Goal: Task Accomplishment & Management: Manage account settings

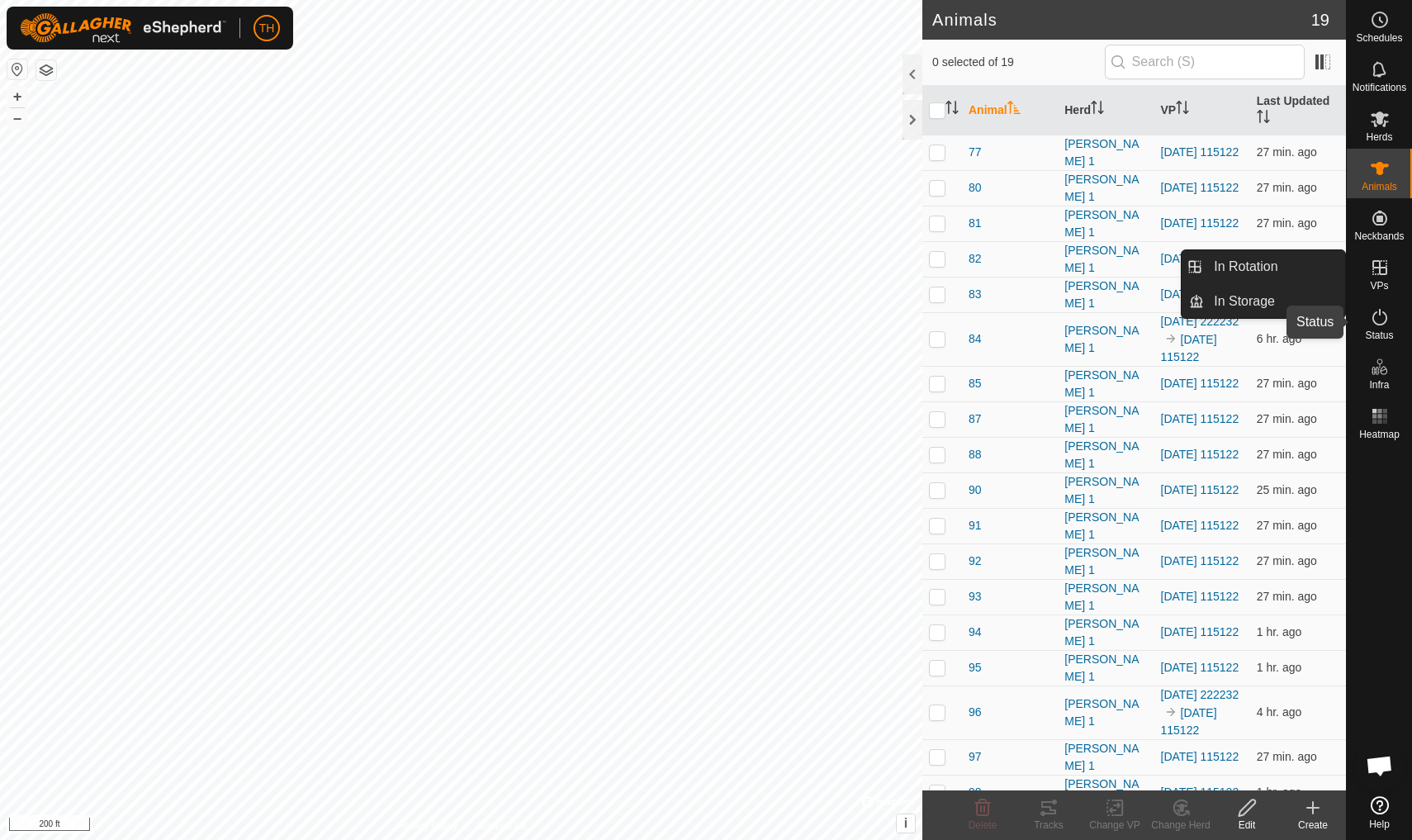
click at [1093, 322] on icon at bounding box center [1380, 317] width 15 height 16
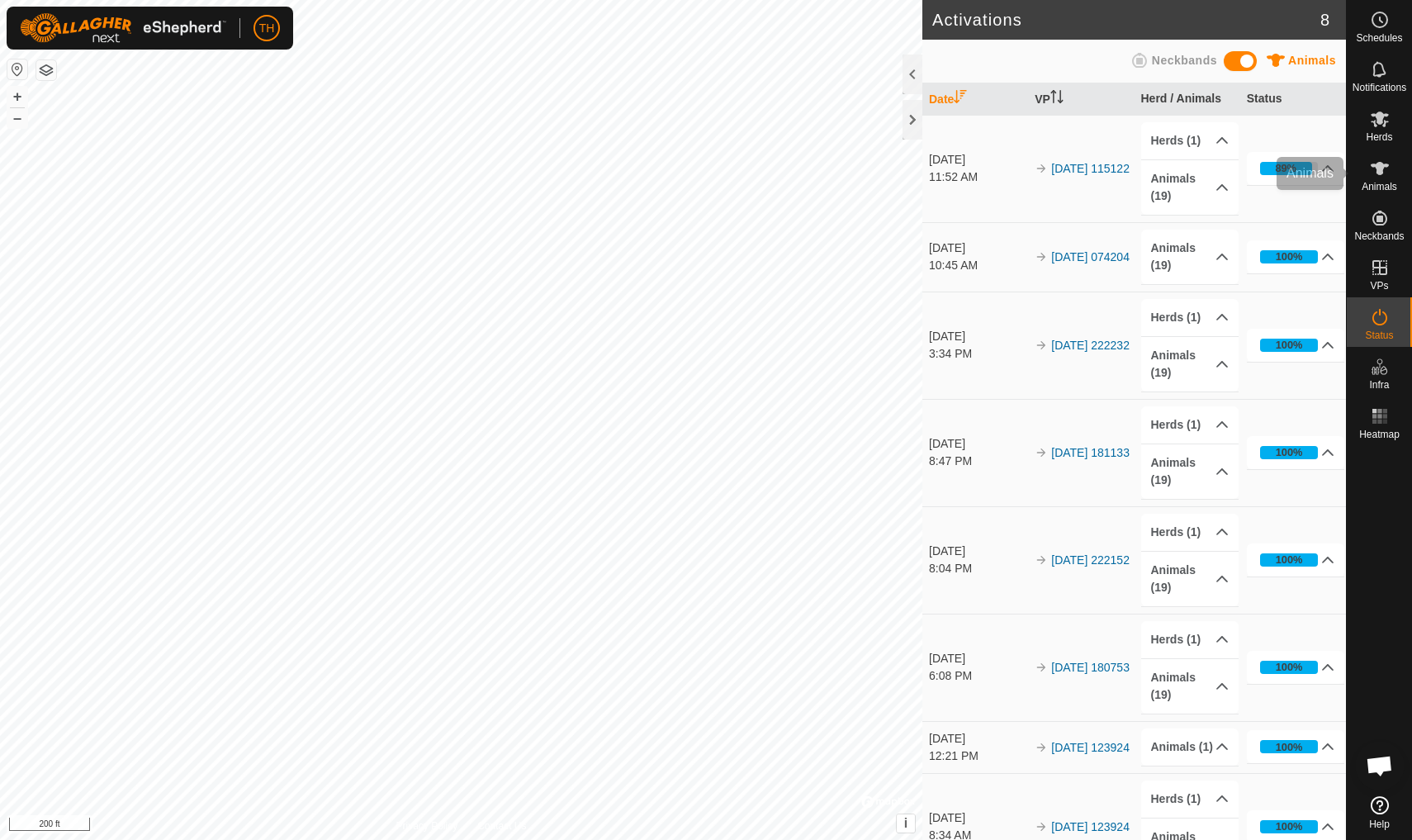
click at [1093, 178] on es-animals-svg-icon at bounding box center [1379, 168] width 30 height 26
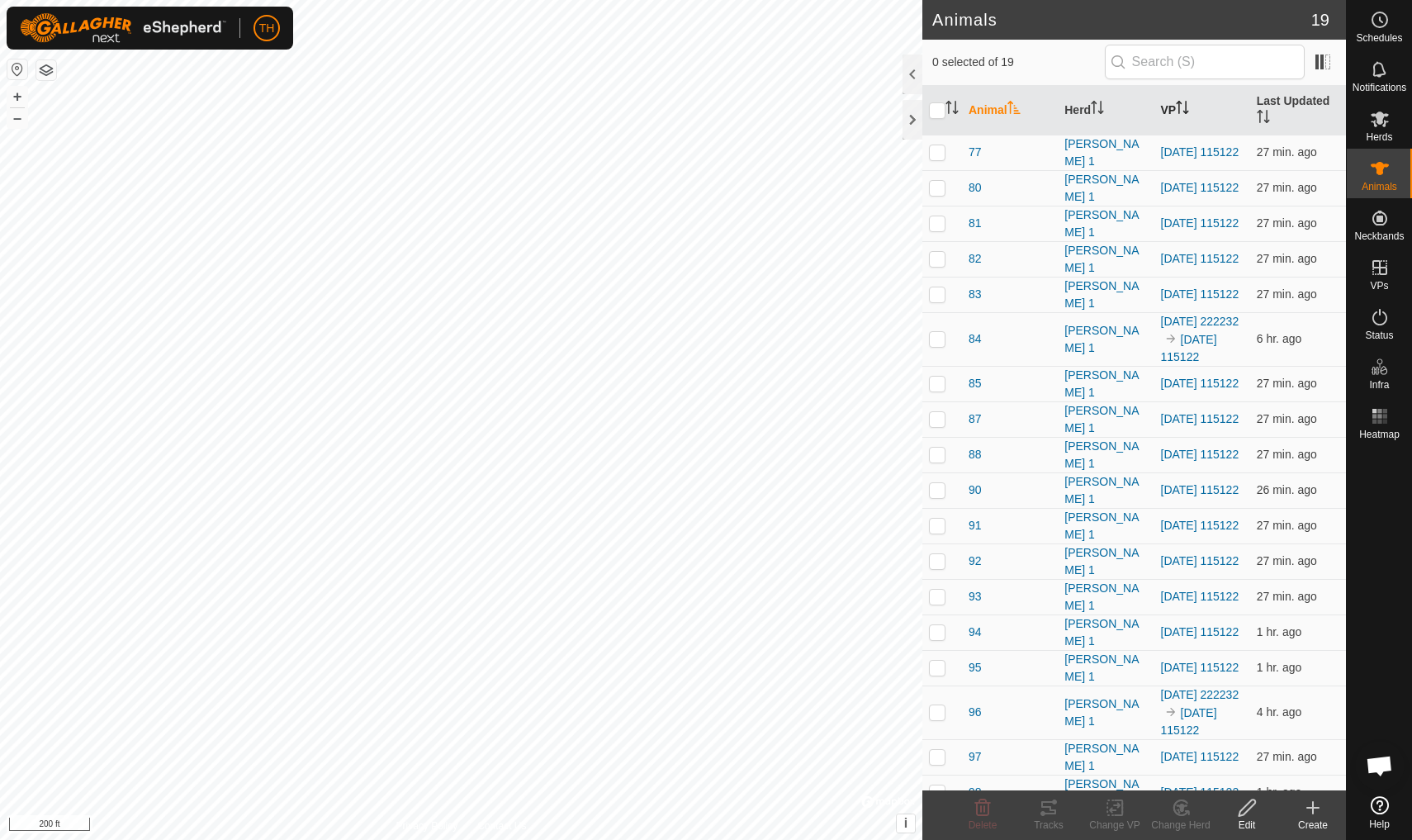
click at [1093, 108] on icon "Activate to sort" at bounding box center [1182, 107] width 13 height 13
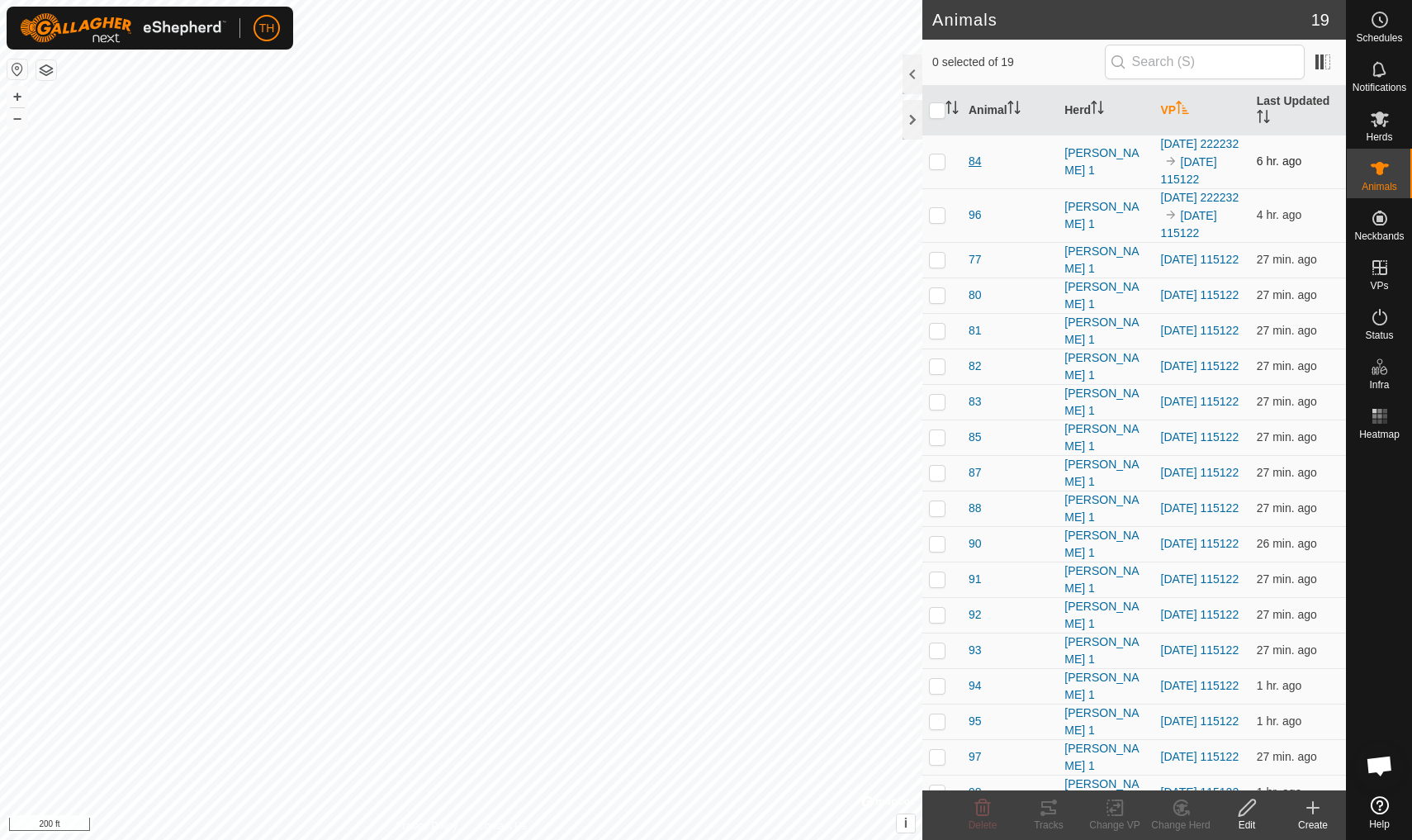
click at [971, 170] on span "84" at bounding box center [975, 161] width 13 height 17
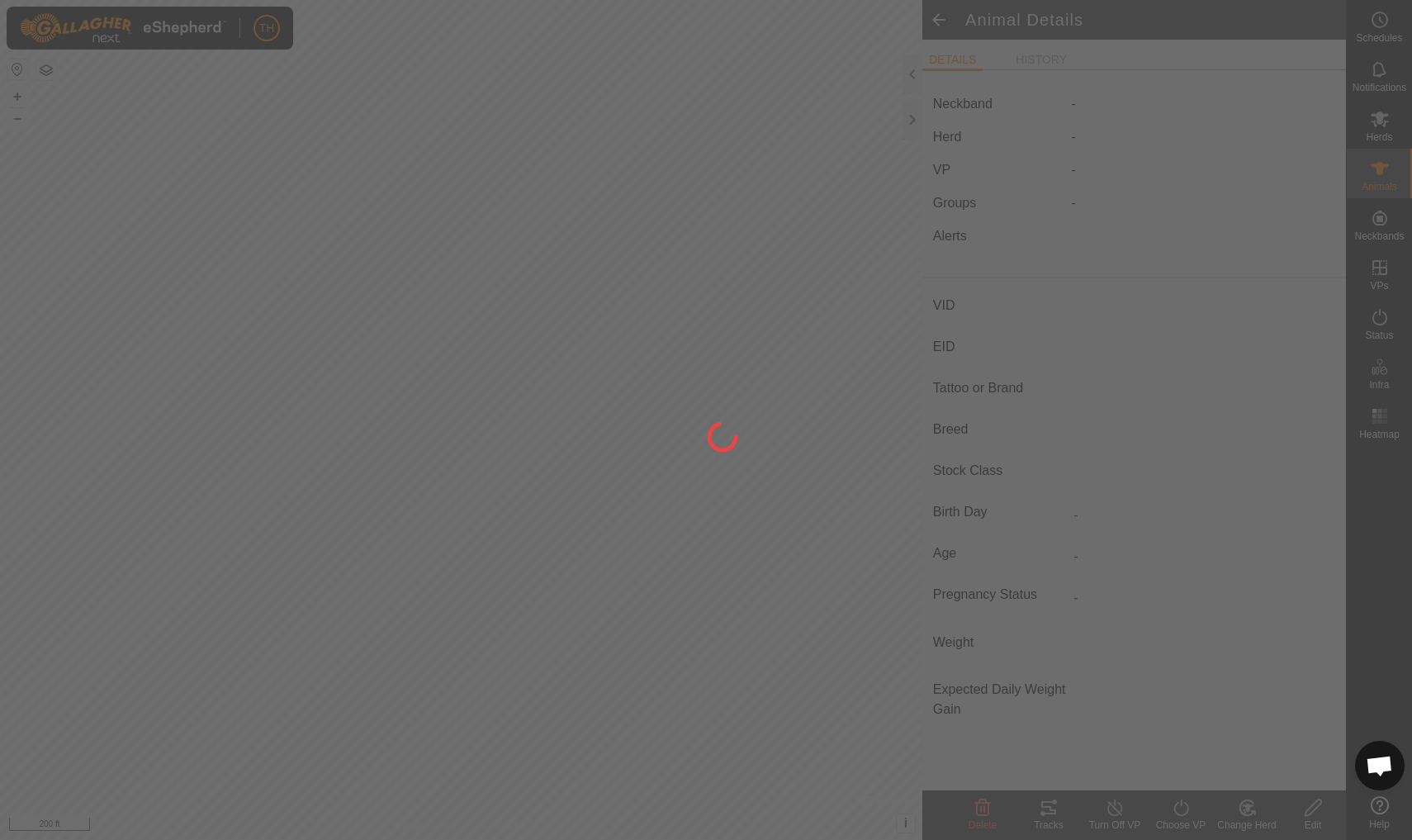
type input "84"
type input "-"
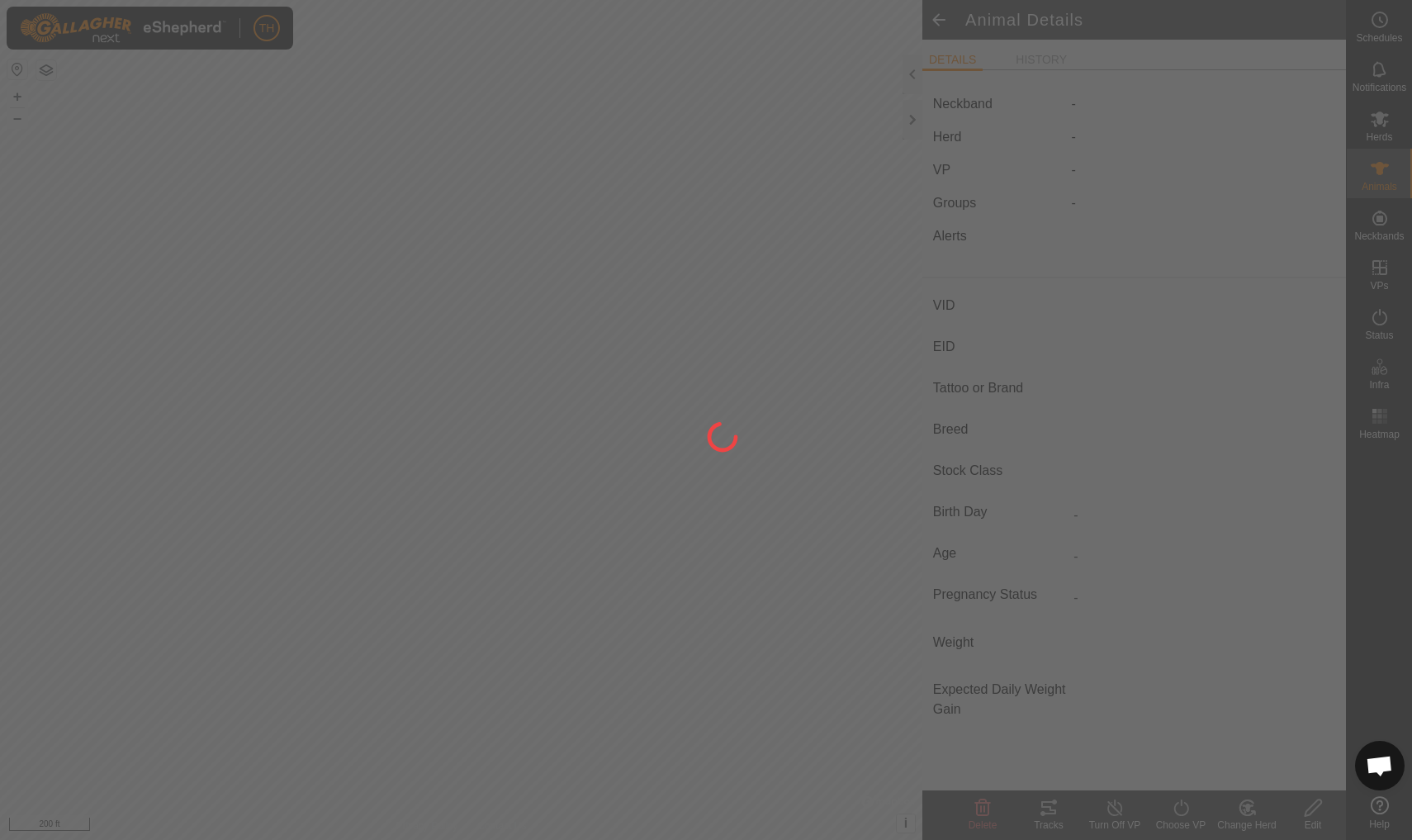
type input "0 kg"
type input "-"
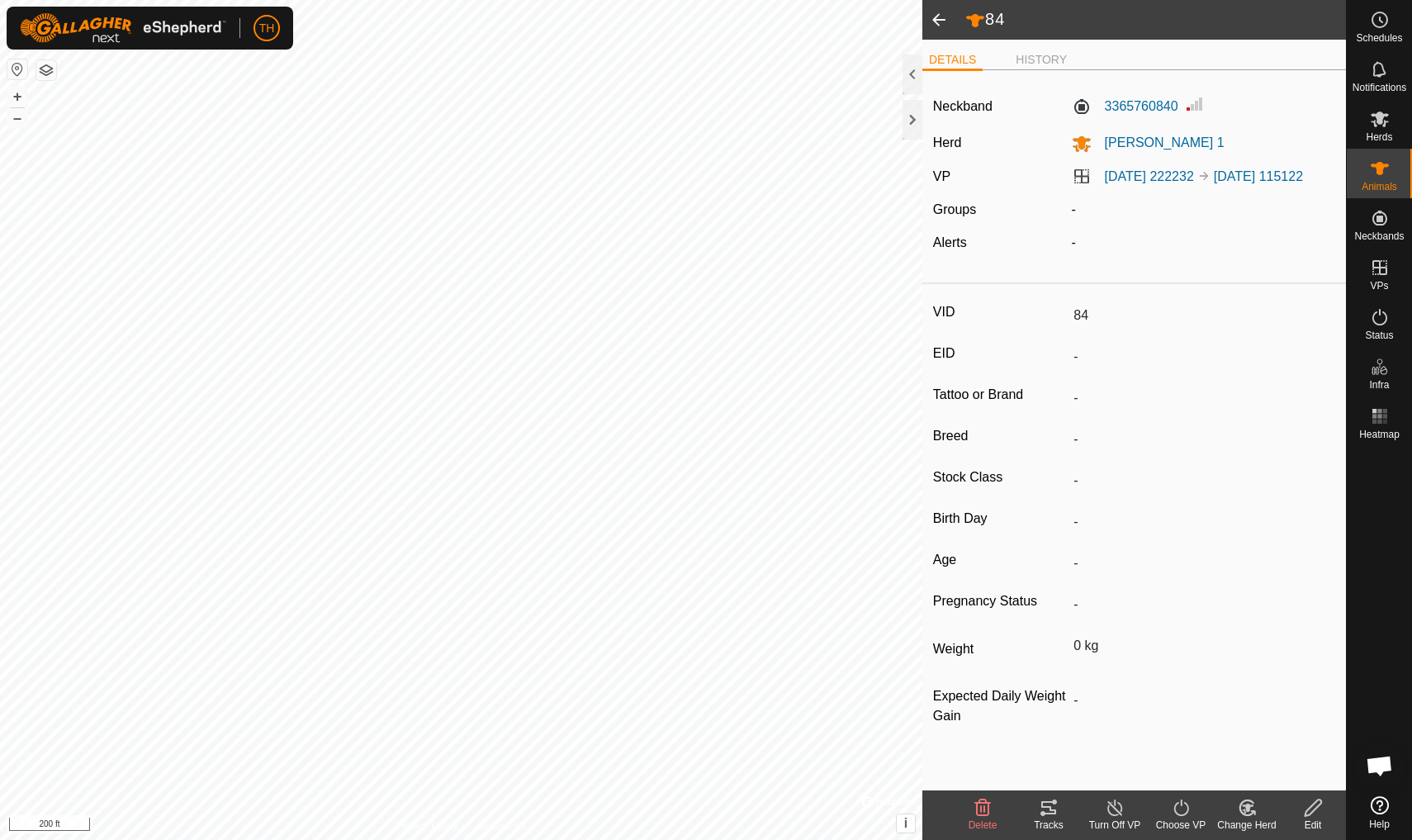
click at [1052, 732] on icon at bounding box center [1049, 808] width 20 height 20
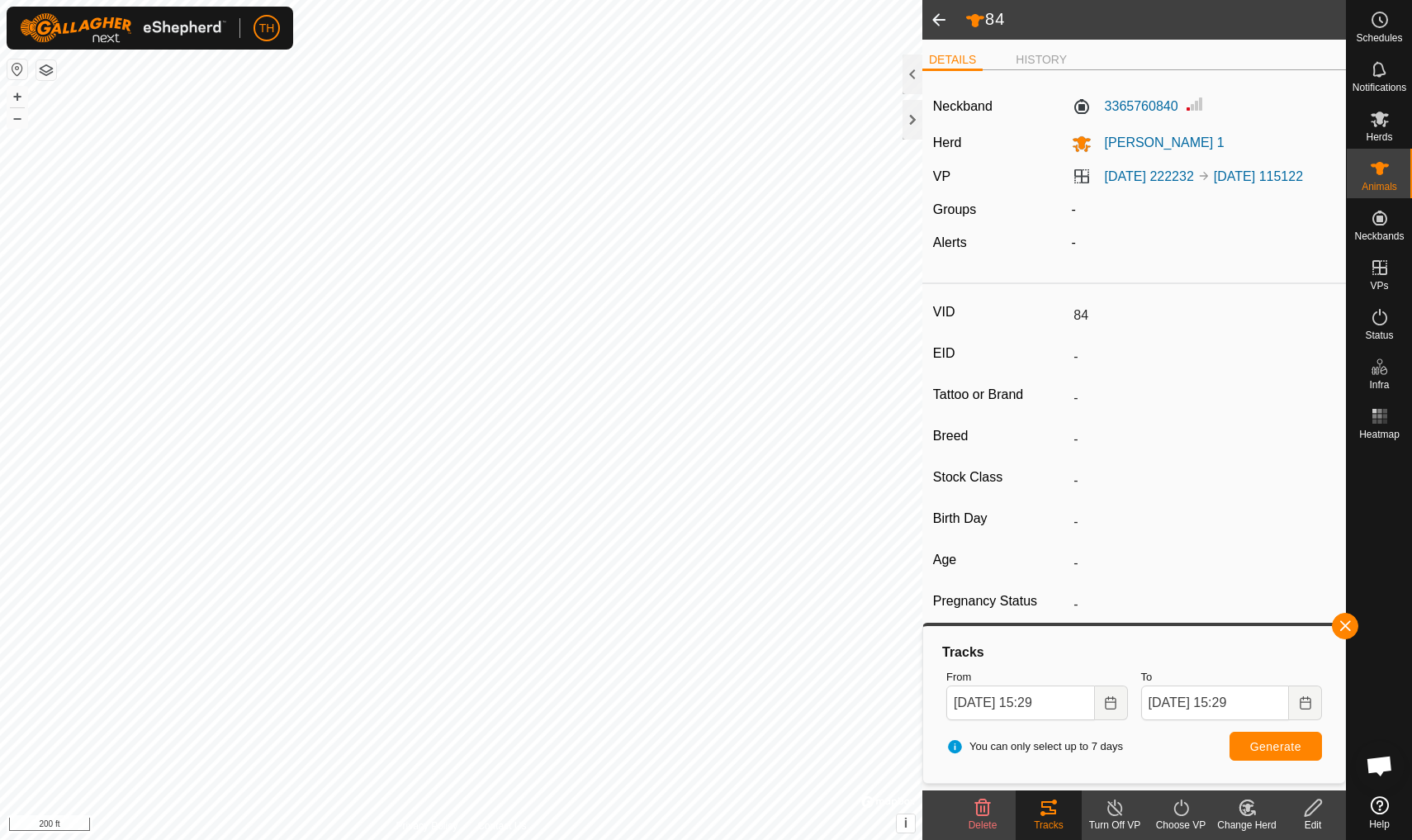
click at [941, 16] on span at bounding box center [938, 20] width 33 height 40
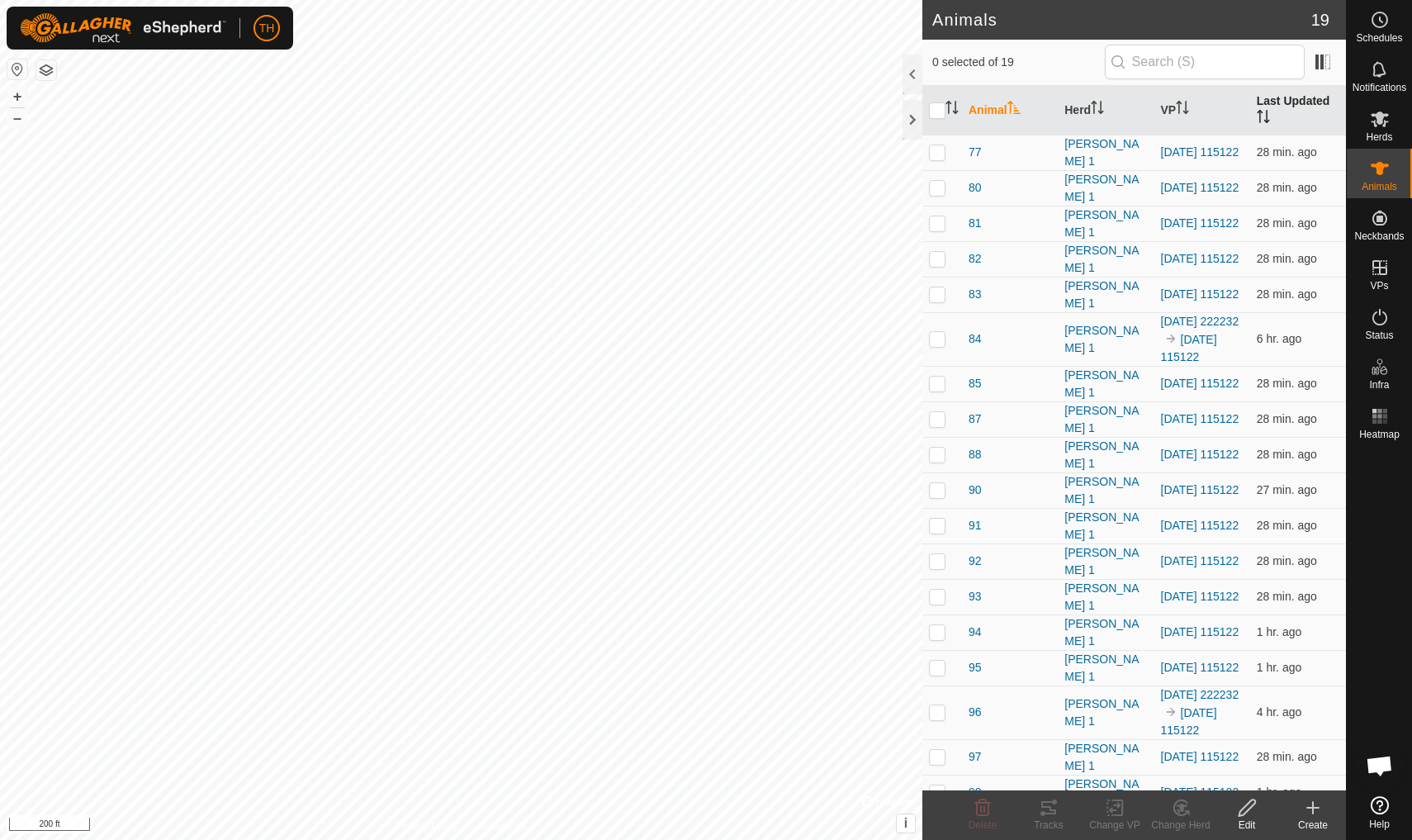
click at [1282, 99] on th "Last Updated" at bounding box center [1298, 110] width 95 height 49
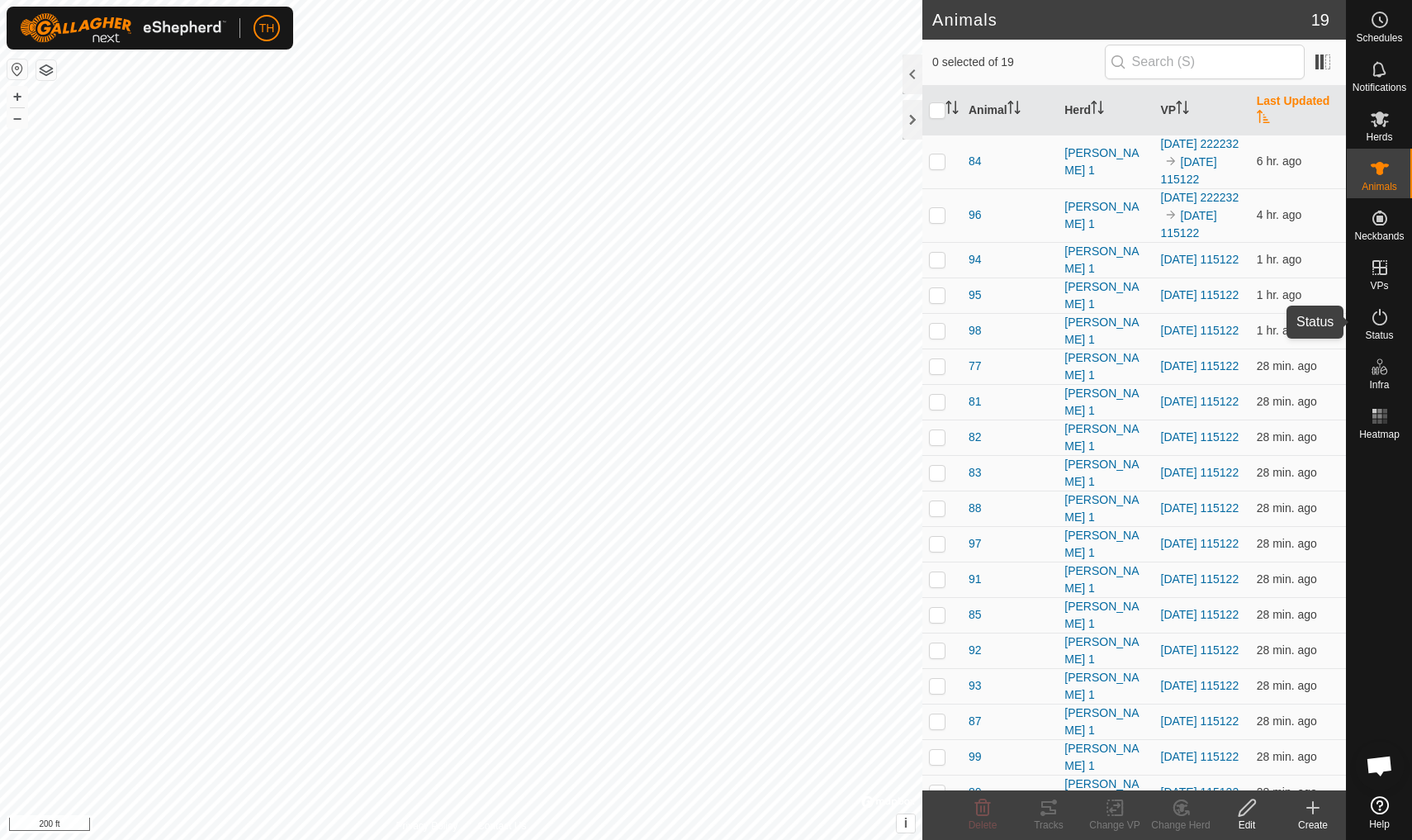
click at [1377, 324] on icon at bounding box center [1380, 317] width 15 height 16
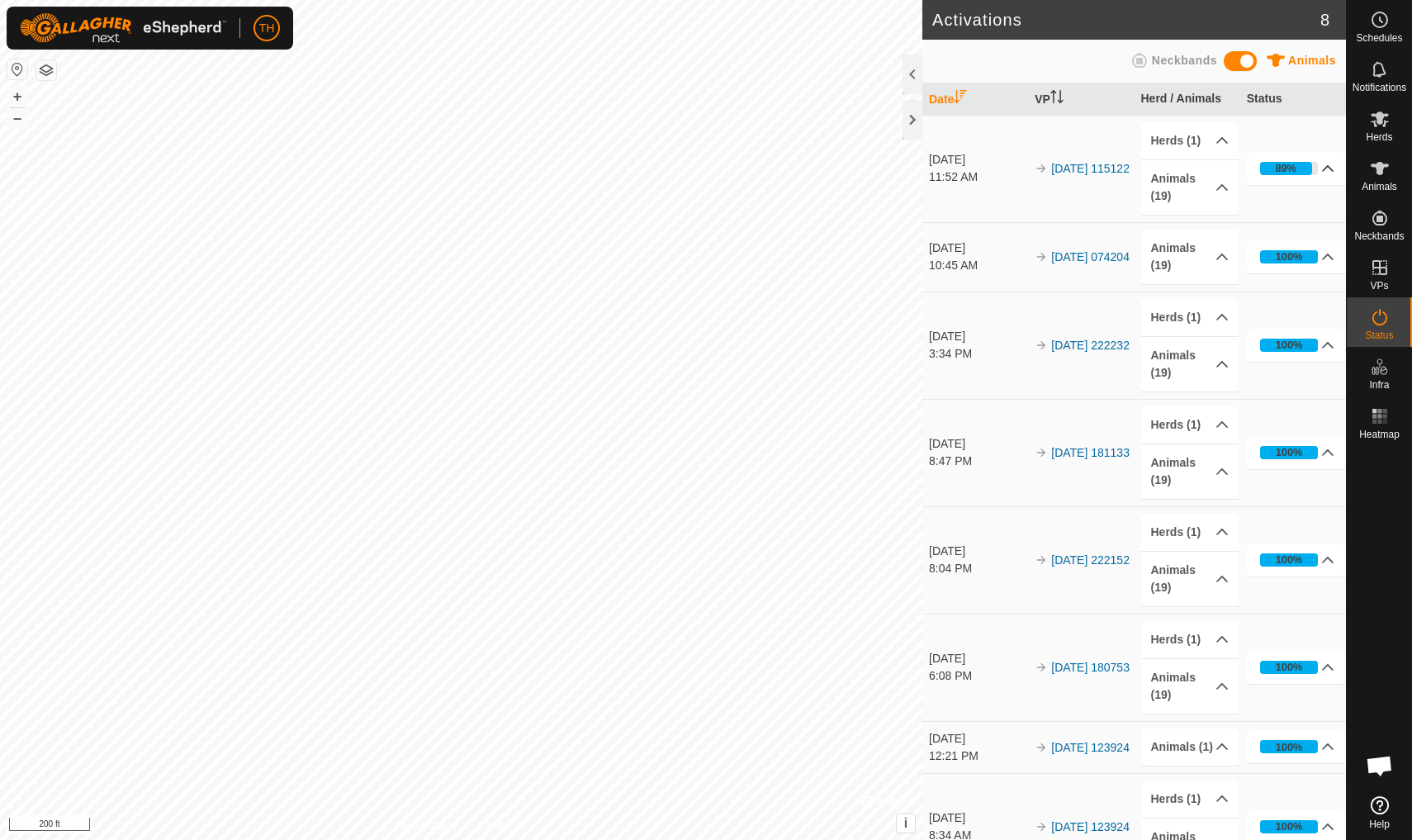
click at [1328, 166] on icon at bounding box center [1328, 168] width 12 height 6
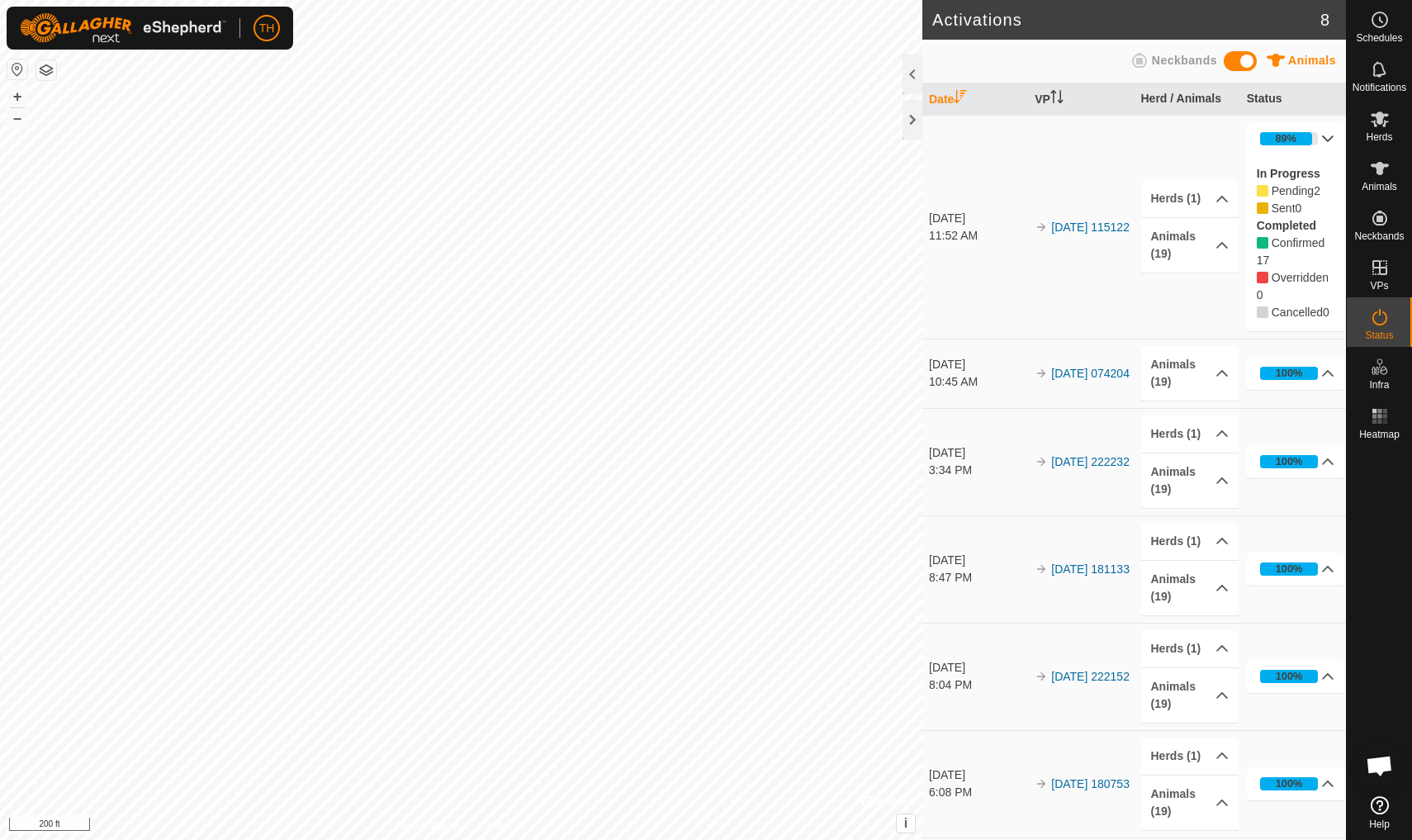
click at [1327, 138] on icon at bounding box center [1327, 139] width 13 height 13
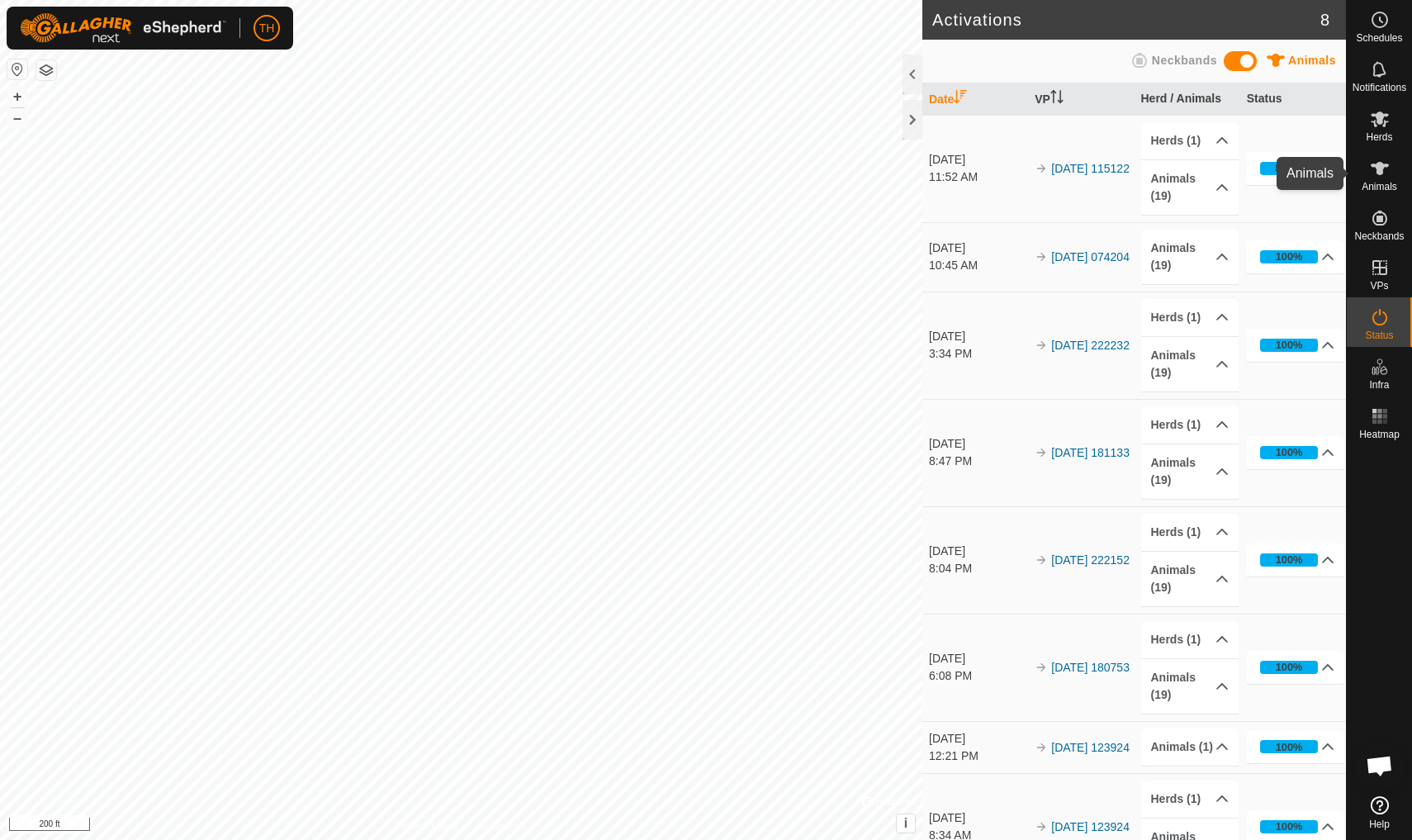
click at [1379, 166] on icon at bounding box center [1380, 168] width 18 height 13
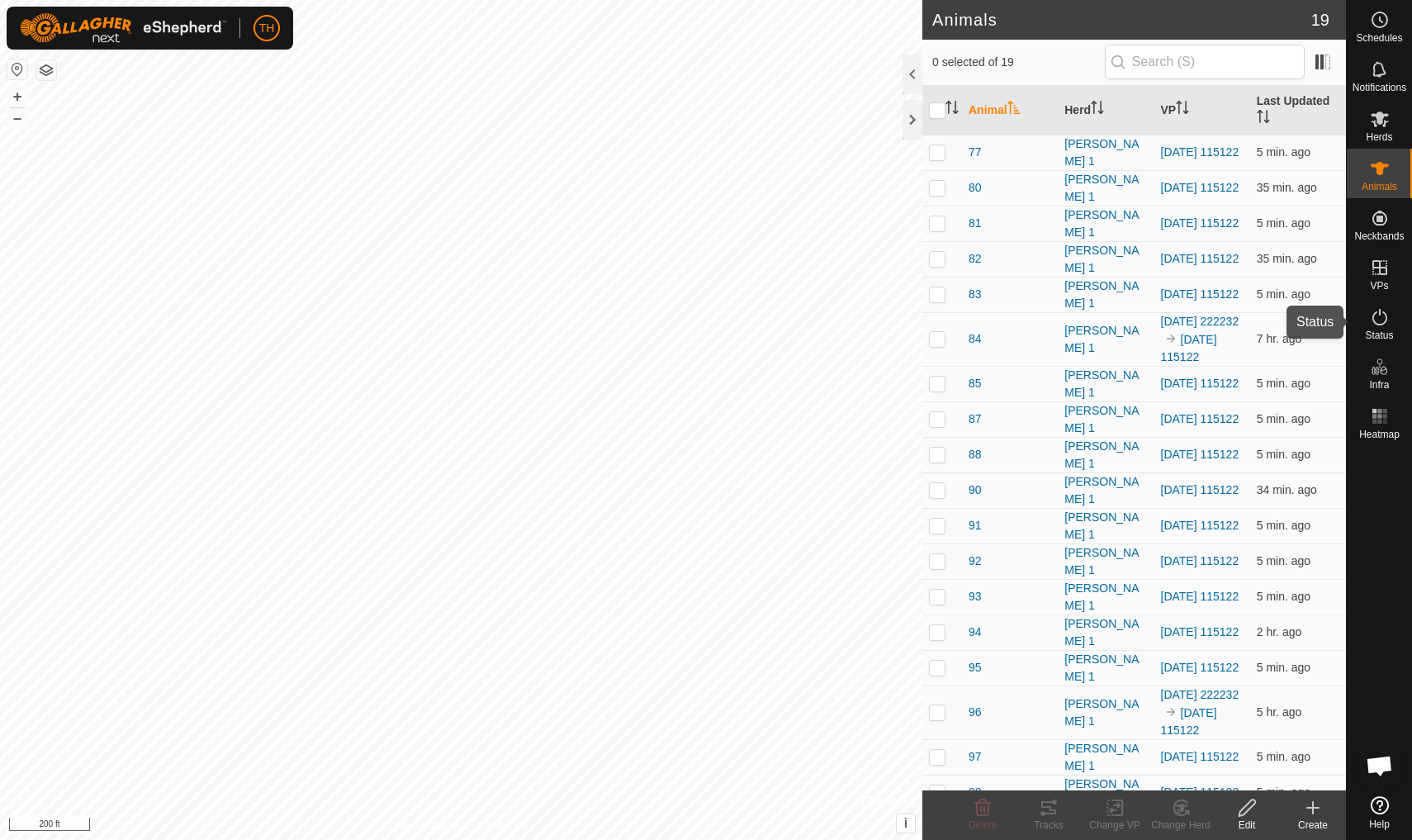
click at [1380, 322] on icon at bounding box center [1380, 317] width 20 height 20
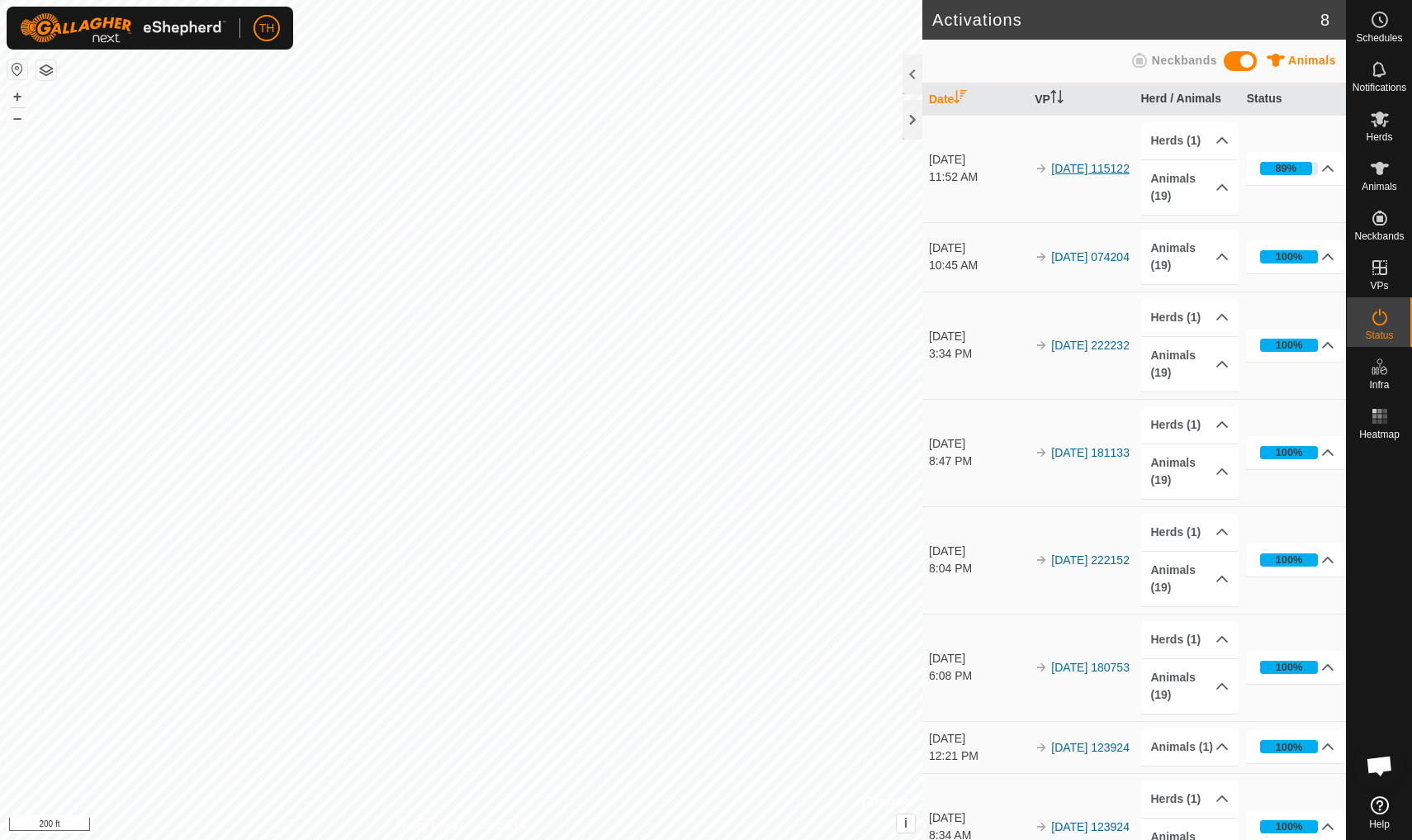
click at [1077, 162] on link "[DATE] 115122" at bounding box center [1090, 168] width 78 height 13
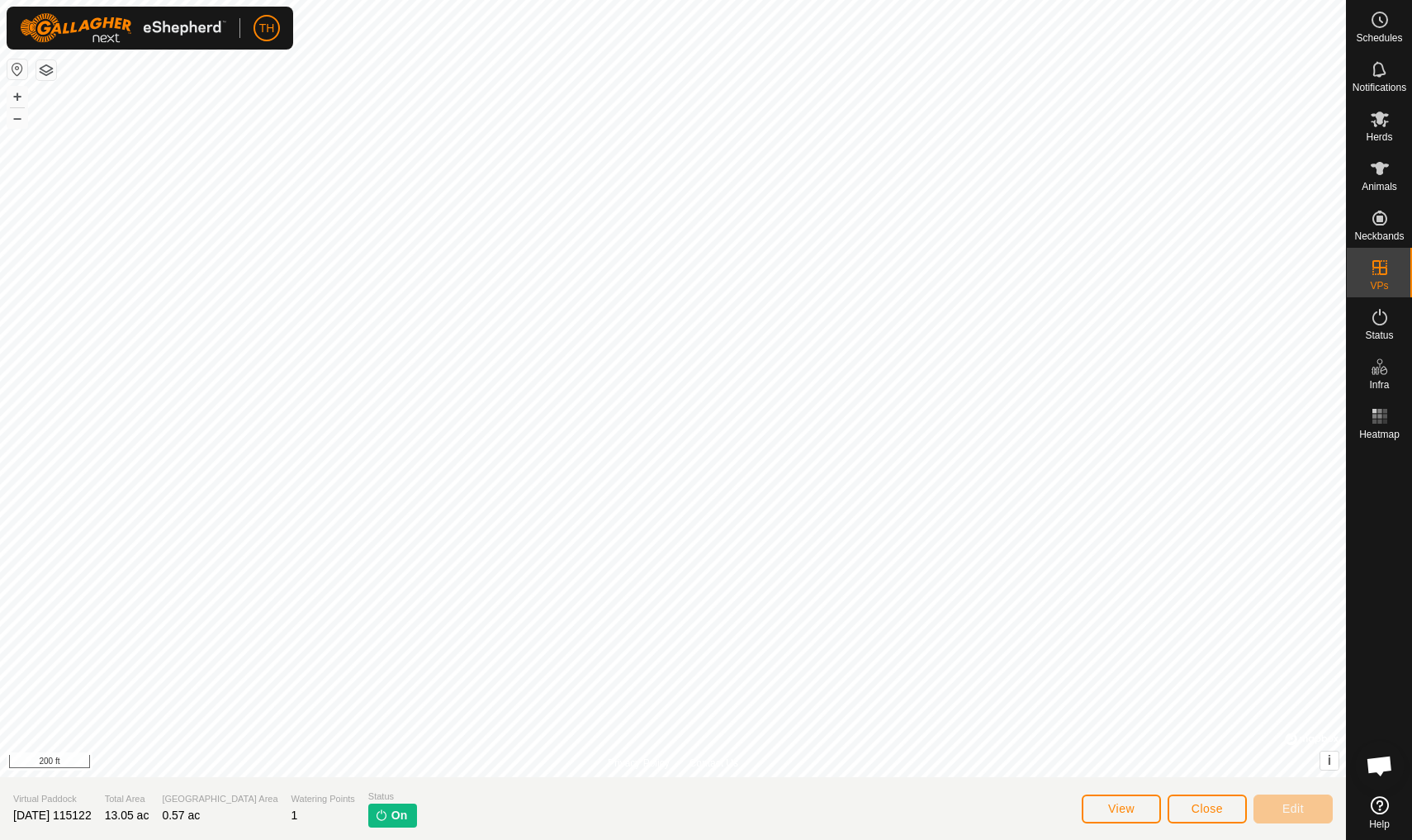
click at [1104, 818] on button "View" at bounding box center [1122, 809] width 79 height 29
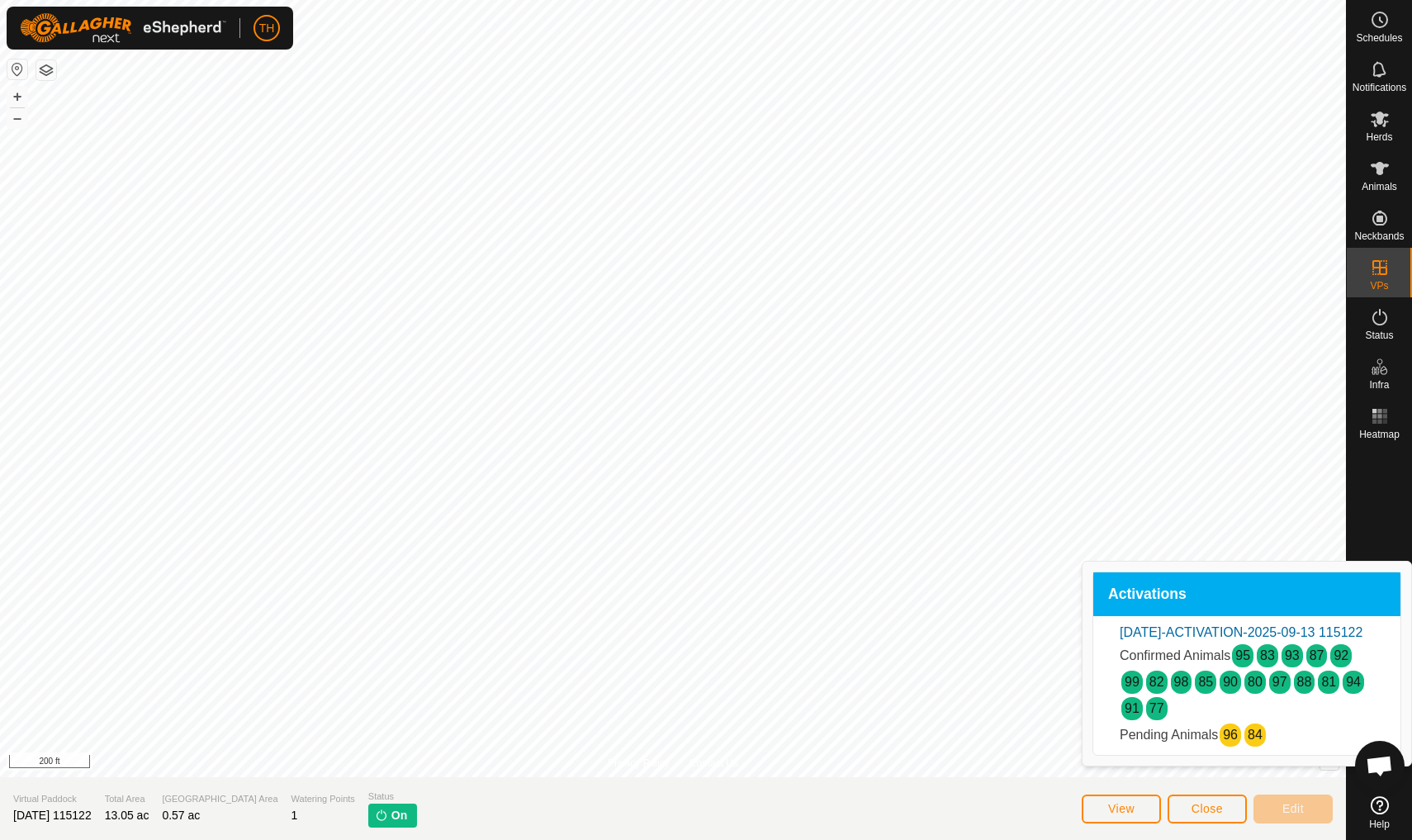
click at [1203, 806] on span "Close" at bounding box center [1207, 808] width 31 height 13
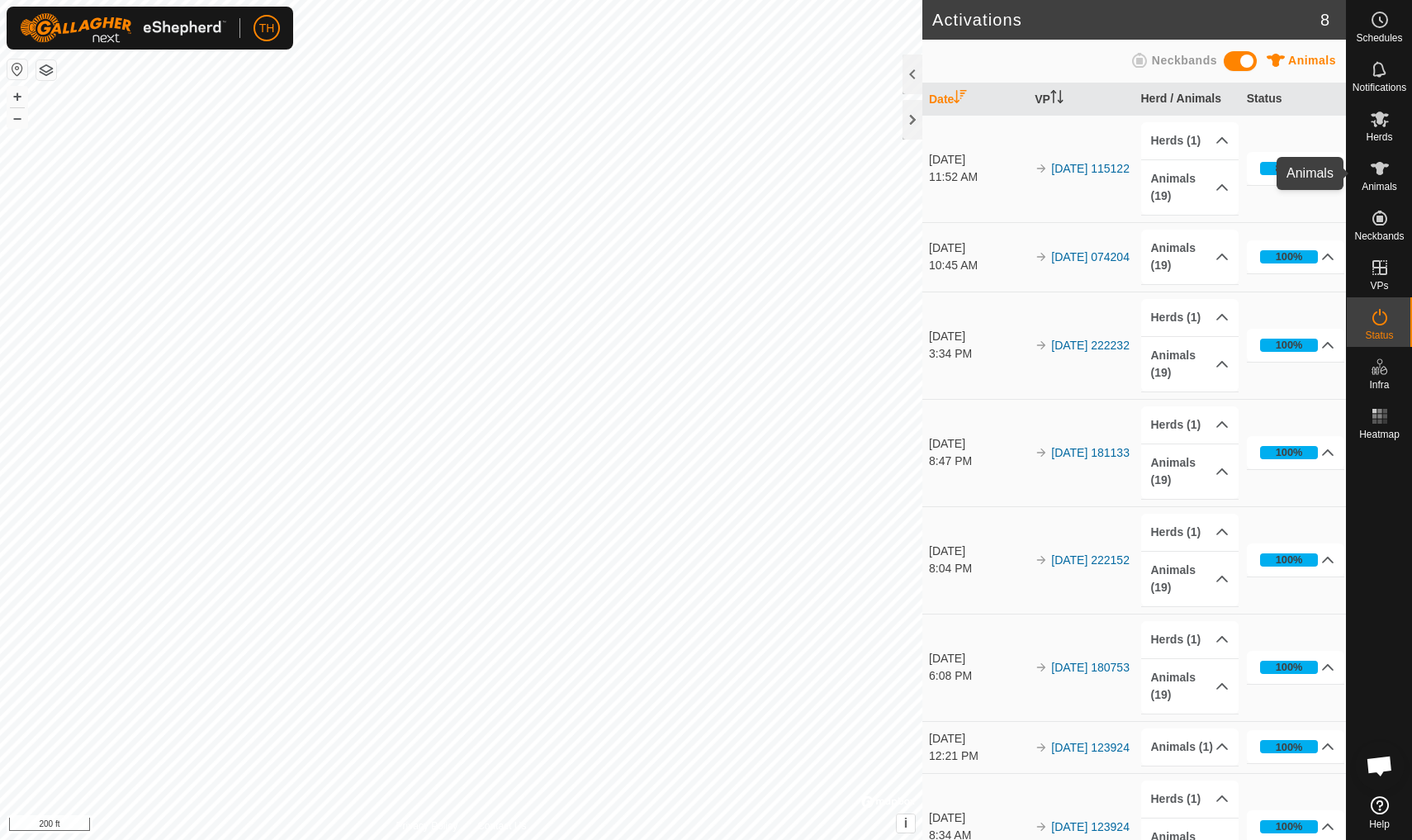
click at [1381, 167] on icon at bounding box center [1380, 168] width 18 height 13
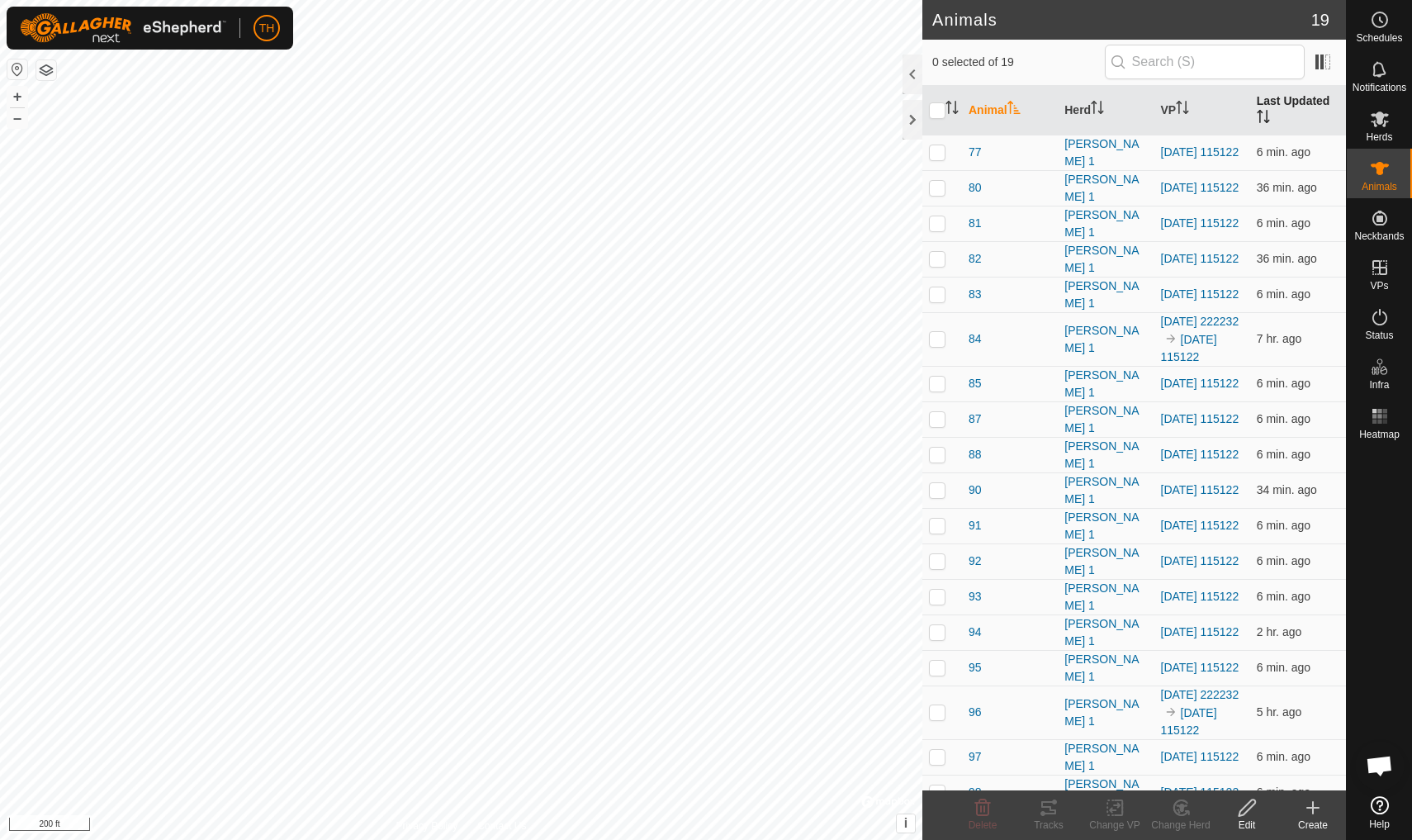
click at [1291, 98] on th "Last Updated" at bounding box center [1298, 110] width 95 height 49
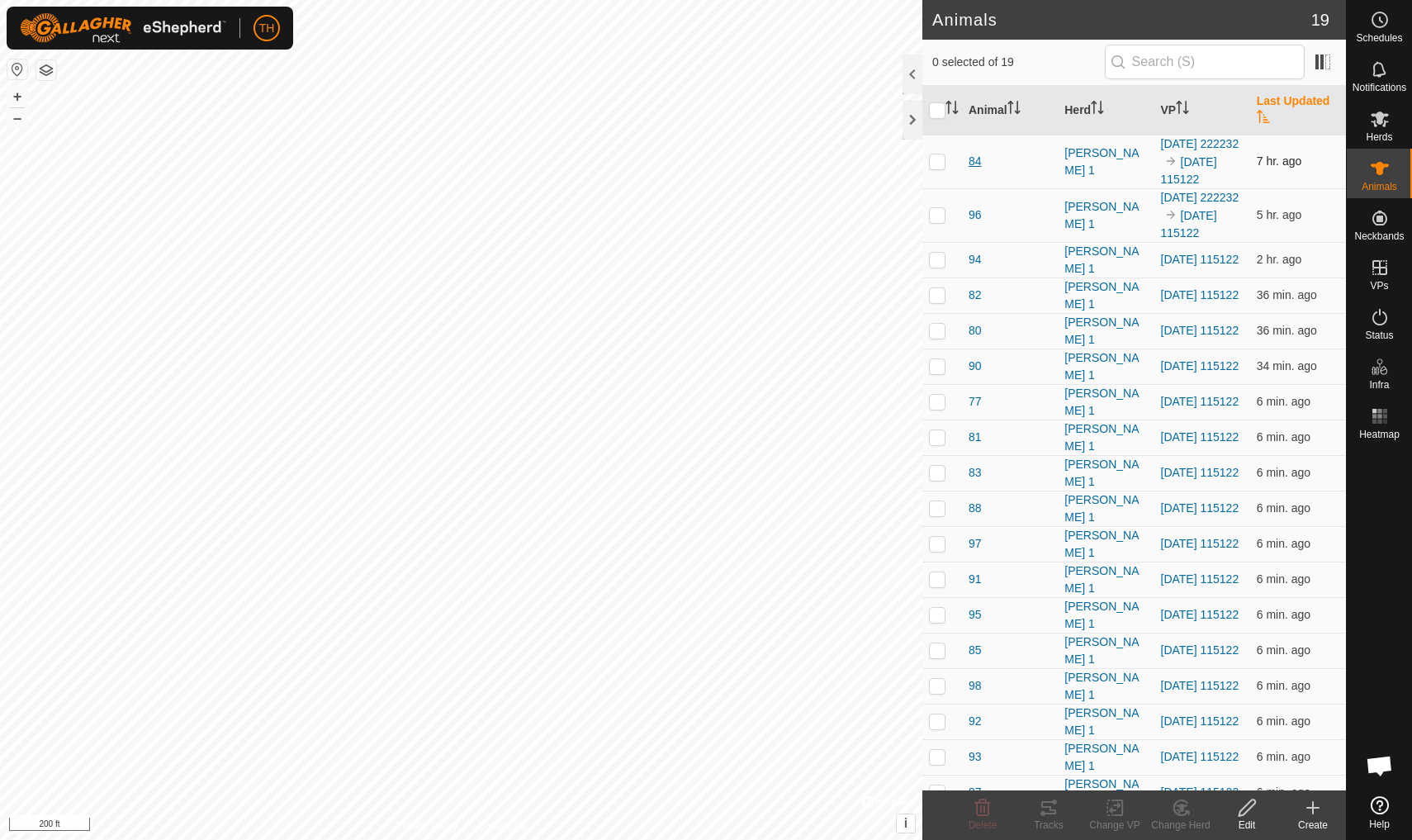
click at [972, 170] on span "84" at bounding box center [975, 161] width 13 height 17
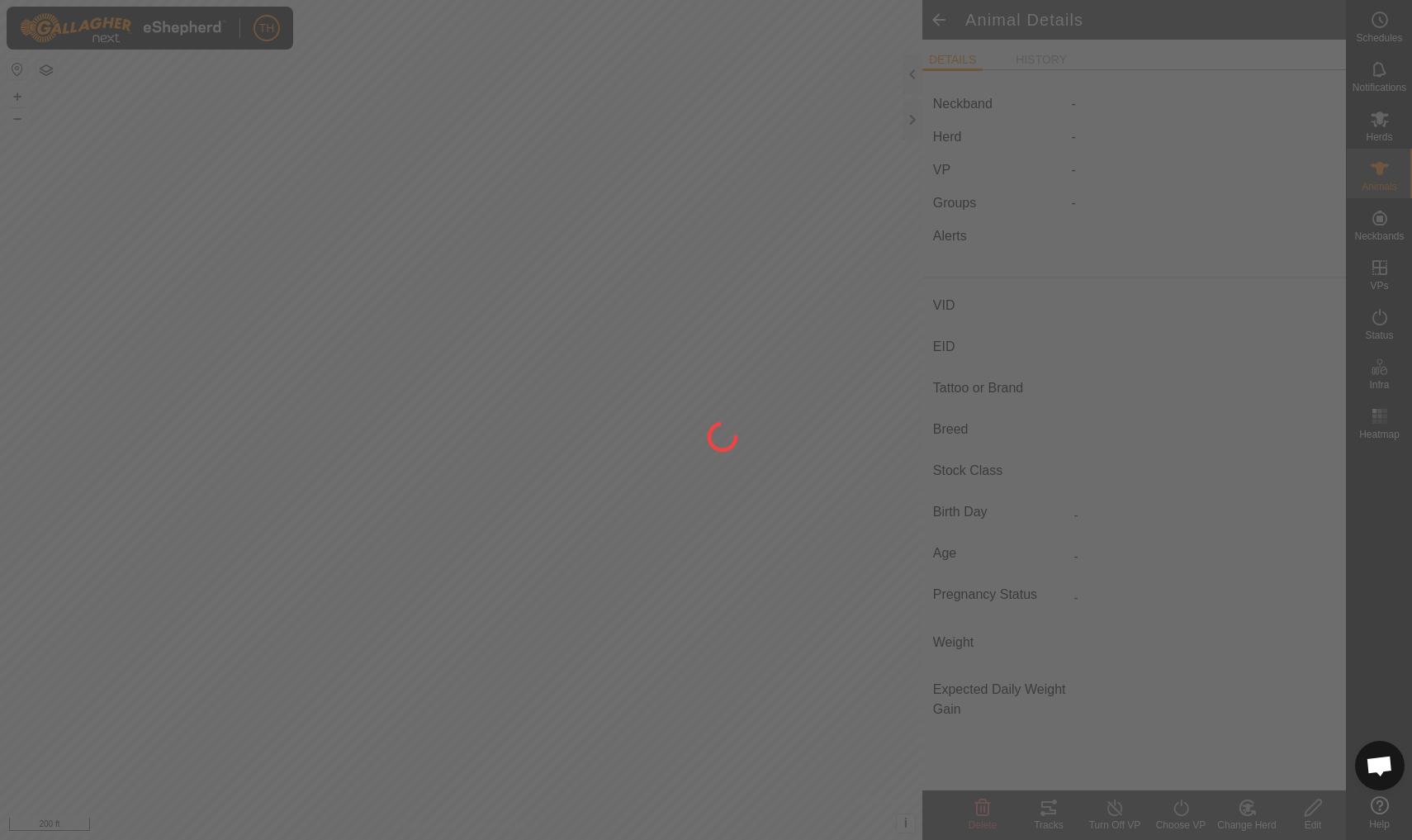
type input "84"
type input "-"
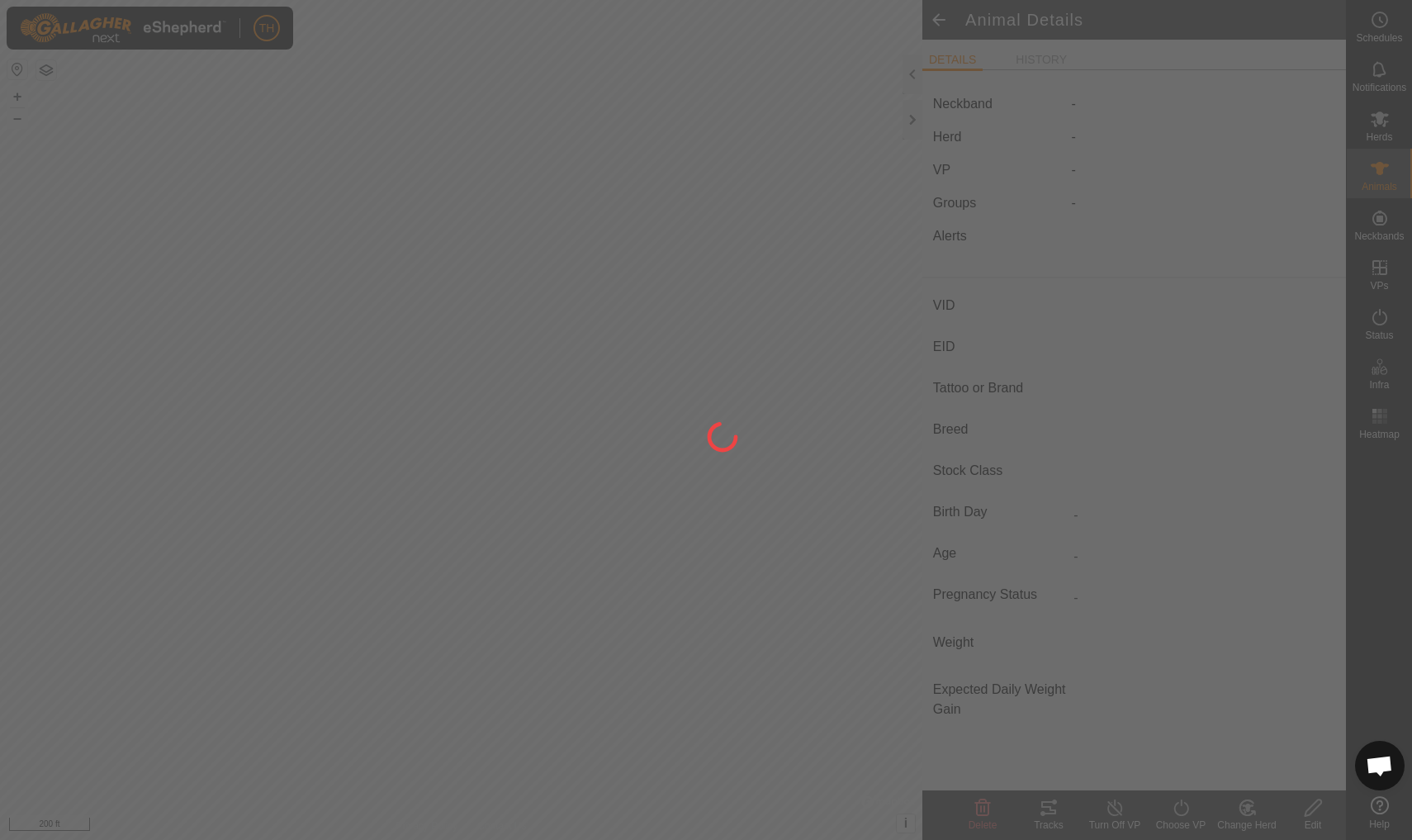
type input "0 kg"
type input "-"
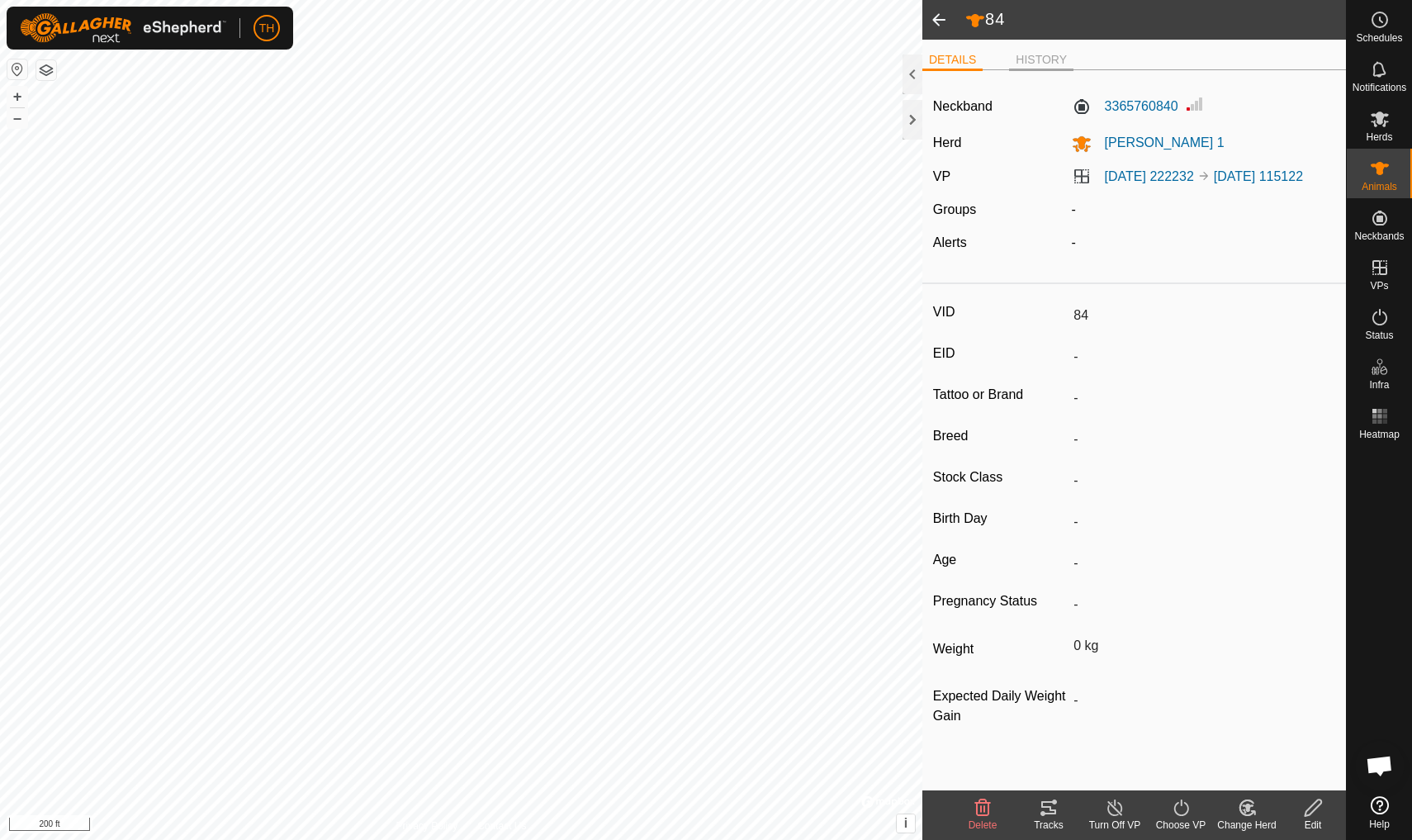
click at [1035, 53] on li "HISTORY" at bounding box center [1041, 61] width 65 height 20
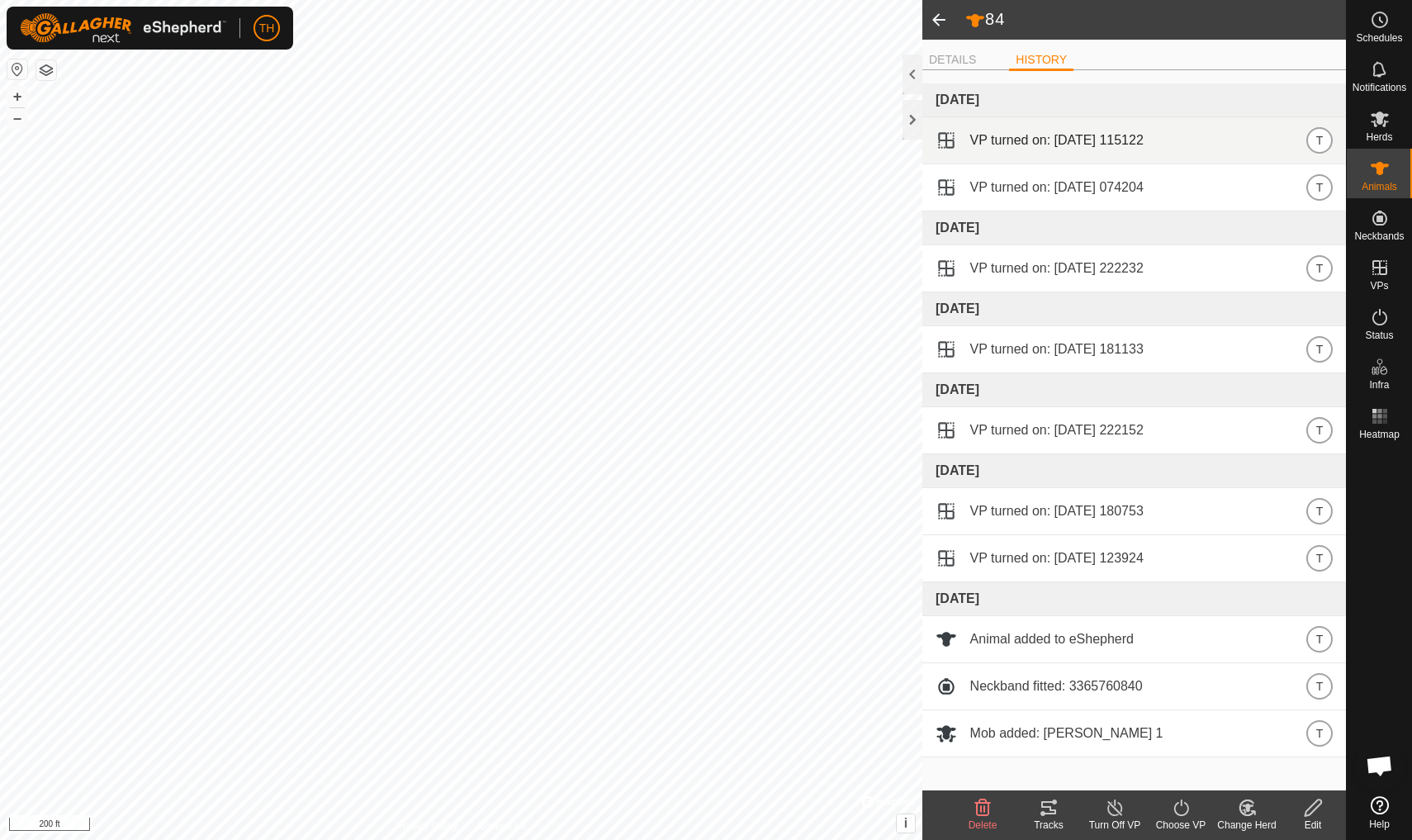
click at [1047, 143] on span "VP turned on: 2025-09-13 115122" at bounding box center [1057, 140] width 174 height 20
click at [961, 58] on li "DETAILS" at bounding box center [952, 61] width 60 height 20
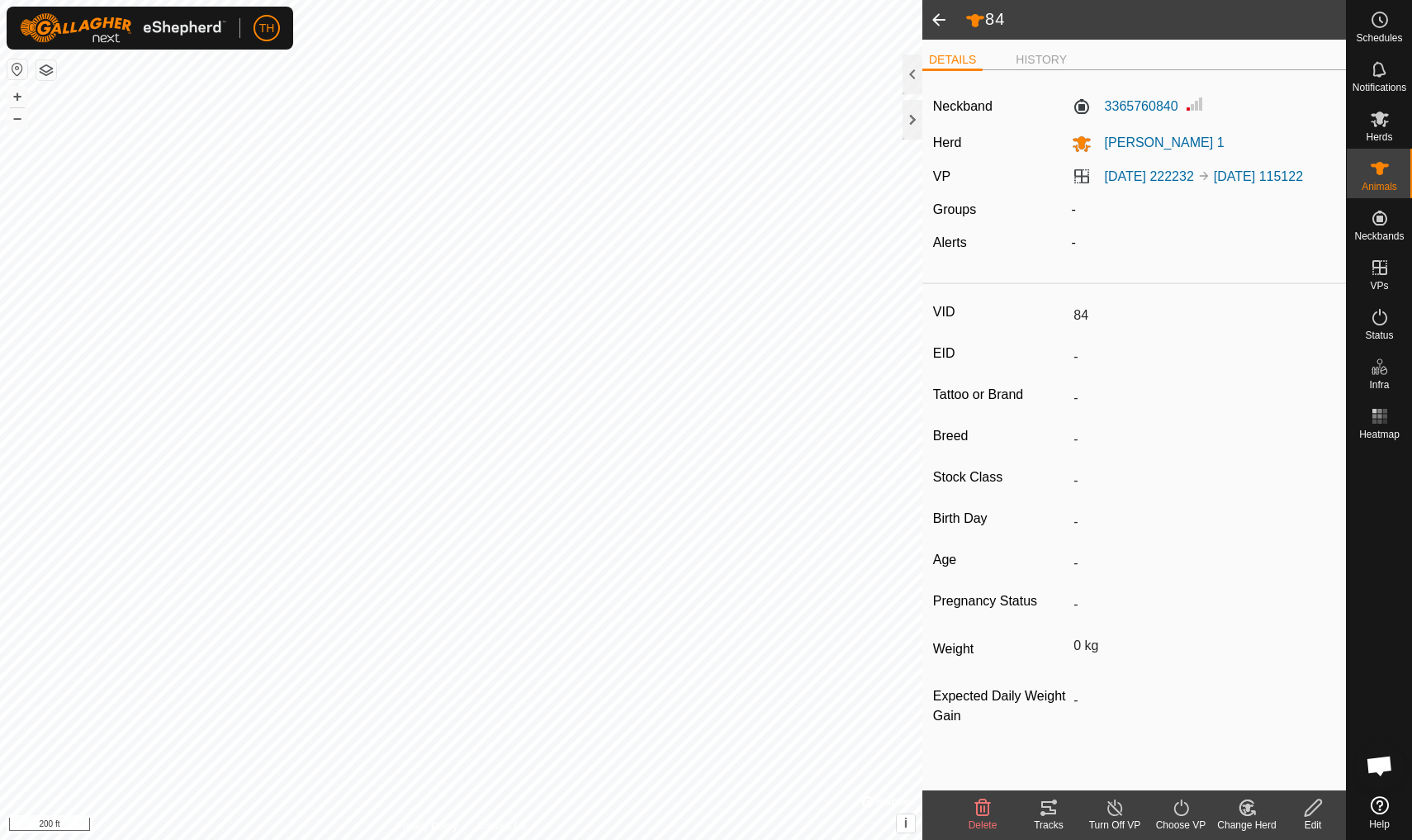
click at [944, 17] on span at bounding box center [938, 20] width 33 height 40
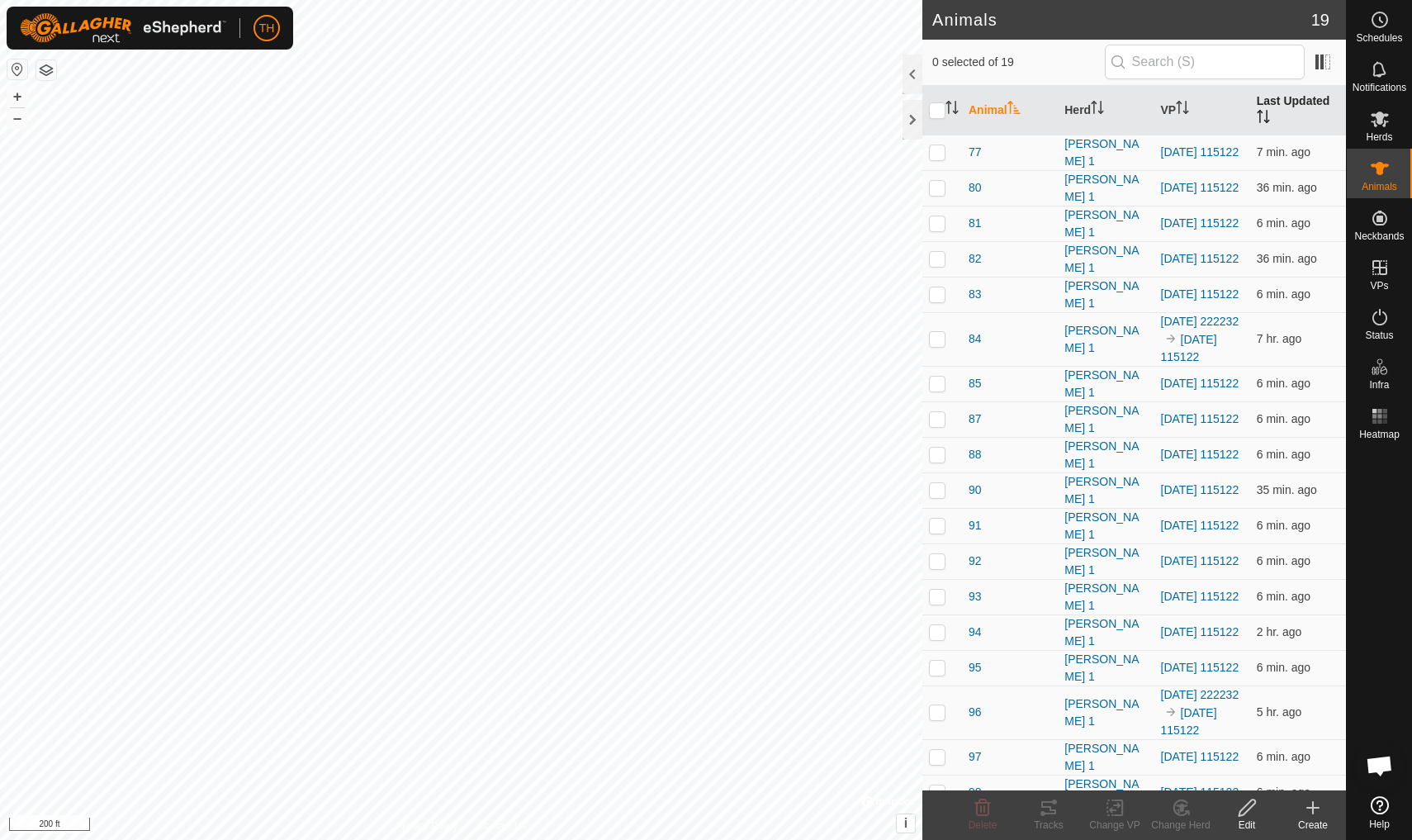
click at [1283, 100] on th "Last Updated" at bounding box center [1298, 110] width 95 height 49
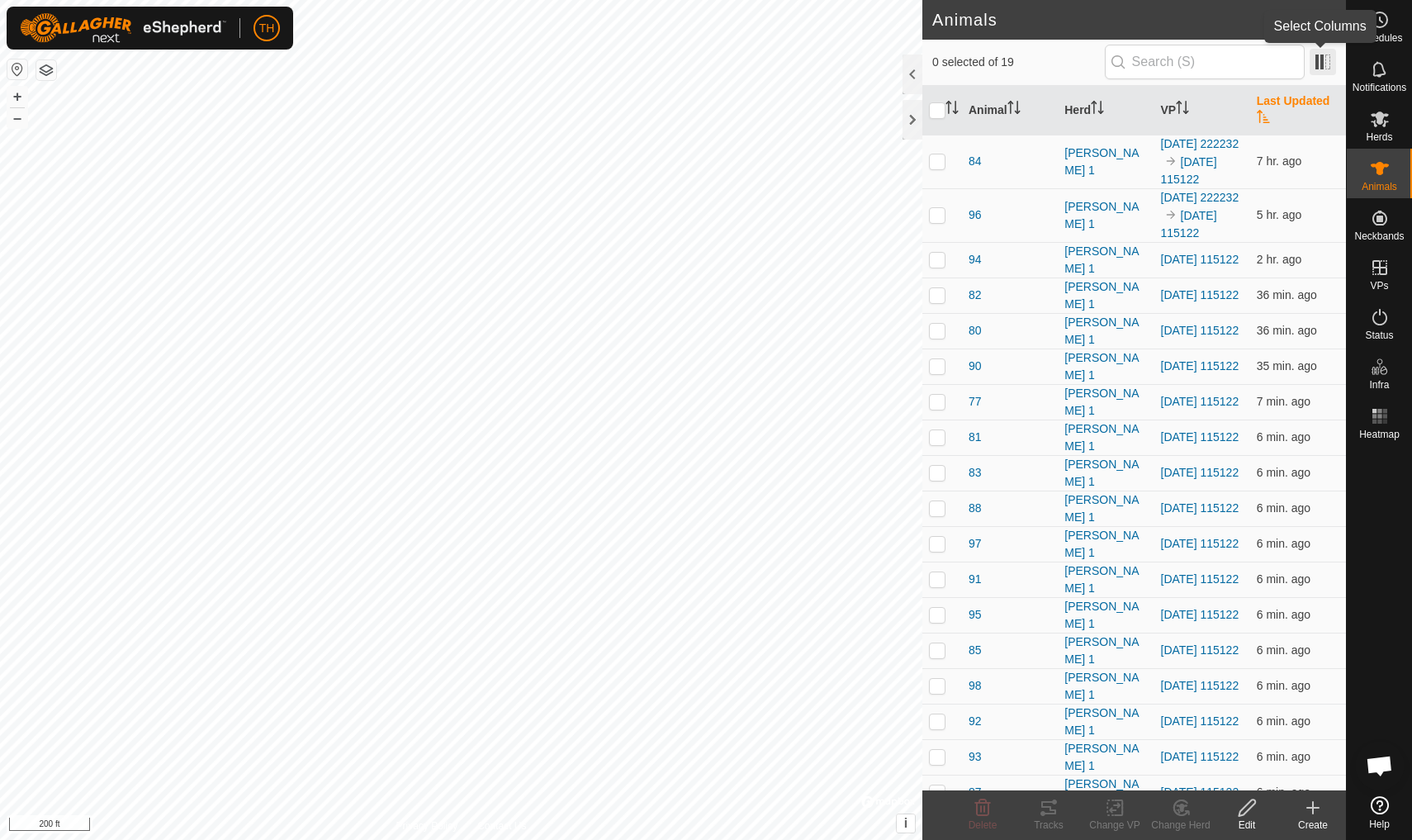
click at [1318, 65] on span at bounding box center [1322, 61] width 26 height 26
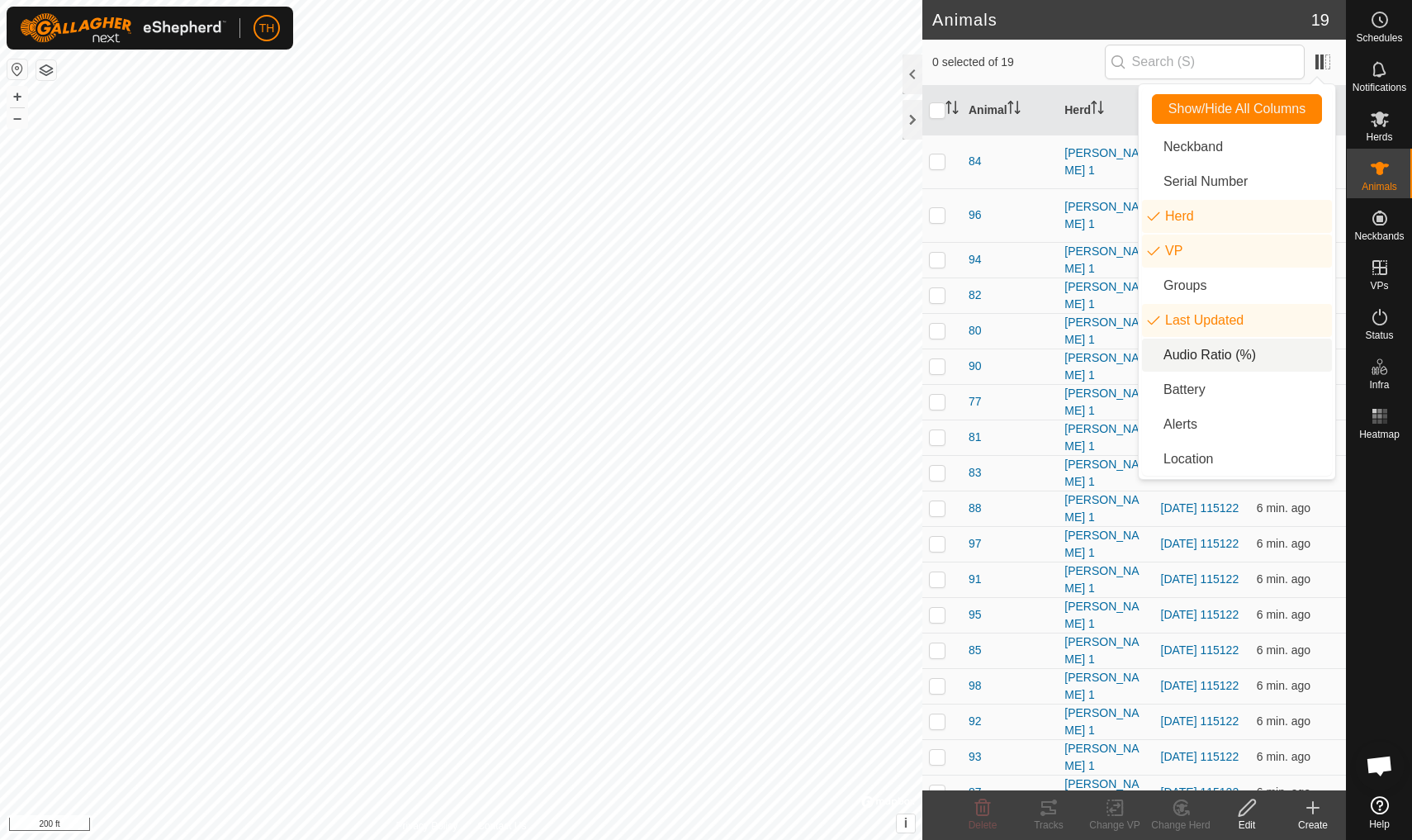
click at [1215, 354] on li "Audio Ratio (%)" at bounding box center [1237, 354] width 190 height 33
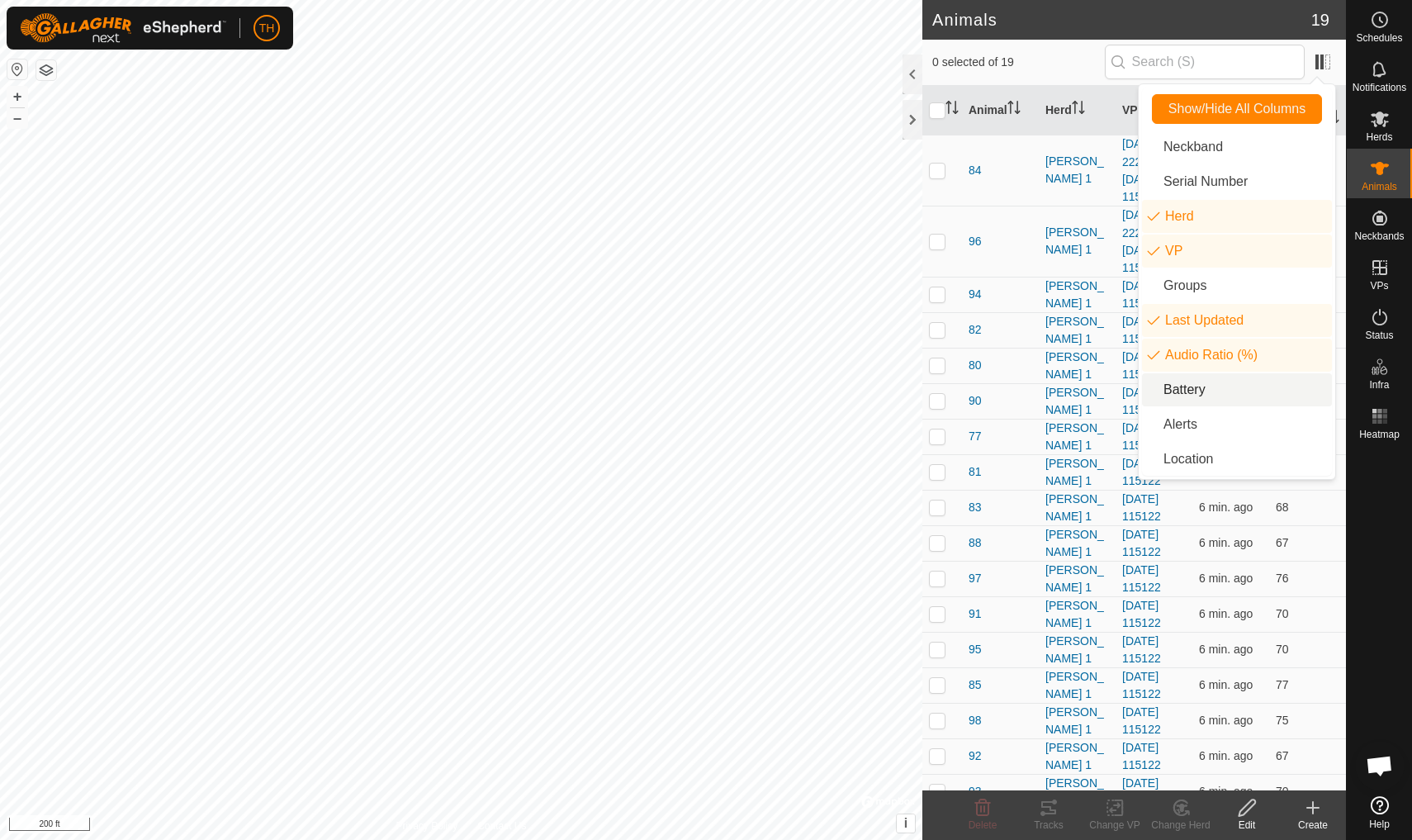
click at [1201, 388] on li "Battery" at bounding box center [1237, 389] width 190 height 33
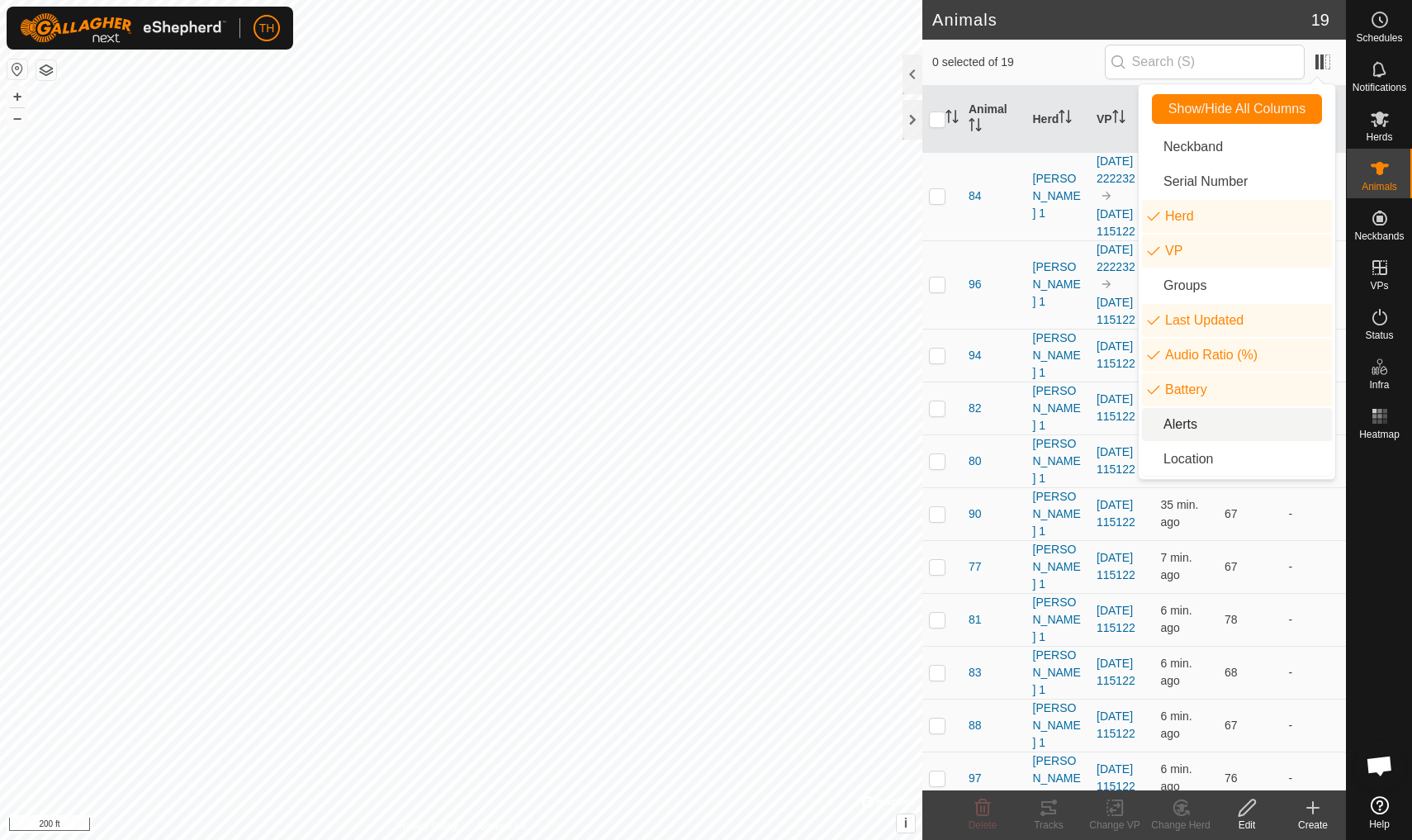
click at [1189, 427] on li "Alerts" at bounding box center [1237, 424] width 190 height 33
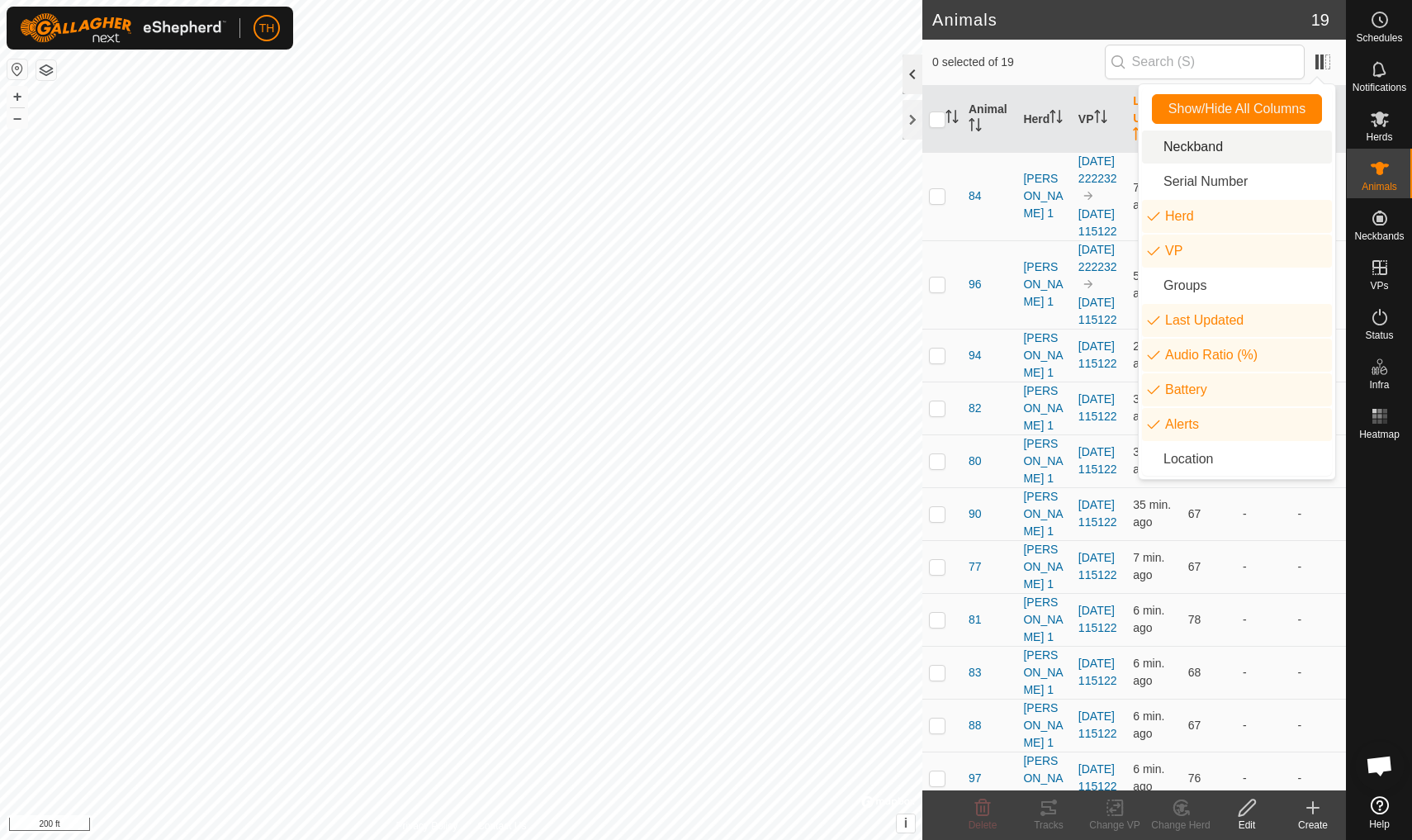
click at [917, 73] on div at bounding box center [912, 75] width 20 height 40
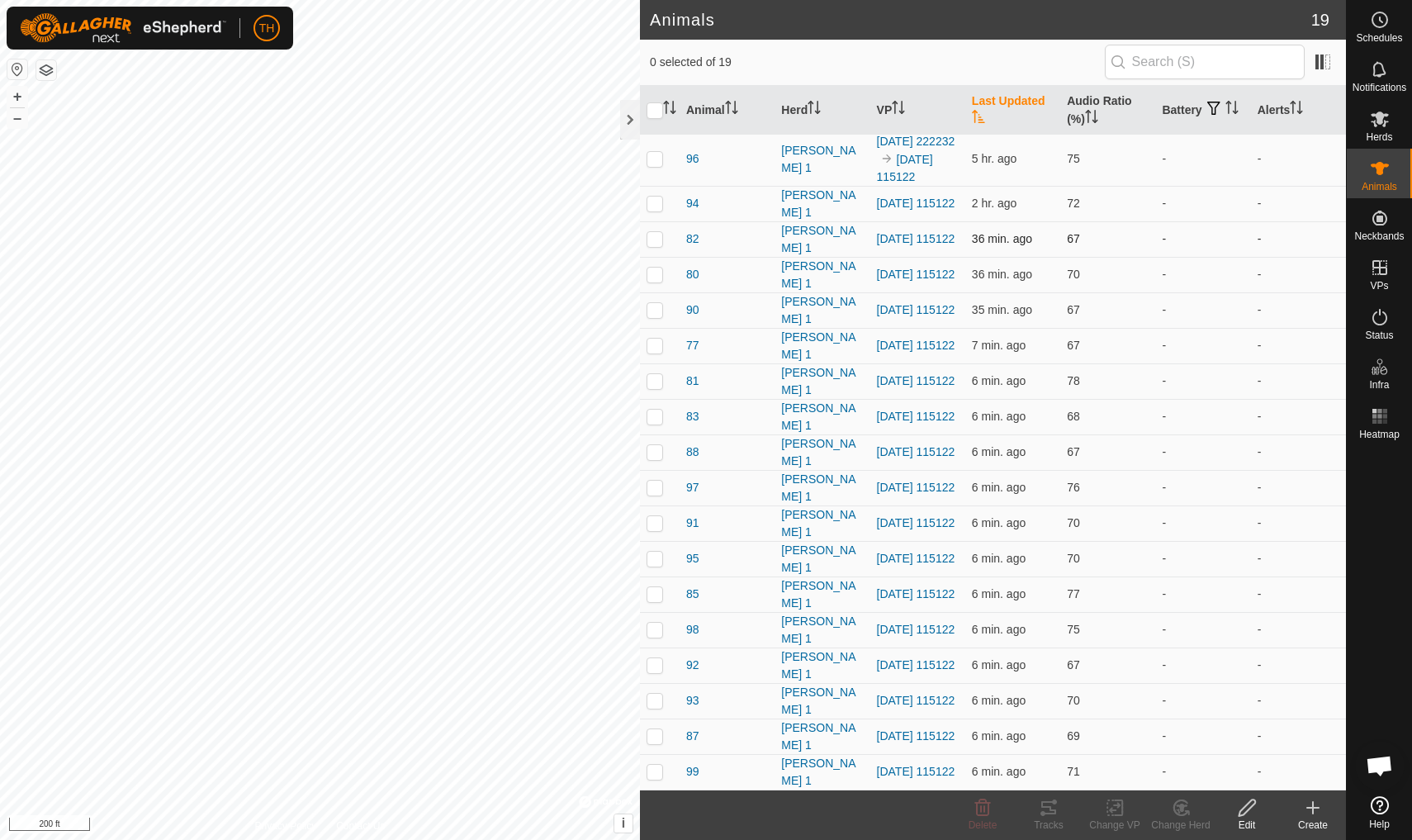
scroll to position [91, 0]
click at [1185, 114] on th "Battery" at bounding box center [1202, 110] width 95 height 49
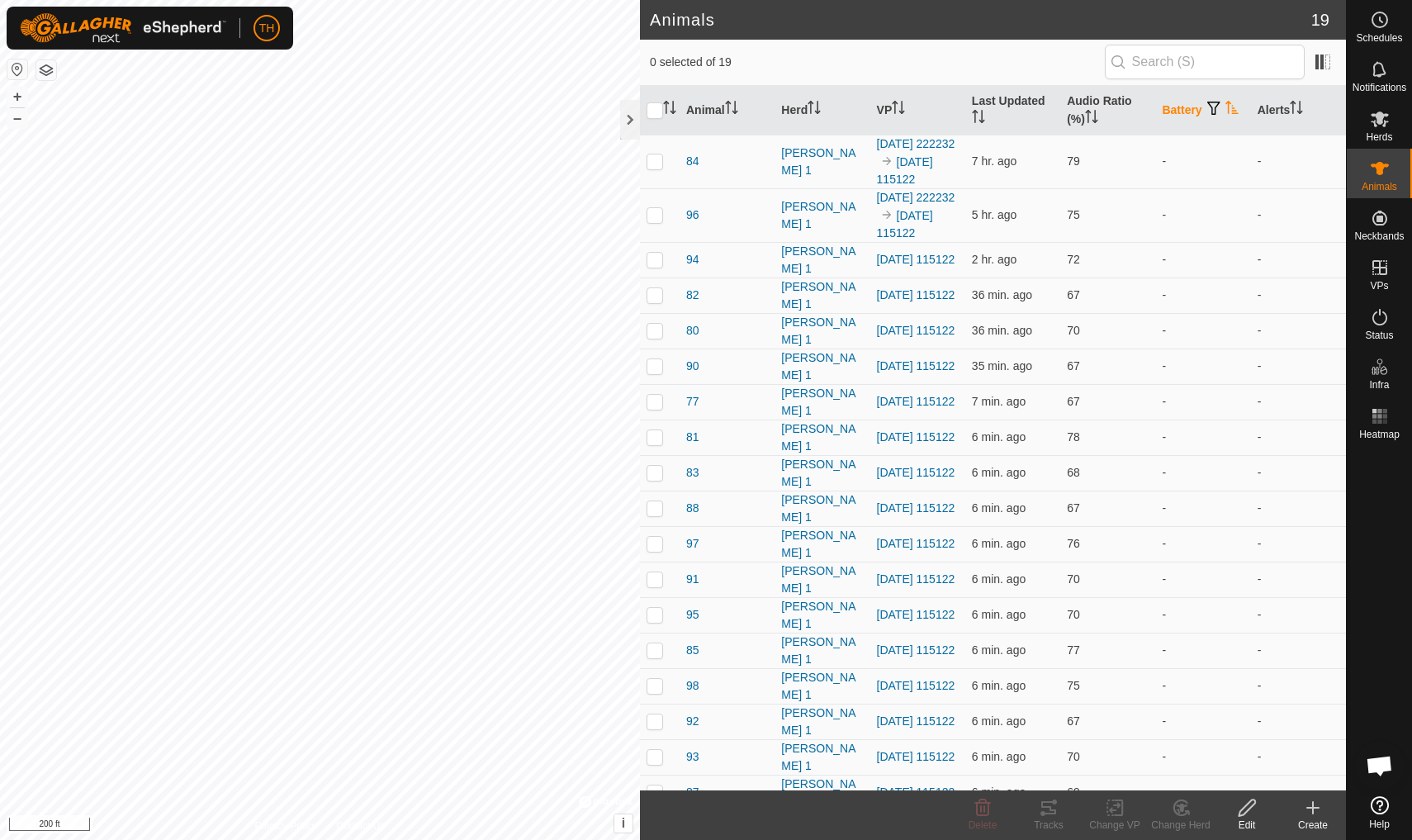
click at [1185, 114] on th "Battery" at bounding box center [1202, 110] width 95 height 49
click at [1270, 114] on th "Alerts" at bounding box center [1299, 110] width 95 height 49
click at [1327, 55] on span at bounding box center [1322, 61] width 26 height 26
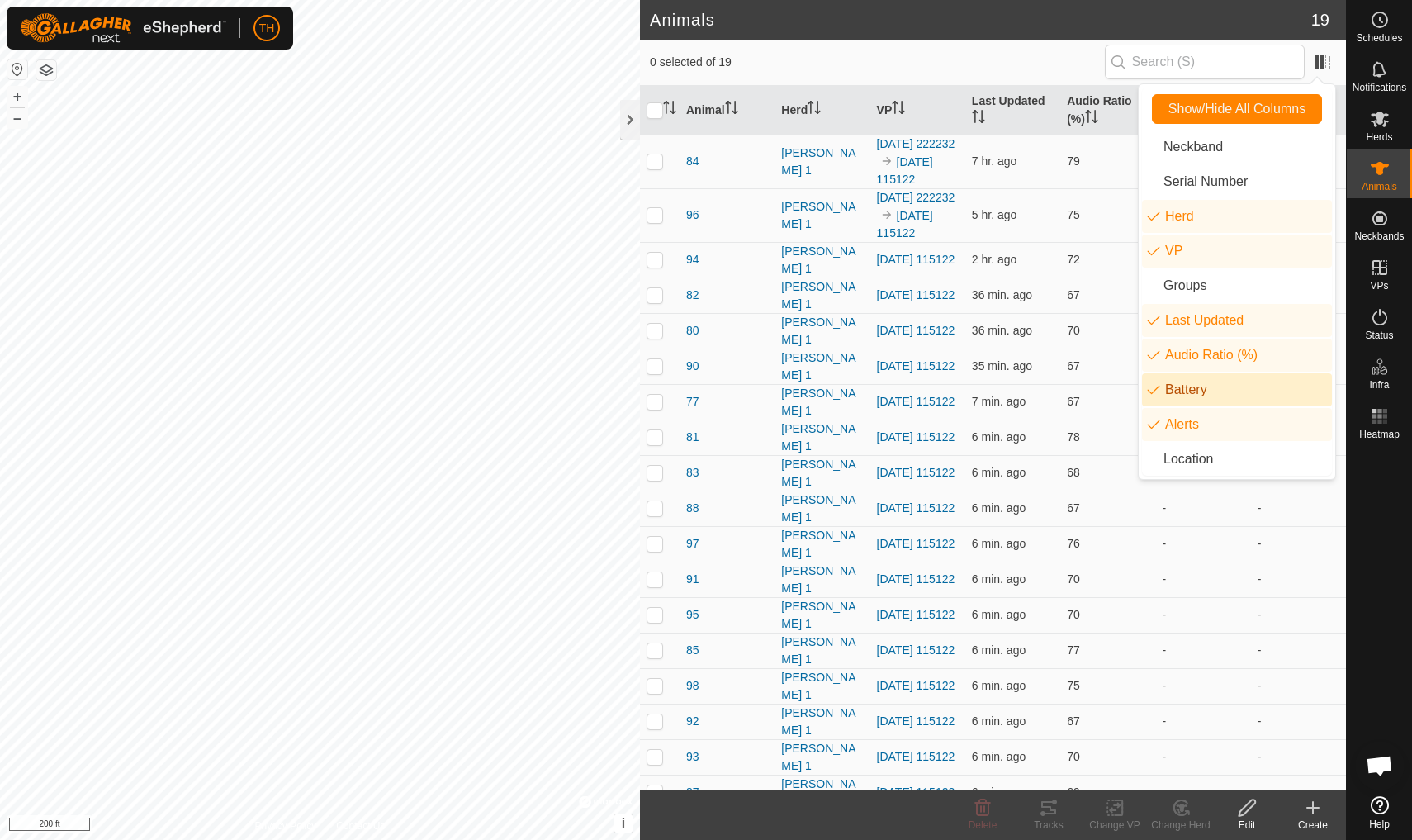
click at [1181, 381] on li "Battery" at bounding box center [1237, 389] width 190 height 33
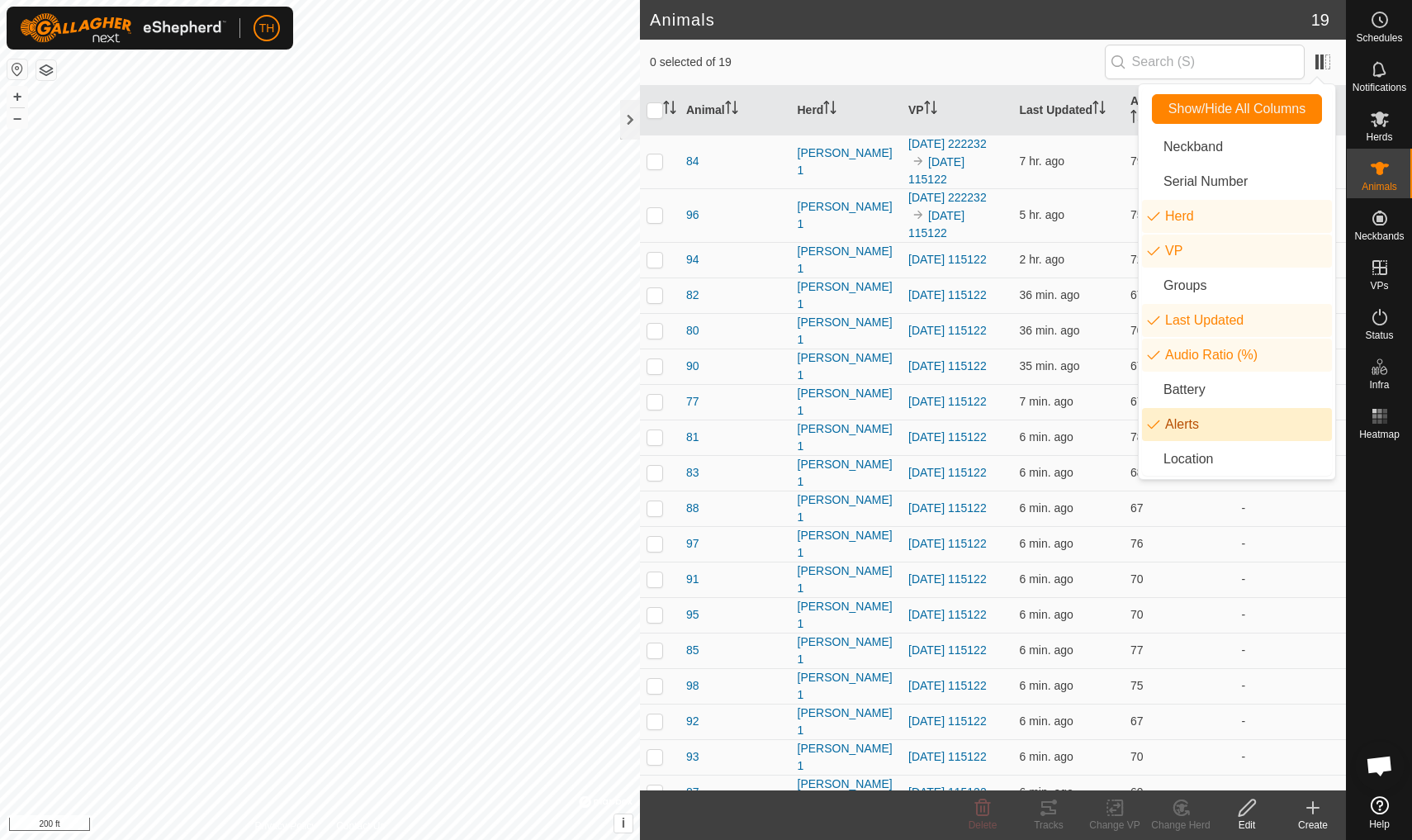
click at [1182, 419] on li "Alerts" at bounding box center [1237, 424] width 190 height 33
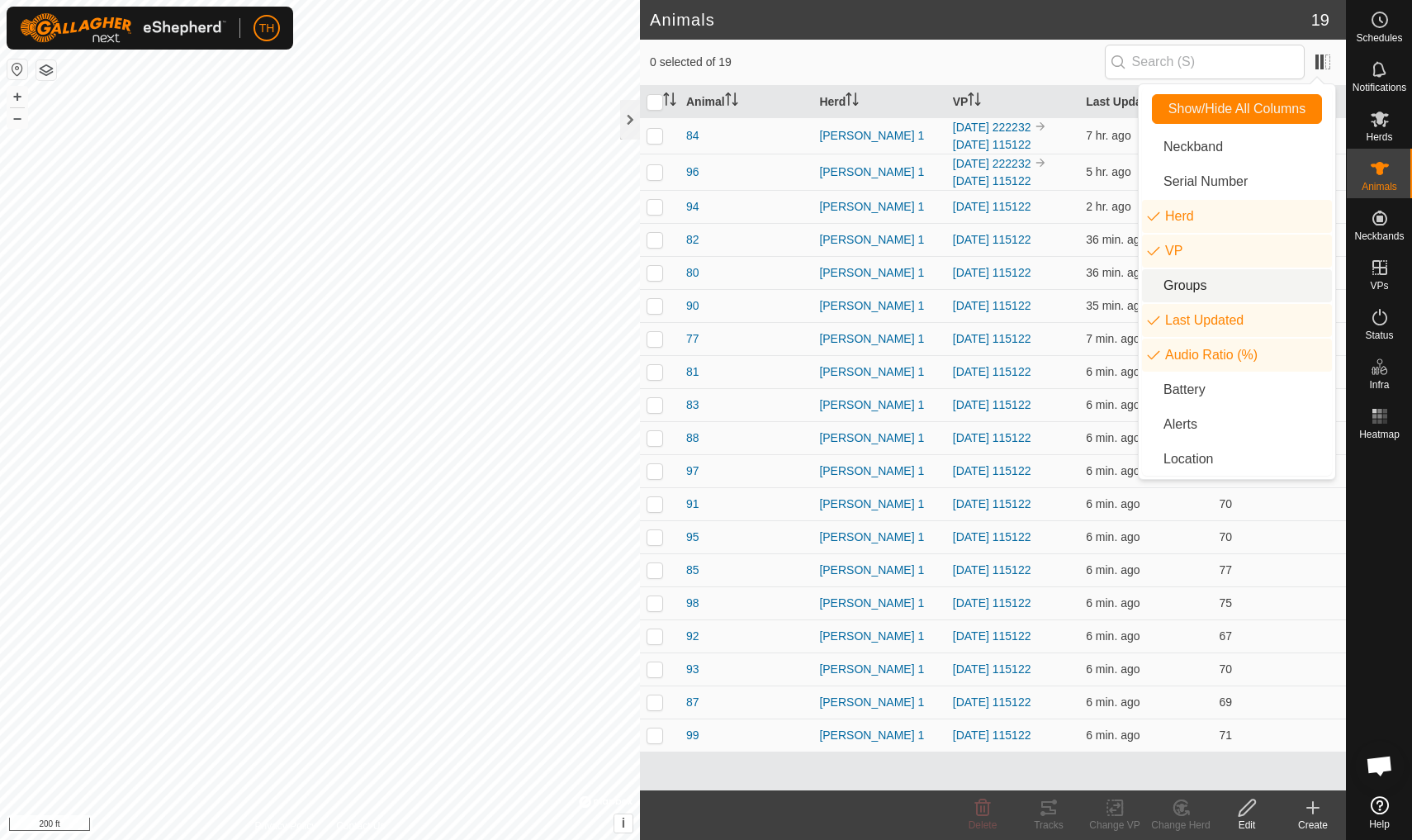
click at [1062, 28] on h2 "Animals" at bounding box center [979, 20] width 661 height 20
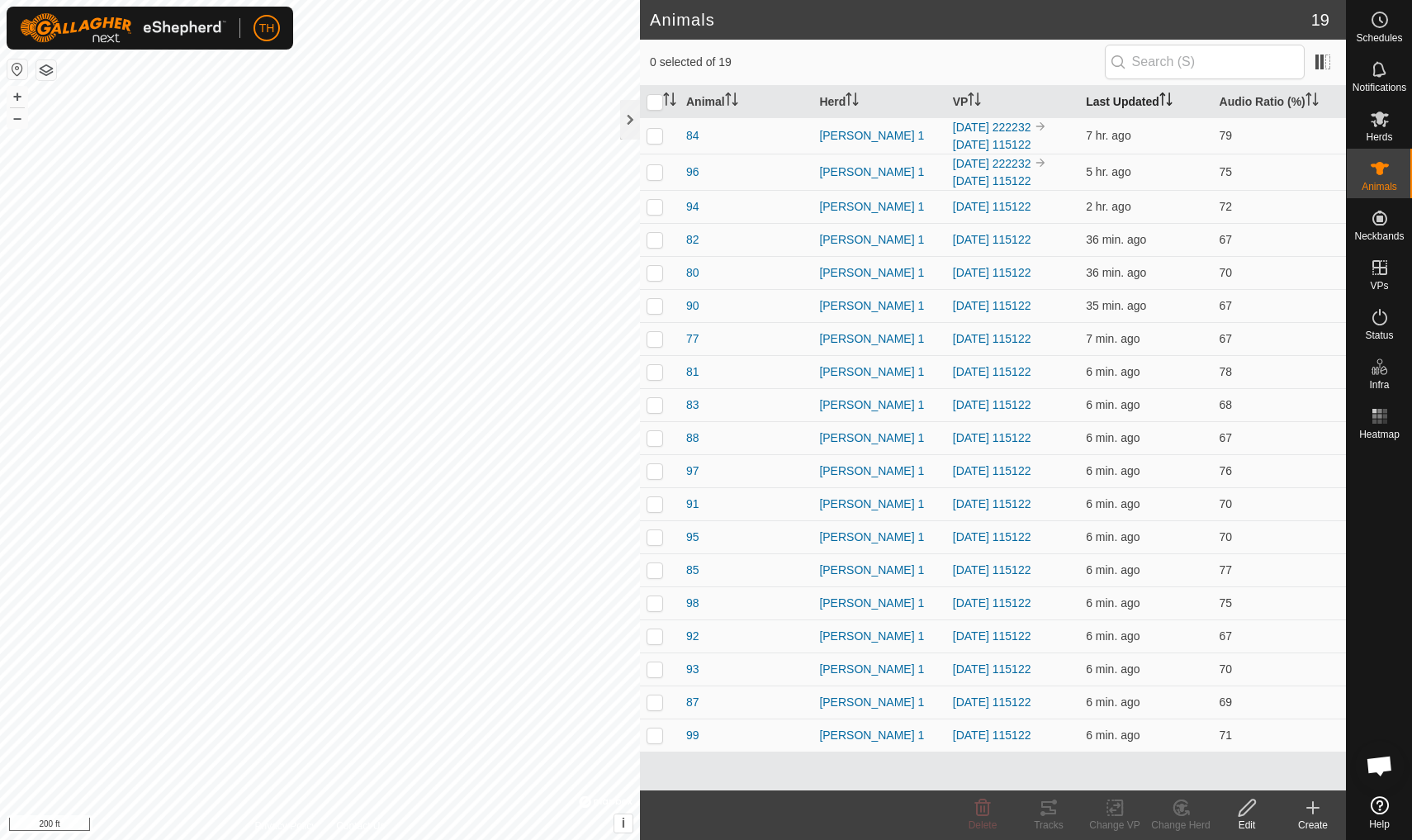
click at [1130, 101] on th "Last Updated" at bounding box center [1146, 102] width 133 height 32
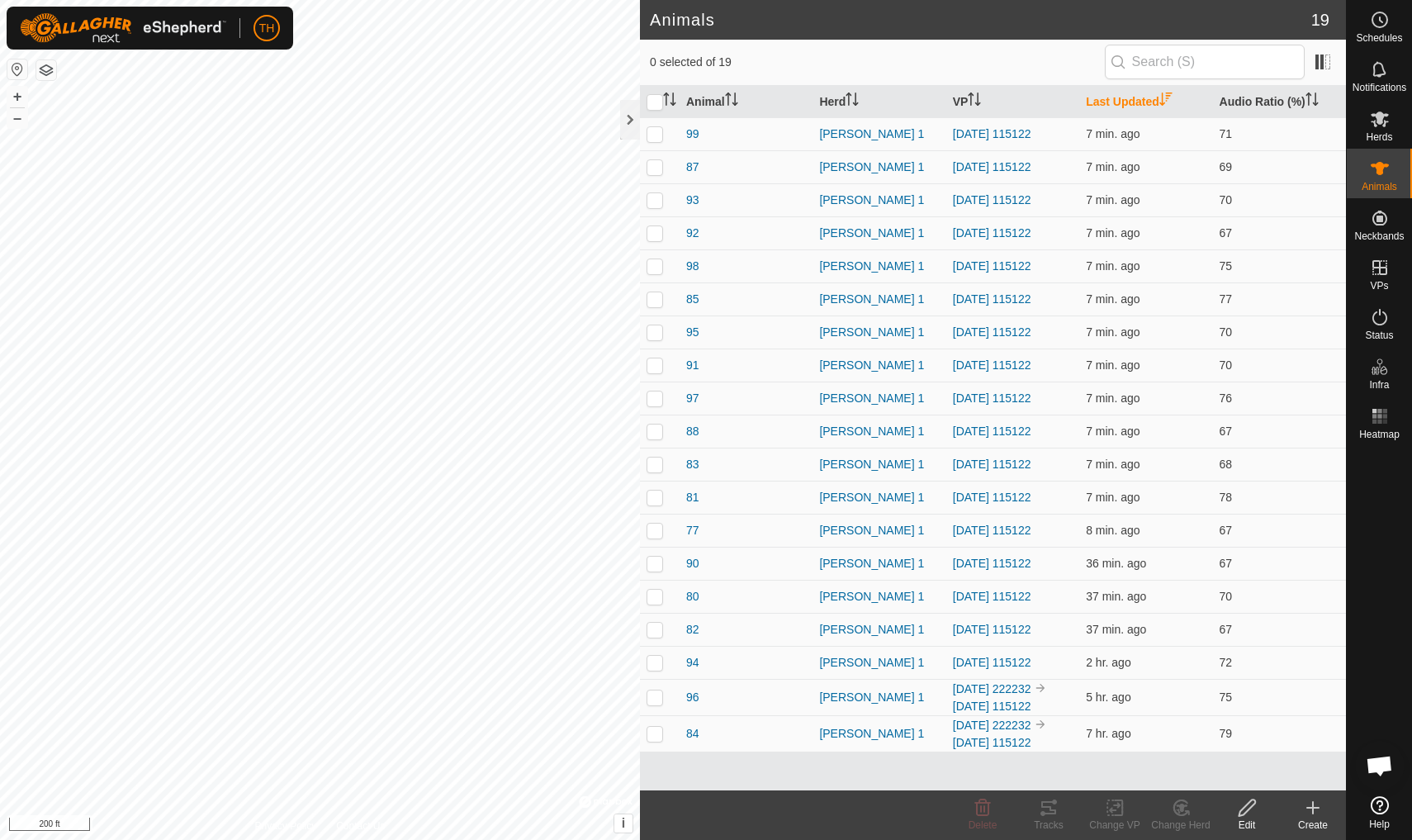
click at [1130, 101] on th "Last Updated" at bounding box center [1146, 102] width 133 height 32
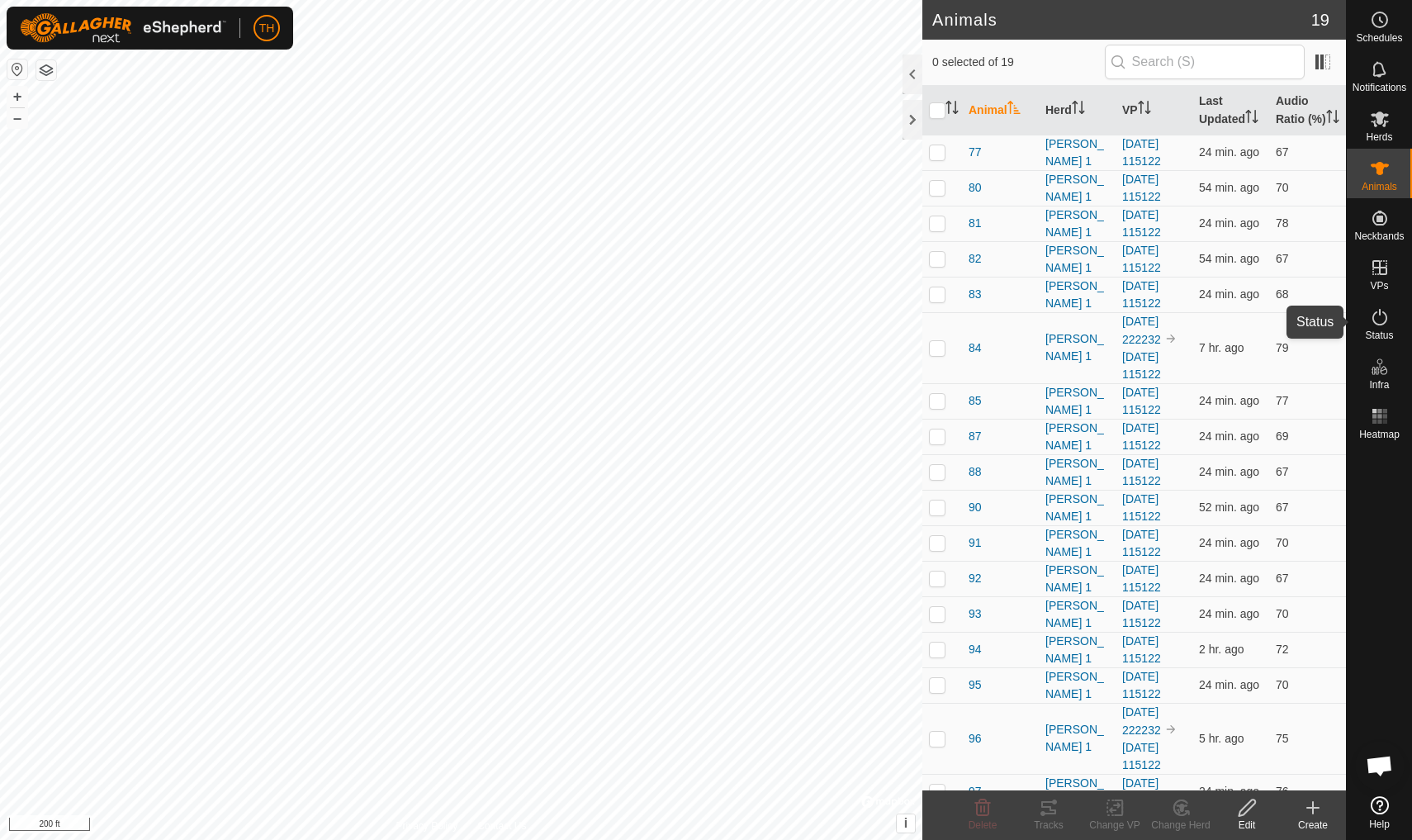
click at [1378, 317] on icon at bounding box center [1380, 317] width 20 height 20
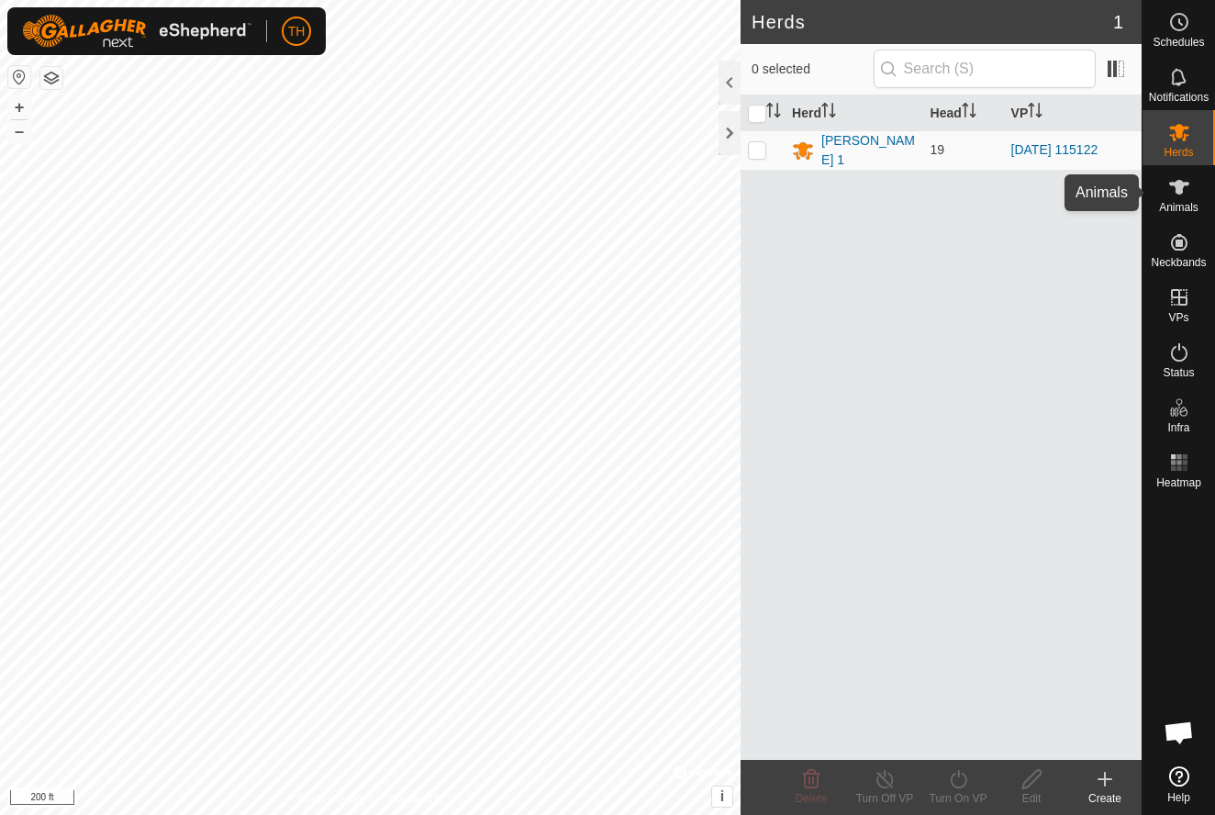
click at [1175, 192] on icon at bounding box center [1180, 187] width 22 height 22
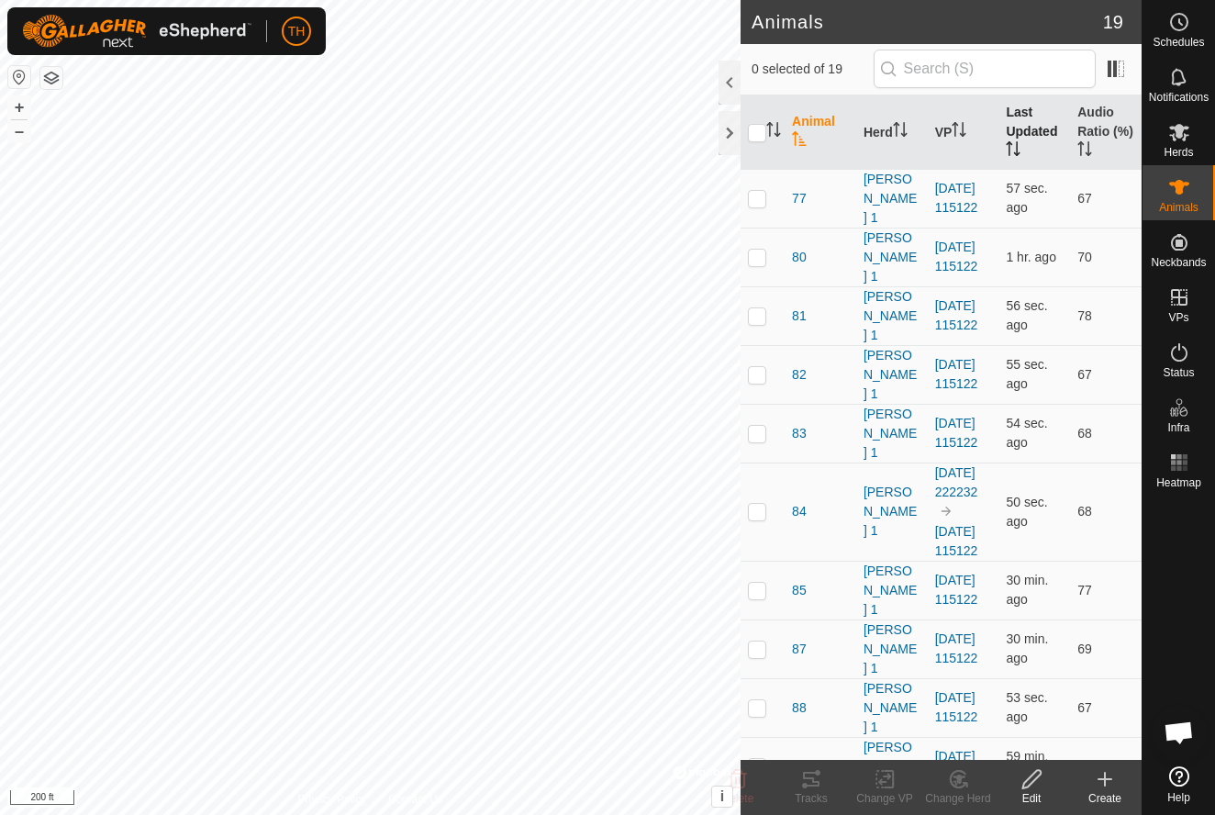
click at [1022, 112] on th "Last Updated" at bounding box center [1035, 132] width 72 height 74
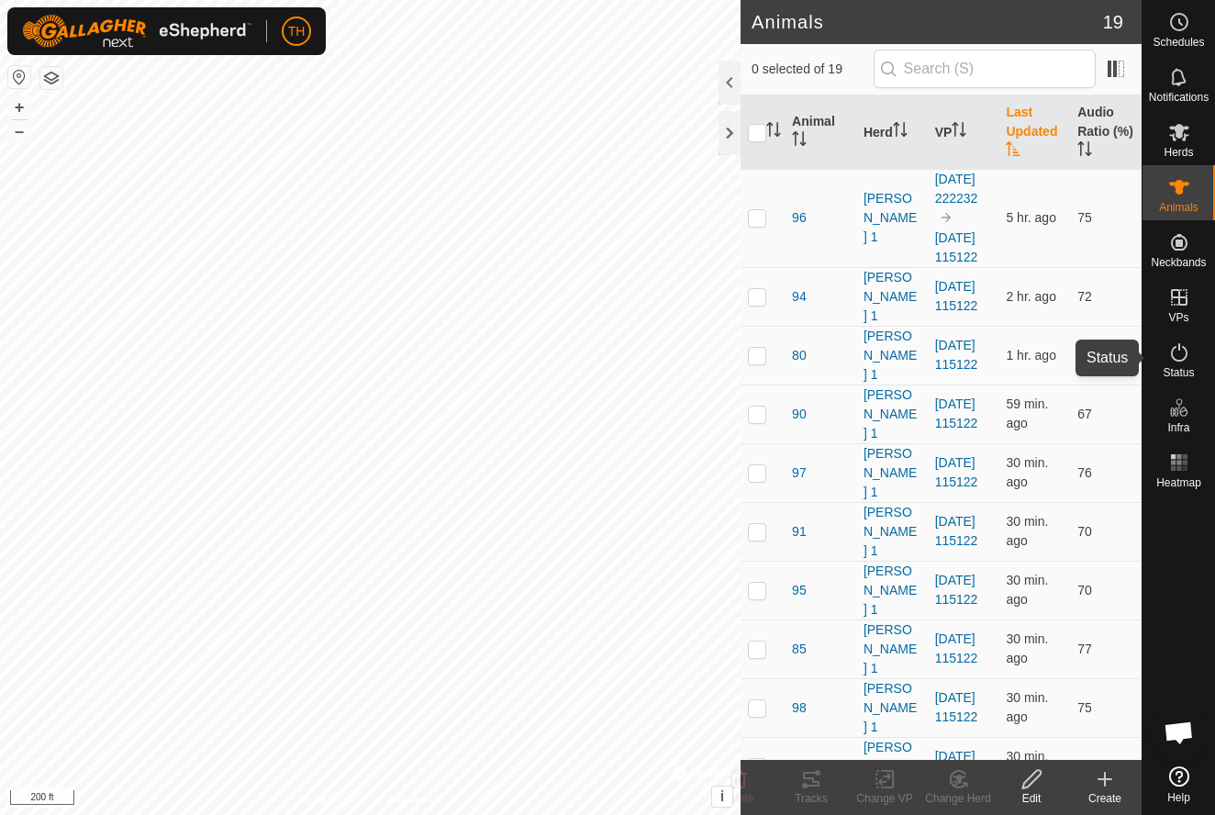
click at [1187, 346] on icon at bounding box center [1180, 352] width 22 height 22
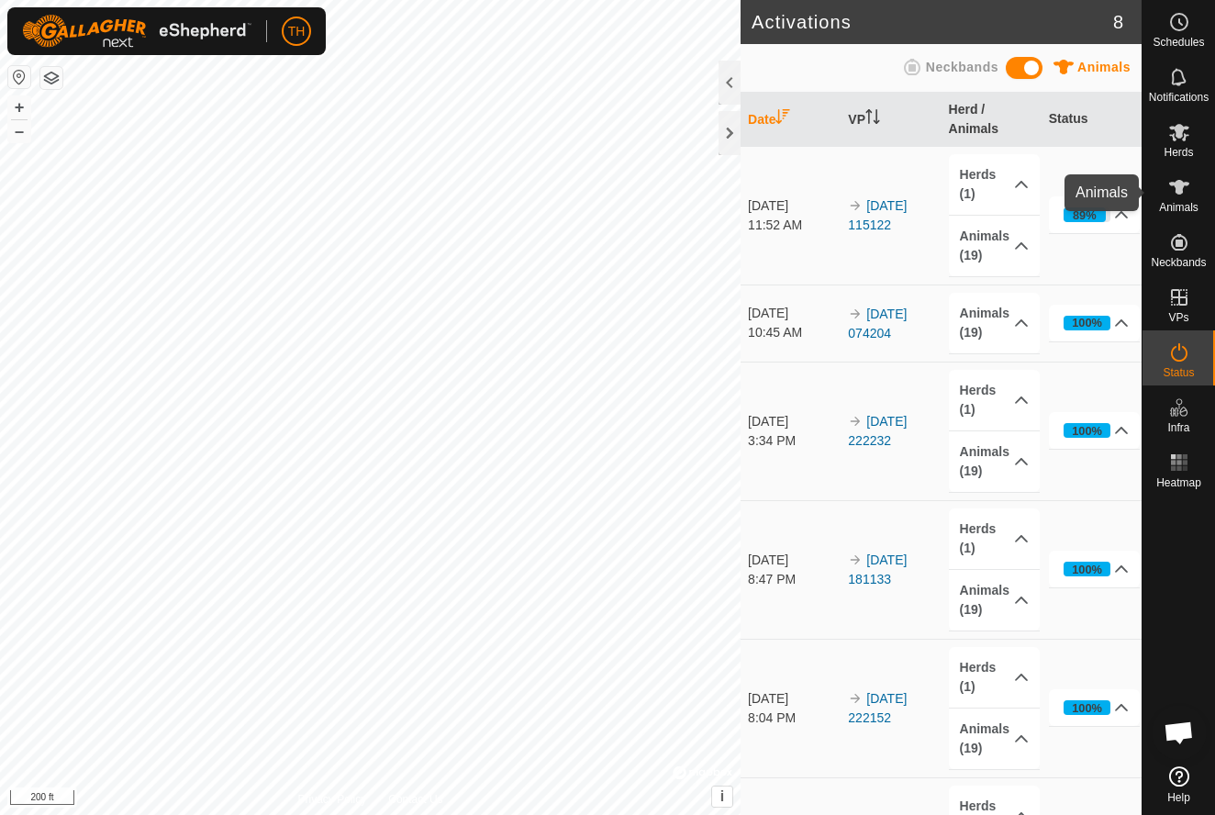
click at [1176, 199] on es-animals-svg-icon at bounding box center [1179, 187] width 33 height 29
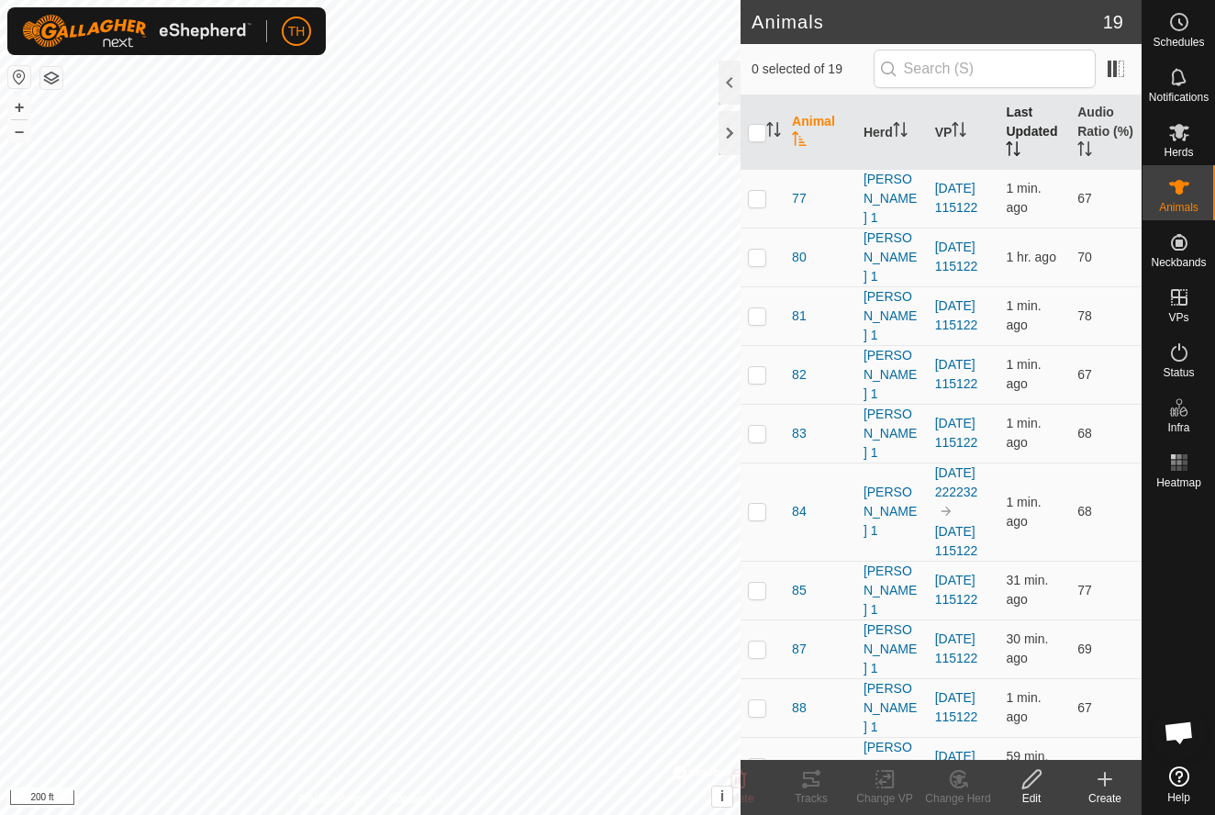
click at [1020, 117] on th "Last Updated" at bounding box center [1035, 132] width 72 height 74
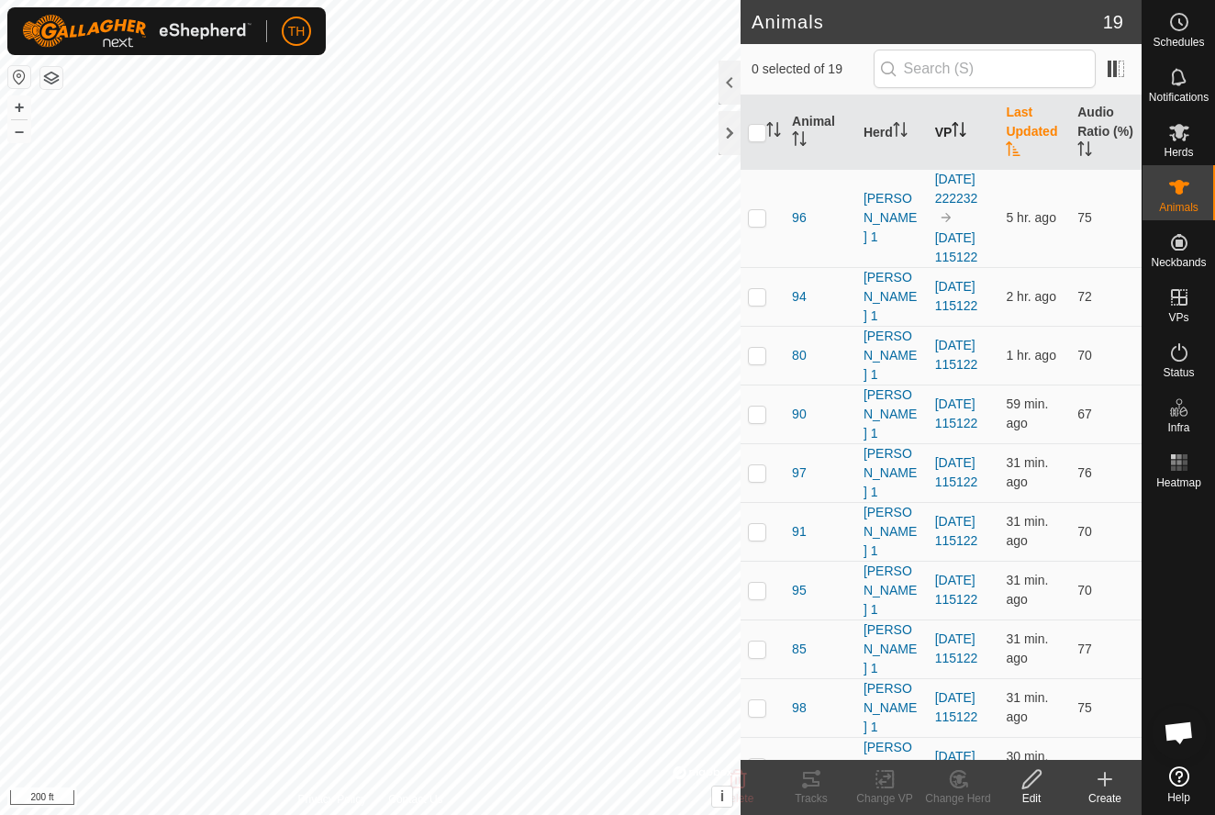
click at [948, 132] on th "VP" at bounding box center [964, 132] width 72 height 74
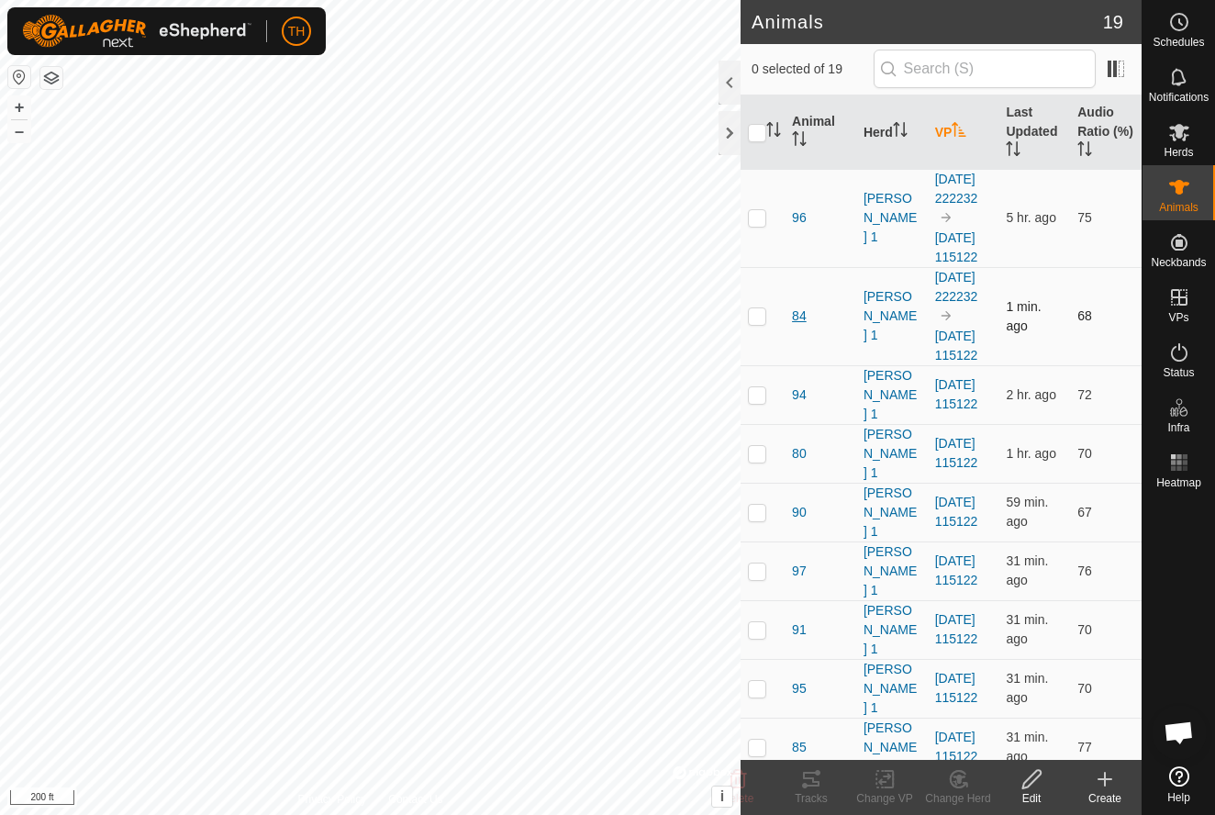
click at [800, 326] on span "84" at bounding box center [799, 316] width 15 height 19
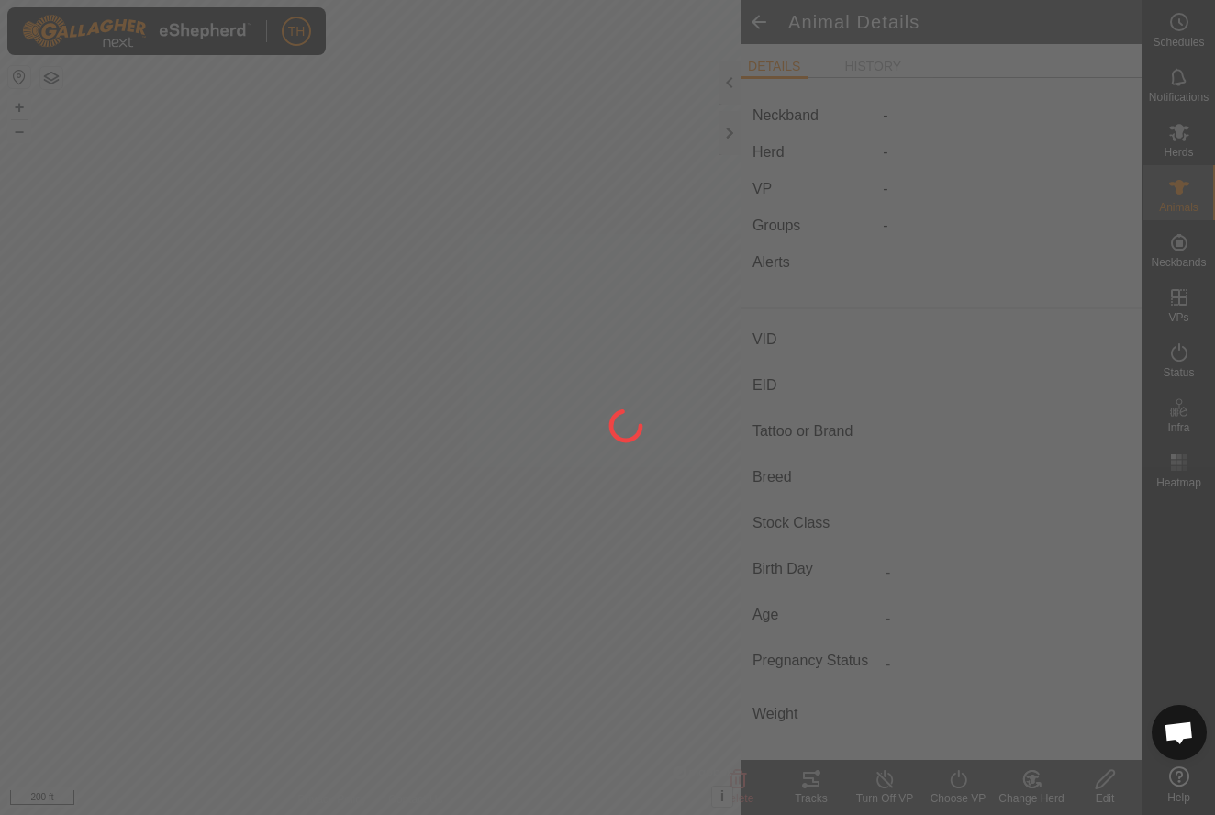
type input "84"
type input "-"
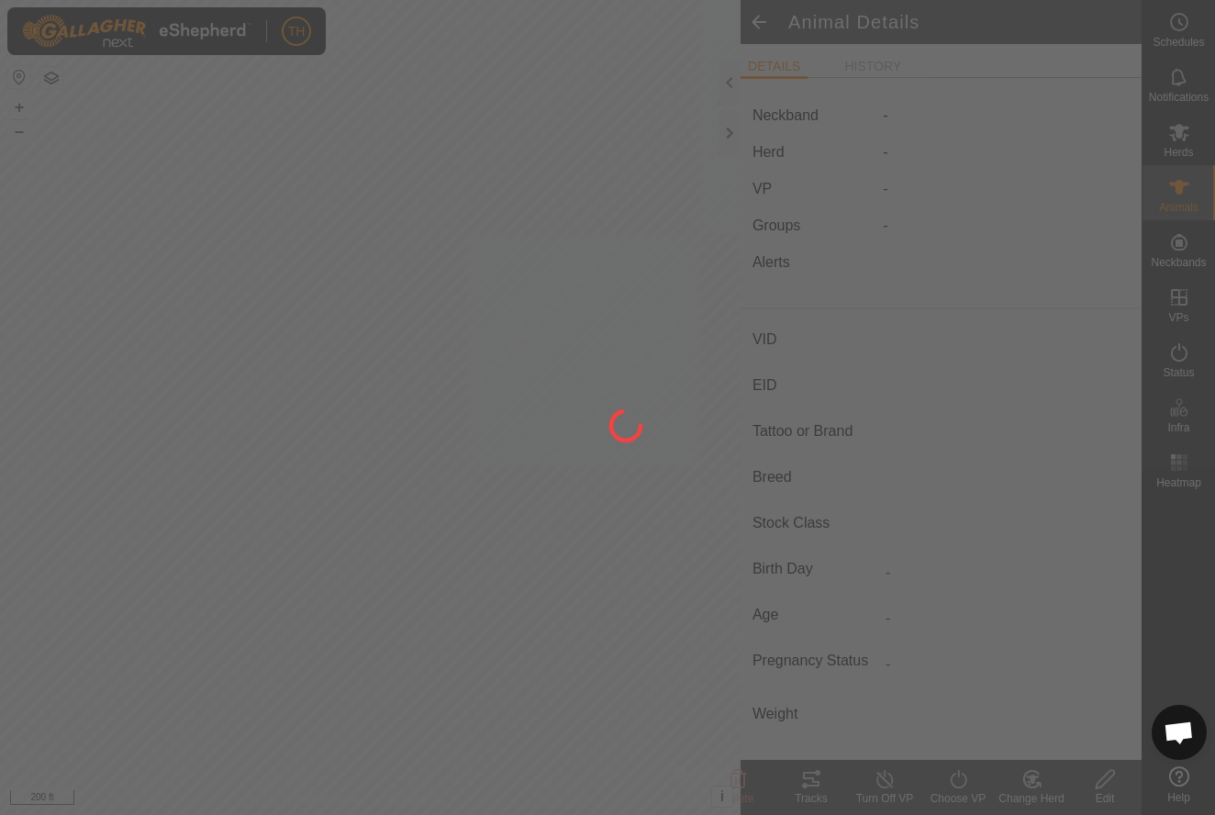
type input "0 kg"
type input "-"
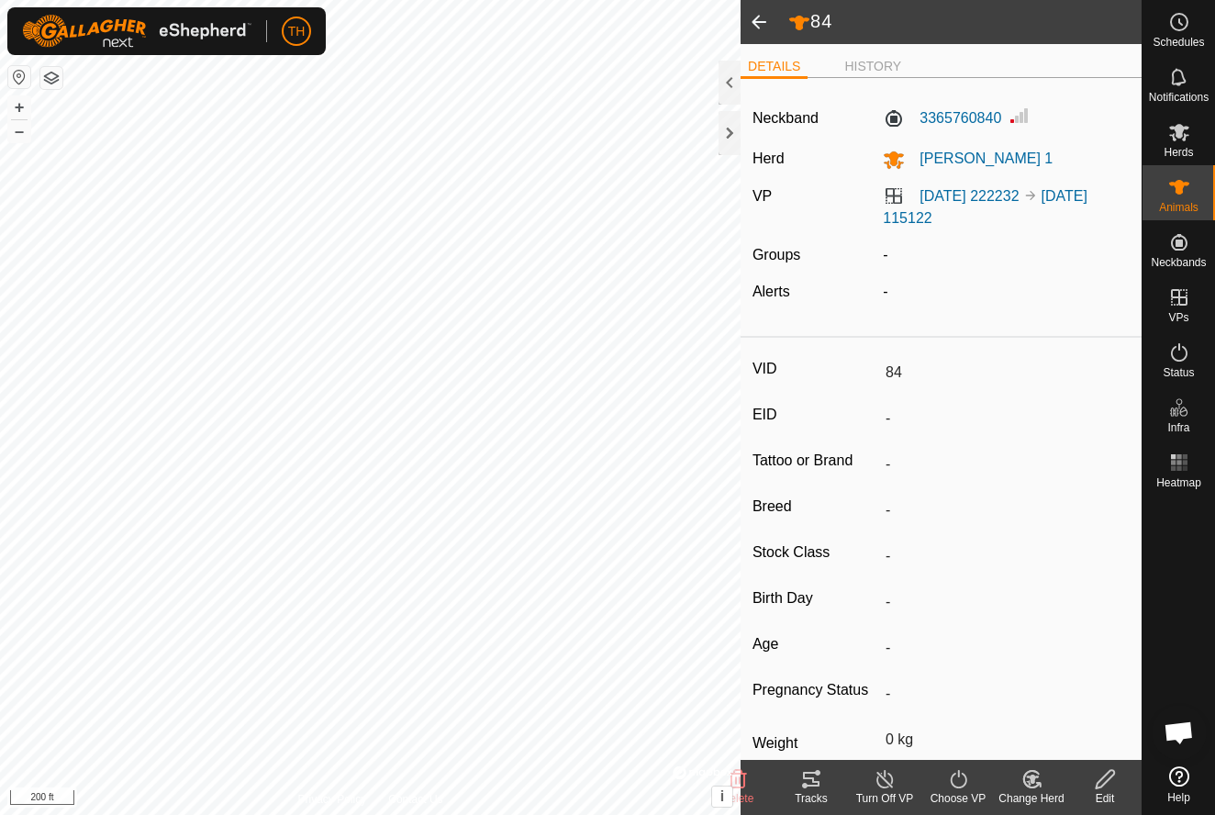
click at [760, 20] on span at bounding box center [759, 22] width 37 height 44
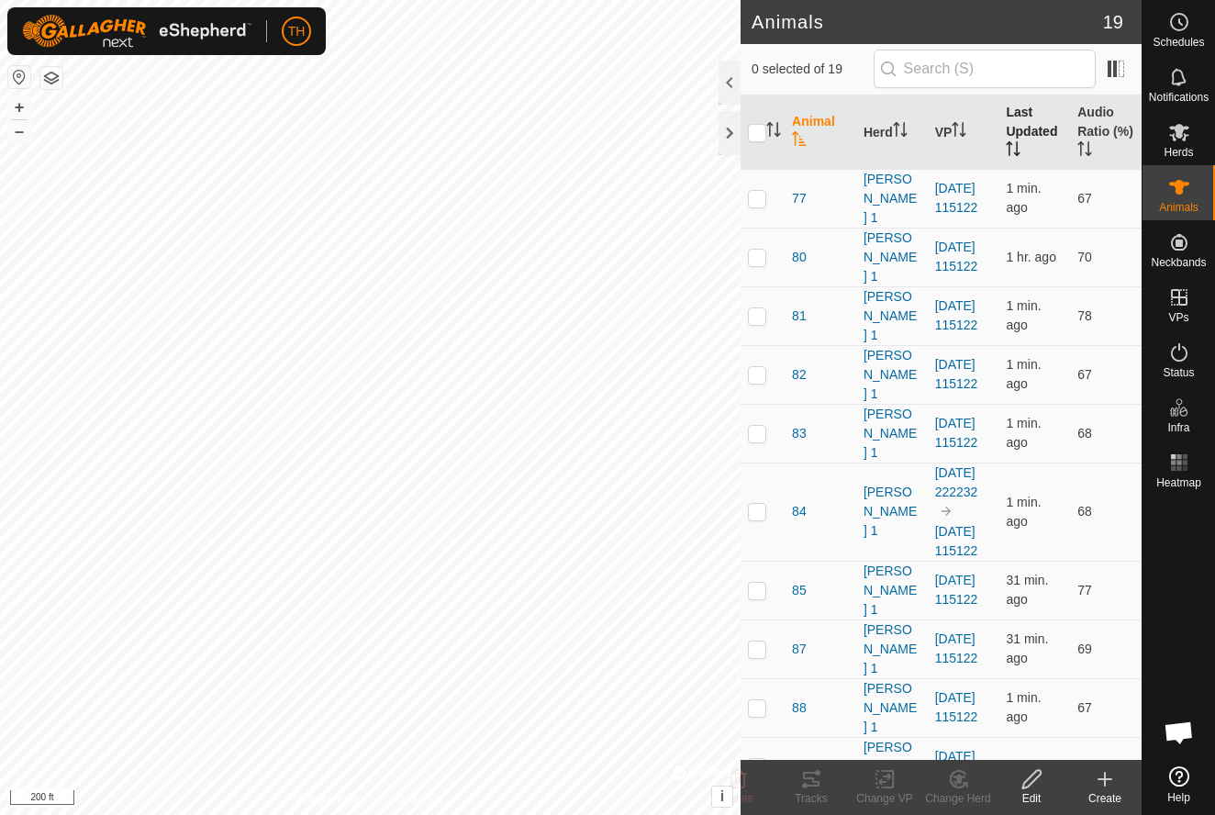
click at [1018, 124] on th "Last Updated" at bounding box center [1035, 132] width 72 height 74
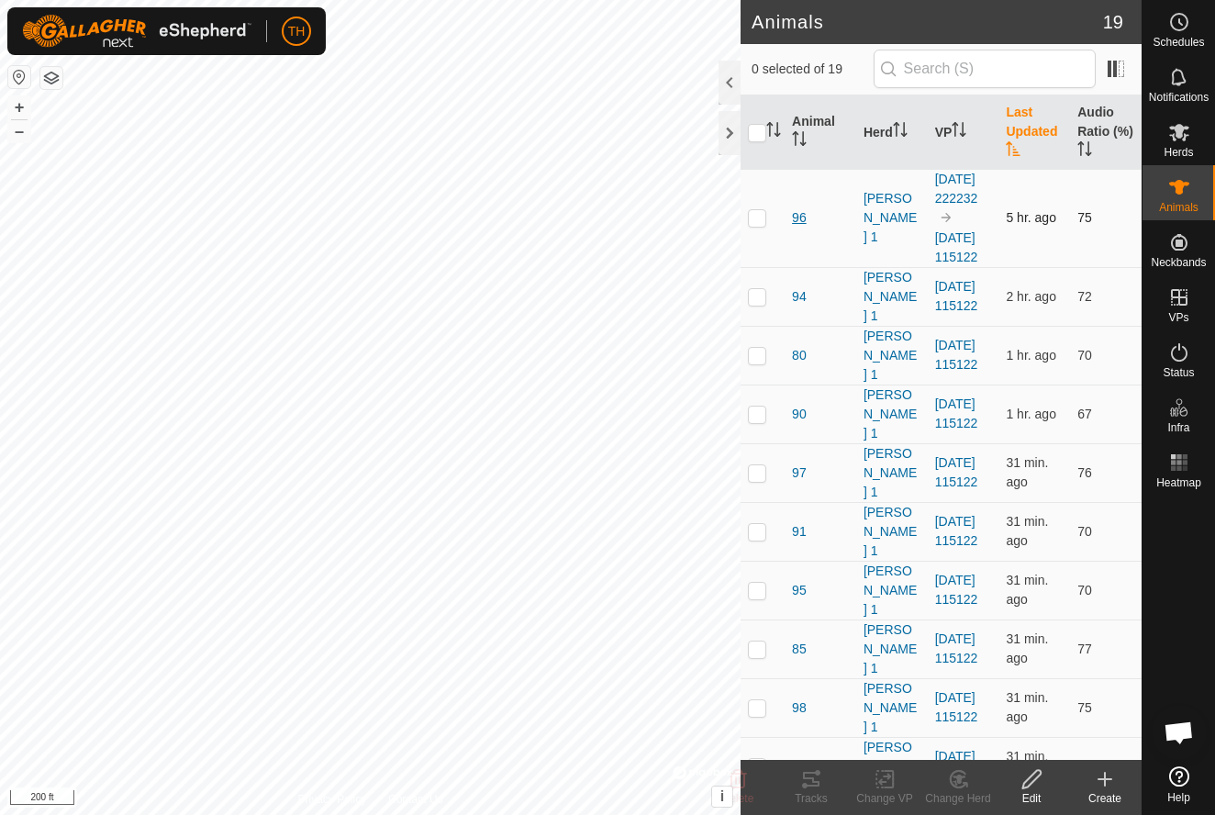
click at [799, 226] on span "96" at bounding box center [799, 217] width 15 height 19
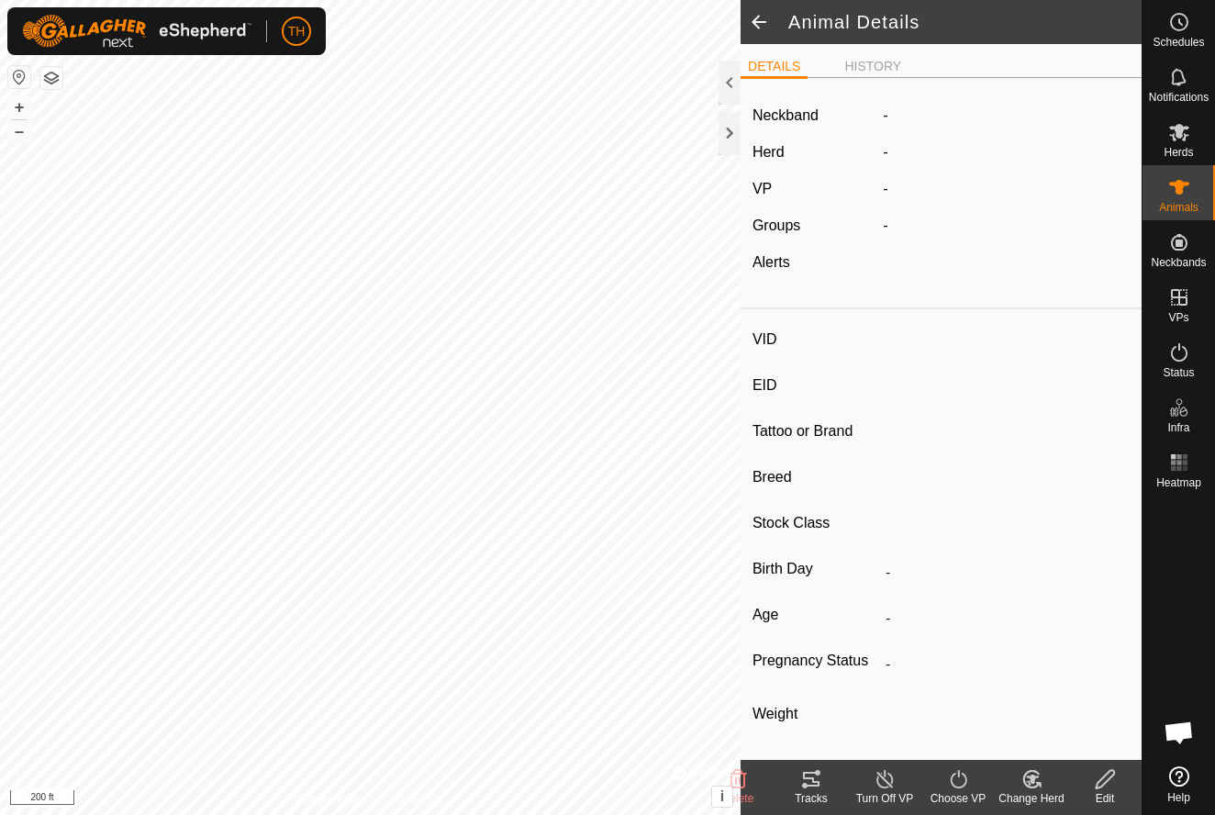
type input "96"
type input "-"
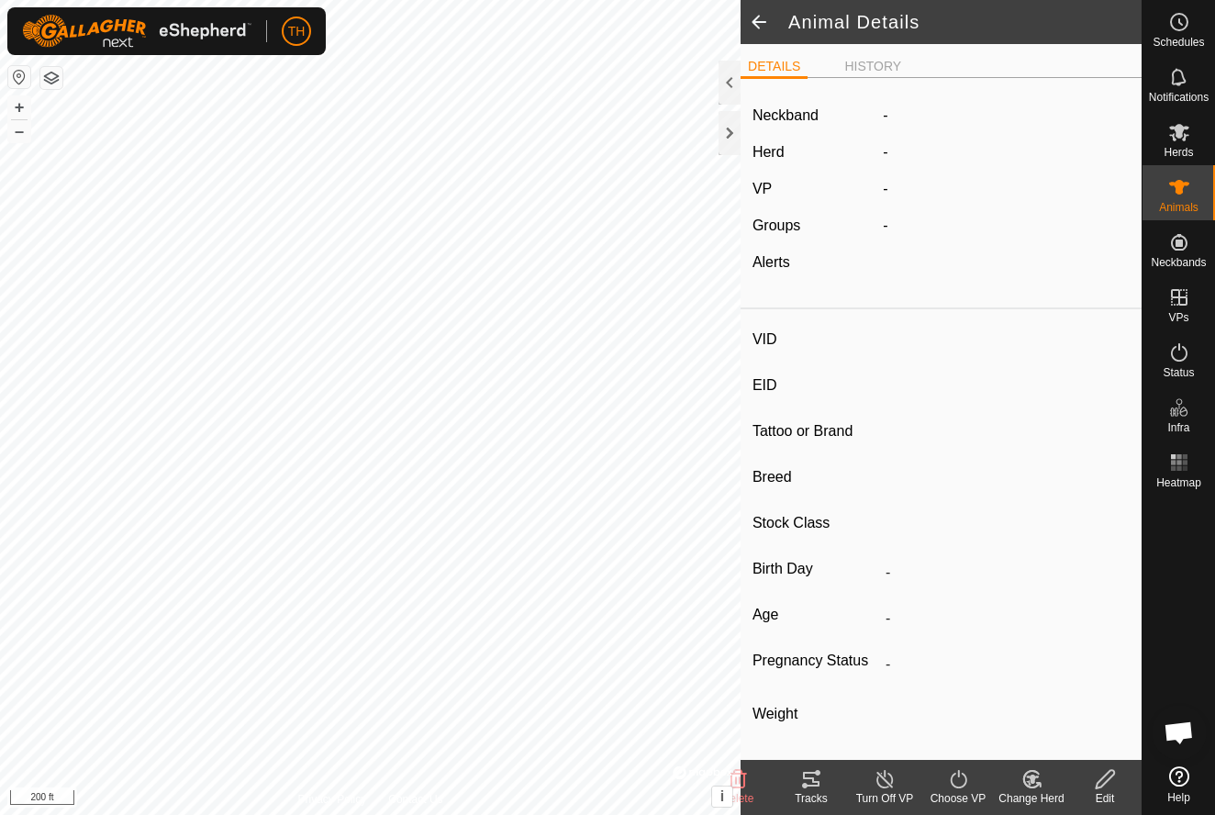
type input "0 kg"
type input "-"
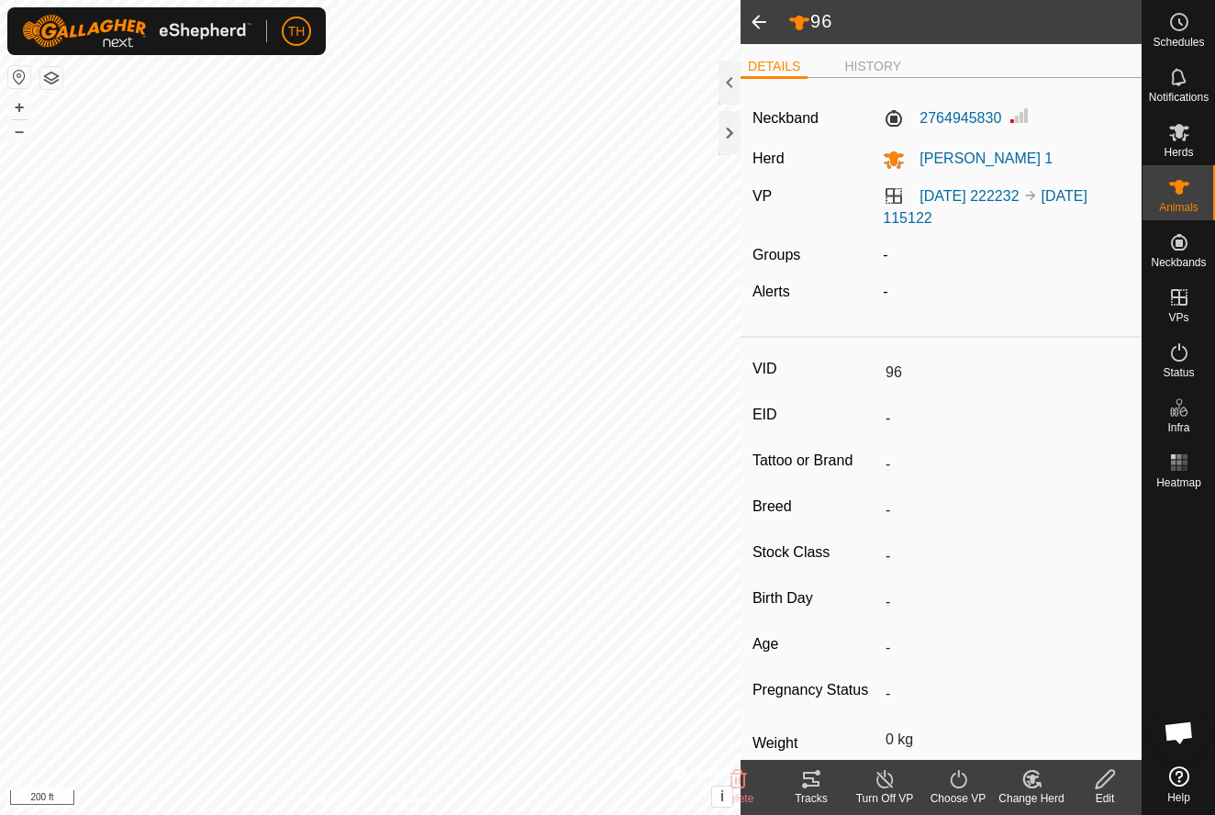
click at [811, 781] on icon at bounding box center [811, 779] width 22 height 22
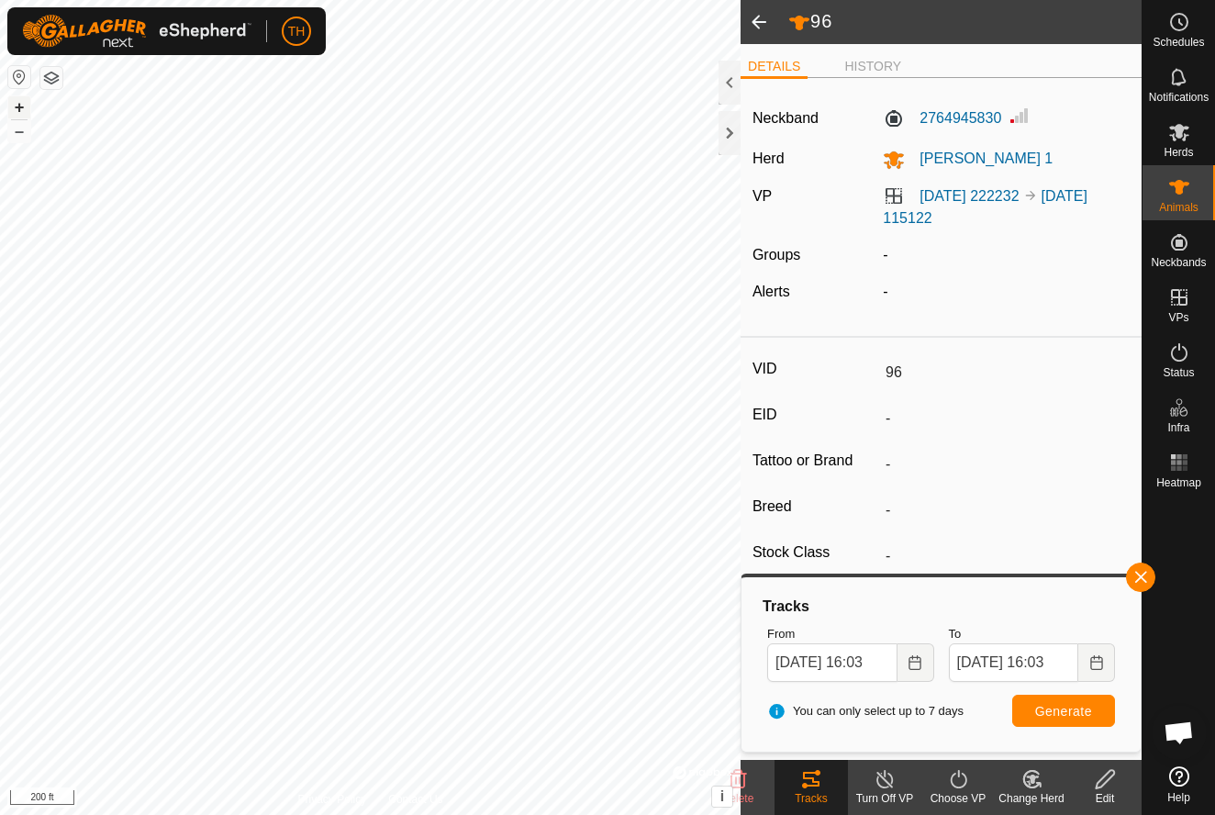
click at [16, 108] on button "+" at bounding box center [19, 107] width 22 height 22
click at [729, 84] on div at bounding box center [730, 83] width 22 height 44
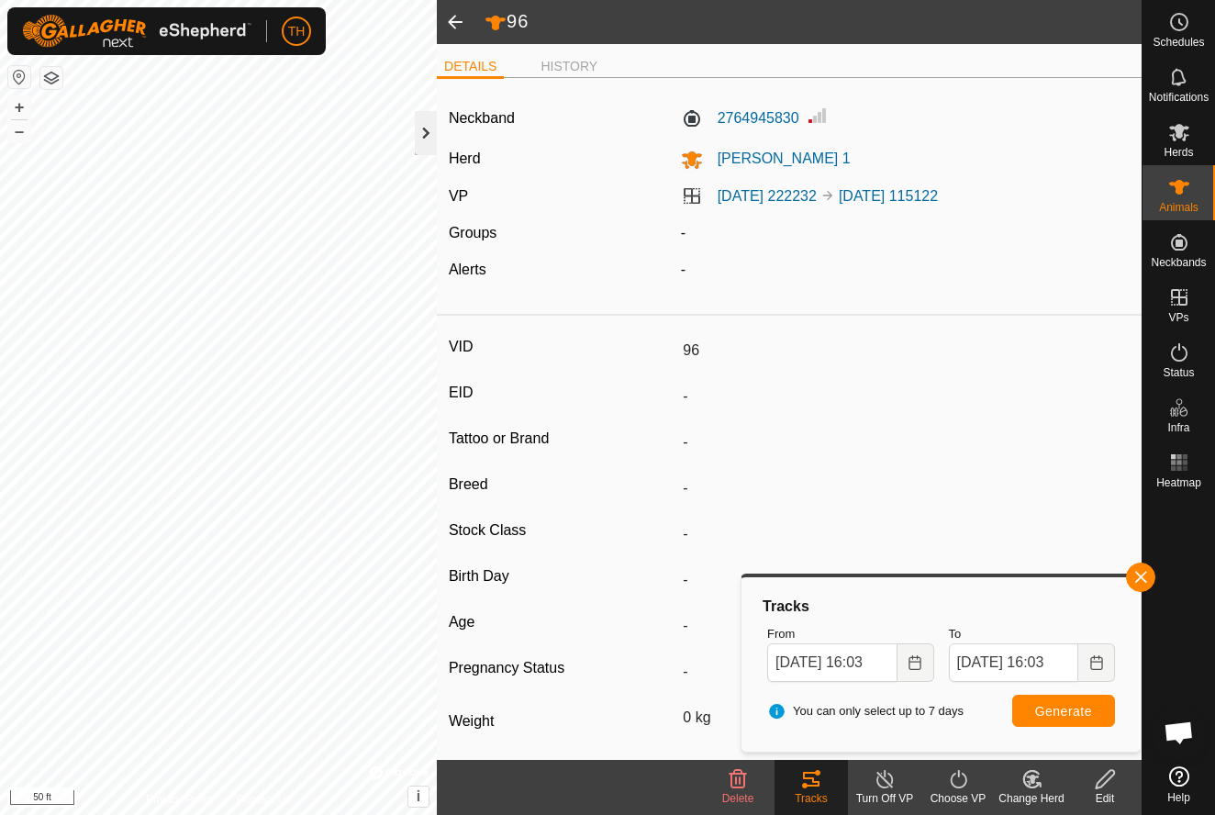
click at [426, 132] on div at bounding box center [426, 133] width 22 height 44
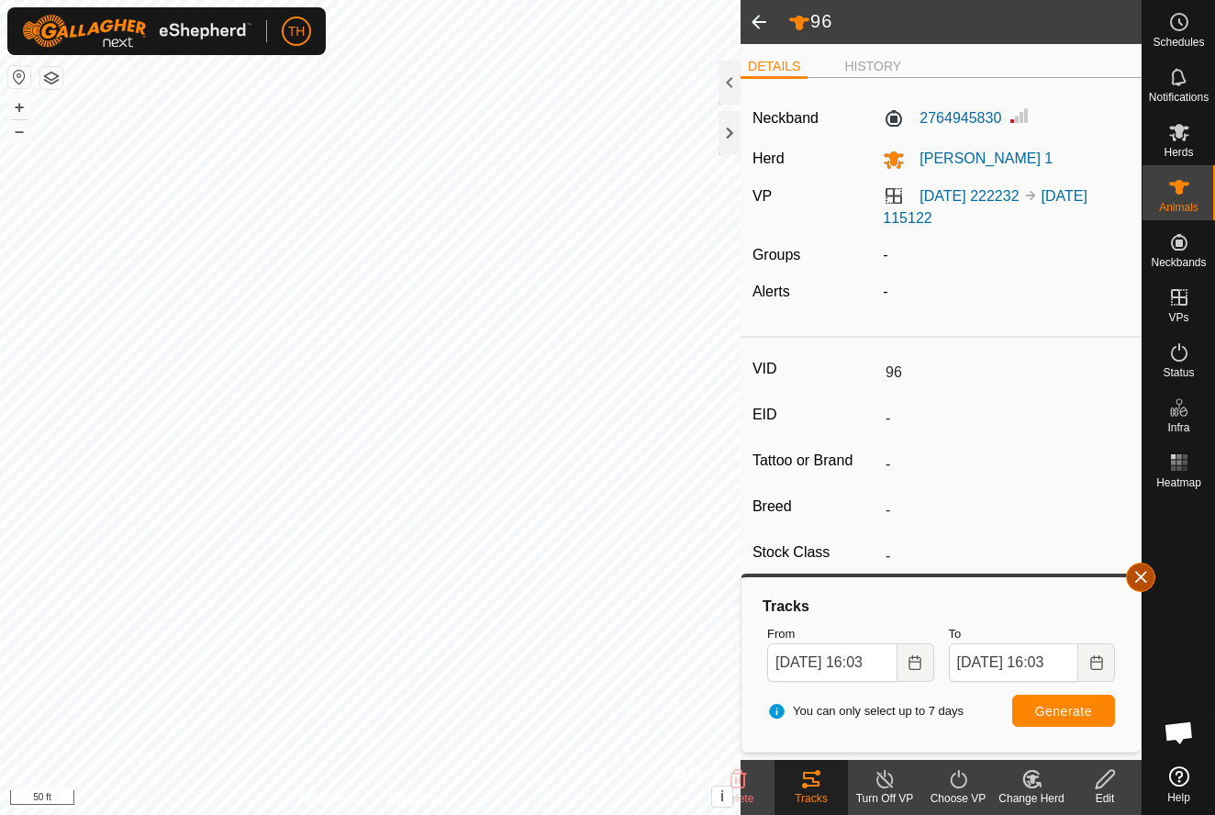
click at [1143, 581] on span "button" at bounding box center [1141, 577] width 15 height 15
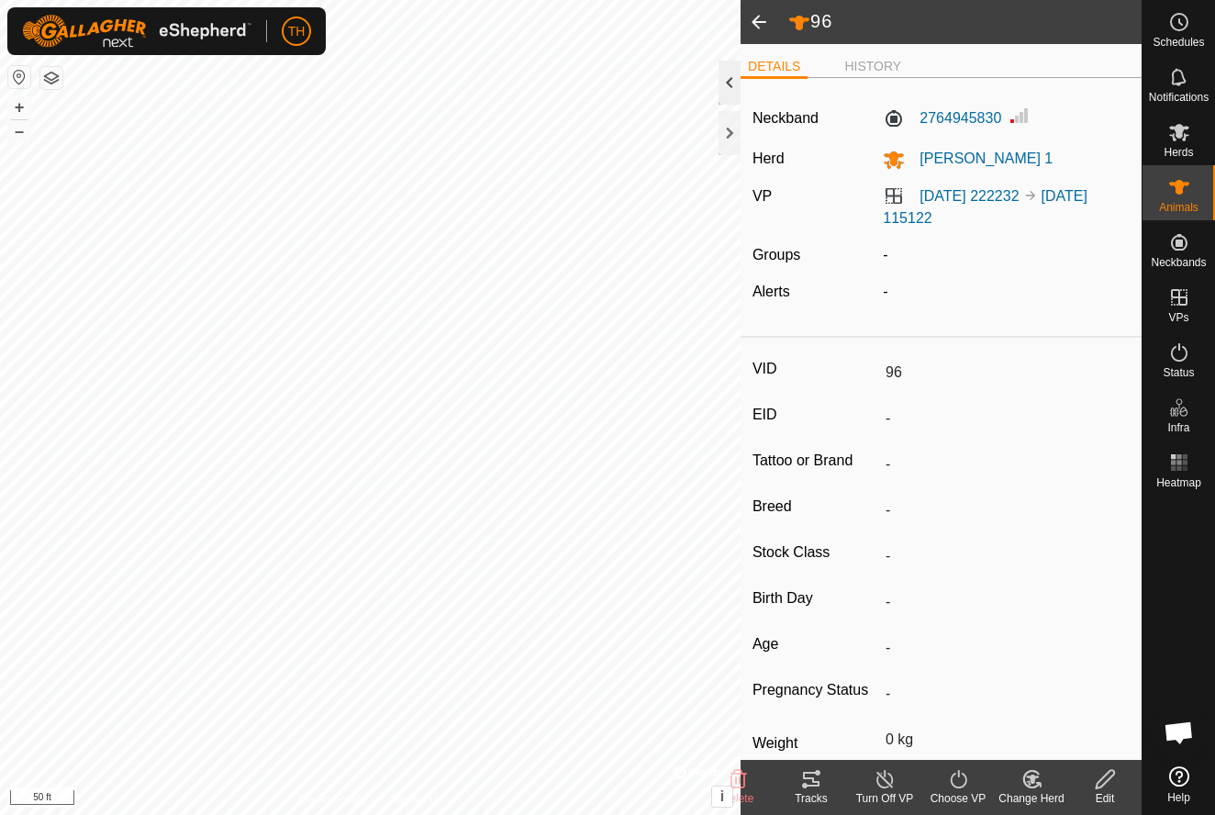
click at [729, 79] on div at bounding box center [730, 83] width 22 height 44
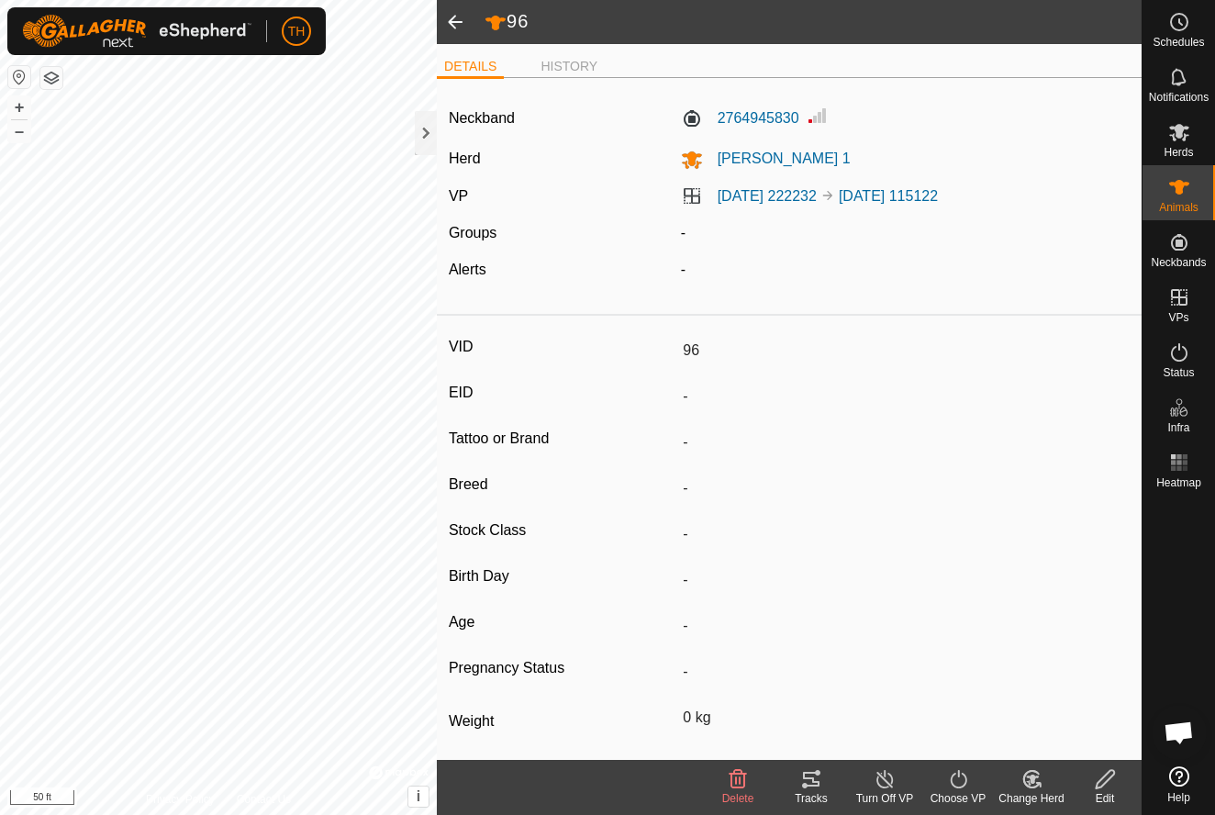
click at [729, 79] on div "DETAILS HISTORY" at bounding box center [789, 74] width 705 height 38
click at [422, 137] on div at bounding box center [426, 133] width 22 height 44
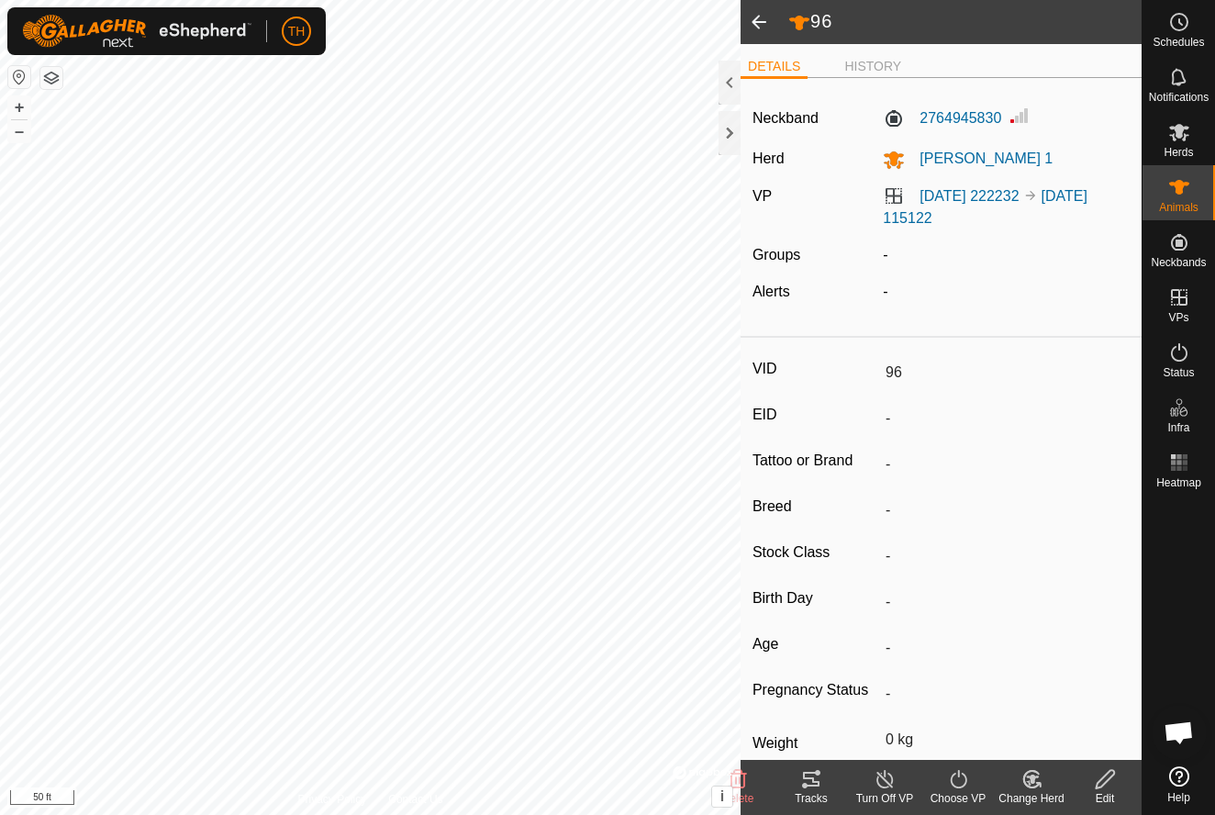
click at [763, 17] on span at bounding box center [759, 22] width 37 height 44
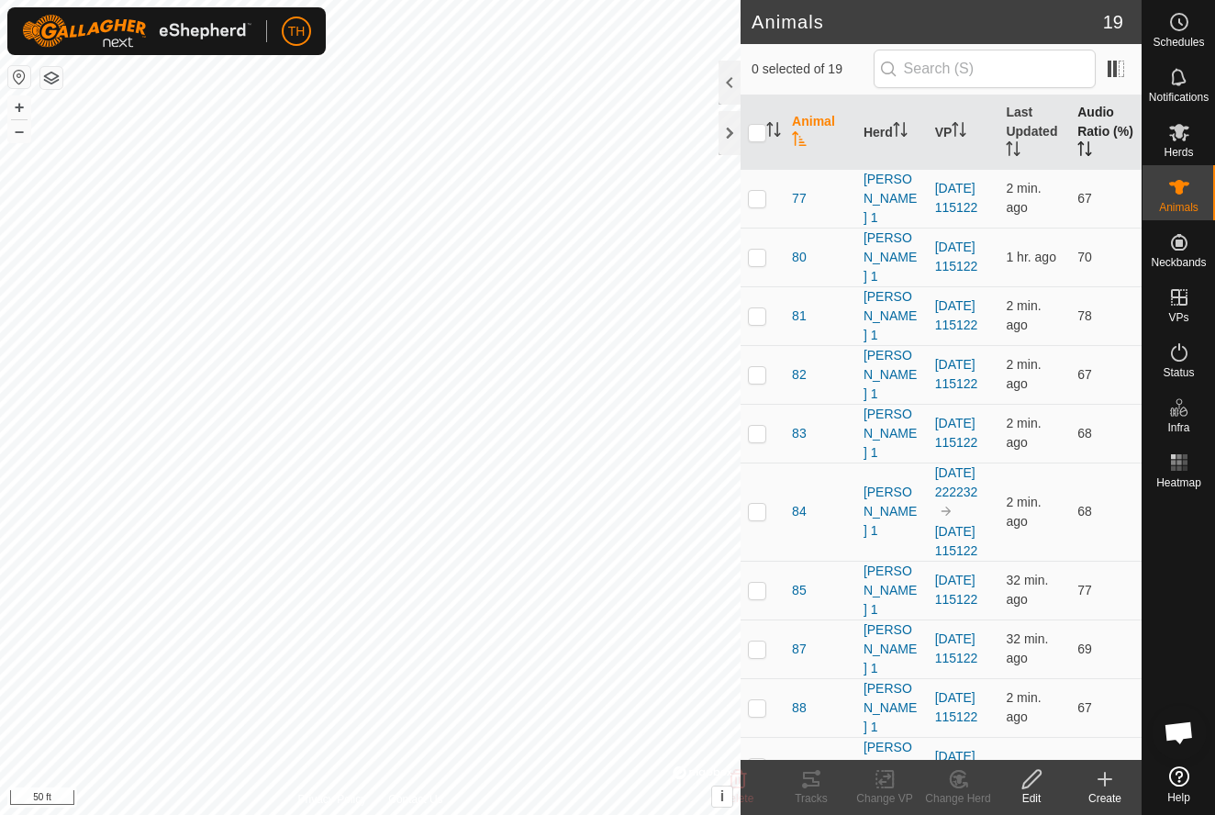
click at [1105, 122] on th "Audio Ratio (%)" at bounding box center [1106, 132] width 72 height 74
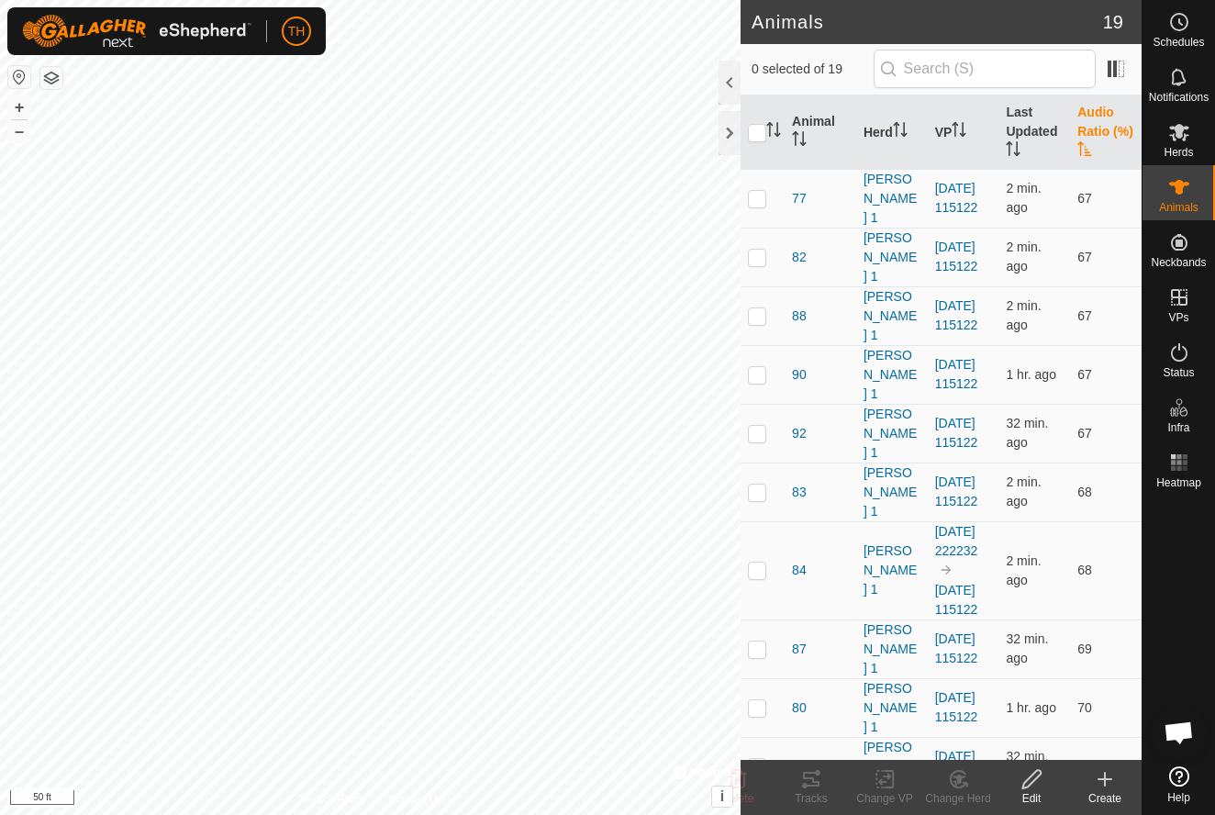
click at [1099, 107] on th "Audio Ratio (%)" at bounding box center [1106, 132] width 72 height 74
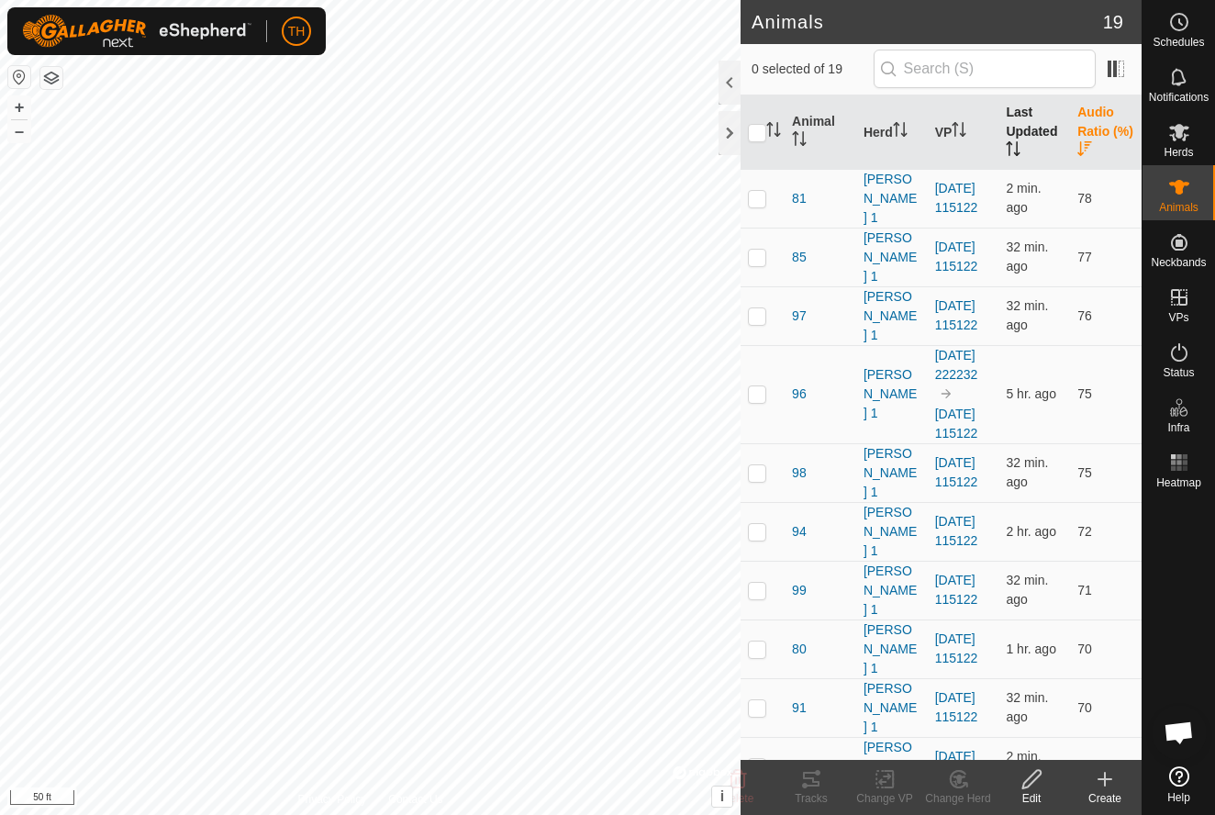
click at [1024, 113] on th "Last Updated" at bounding box center [1035, 132] width 72 height 74
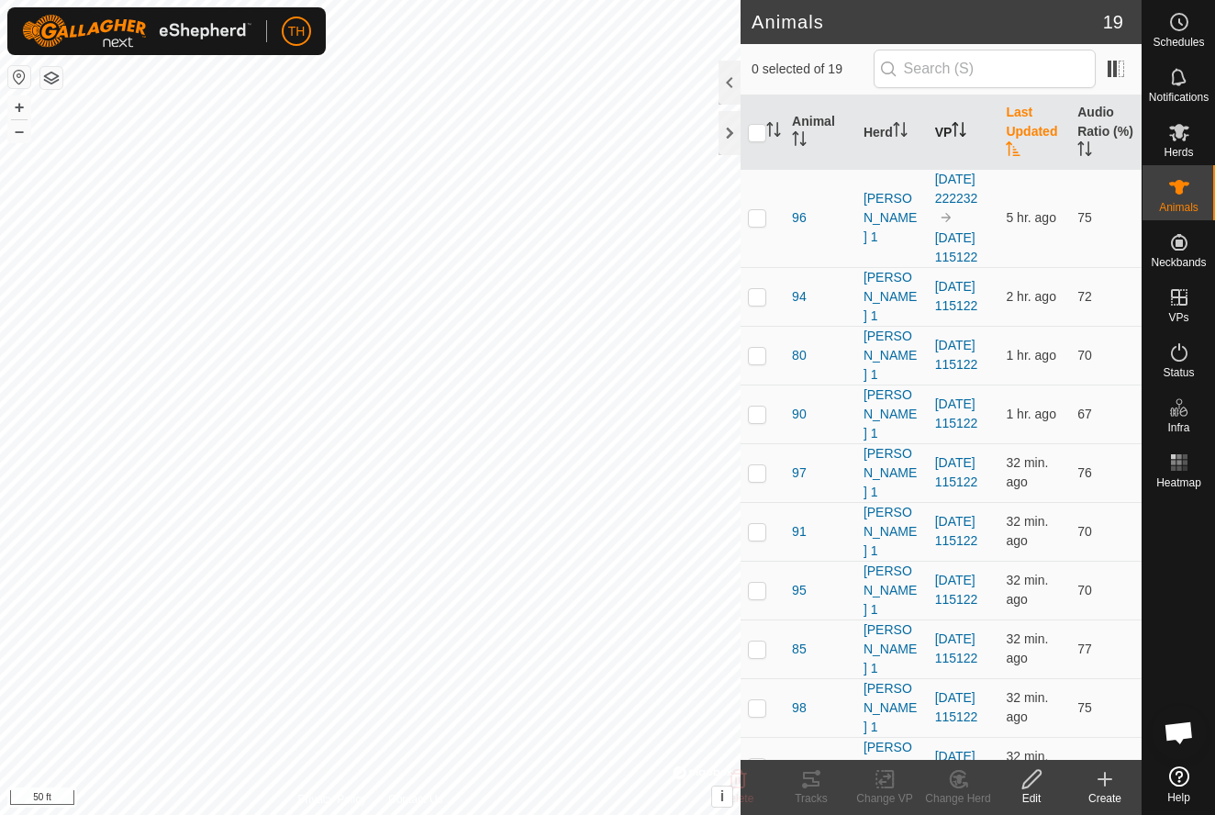
click at [947, 129] on th "VP" at bounding box center [964, 132] width 72 height 74
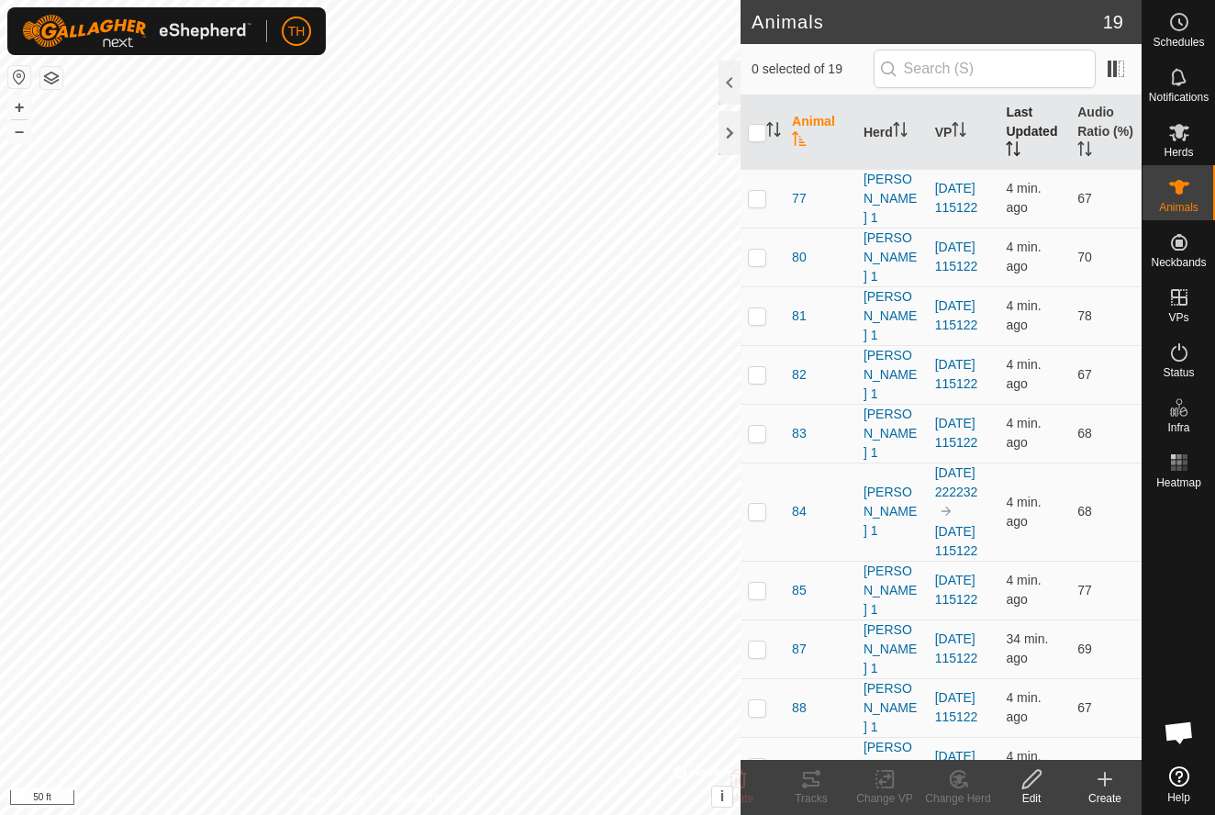
click at [1020, 116] on th "Last Updated" at bounding box center [1035, 132] width 72 height 74
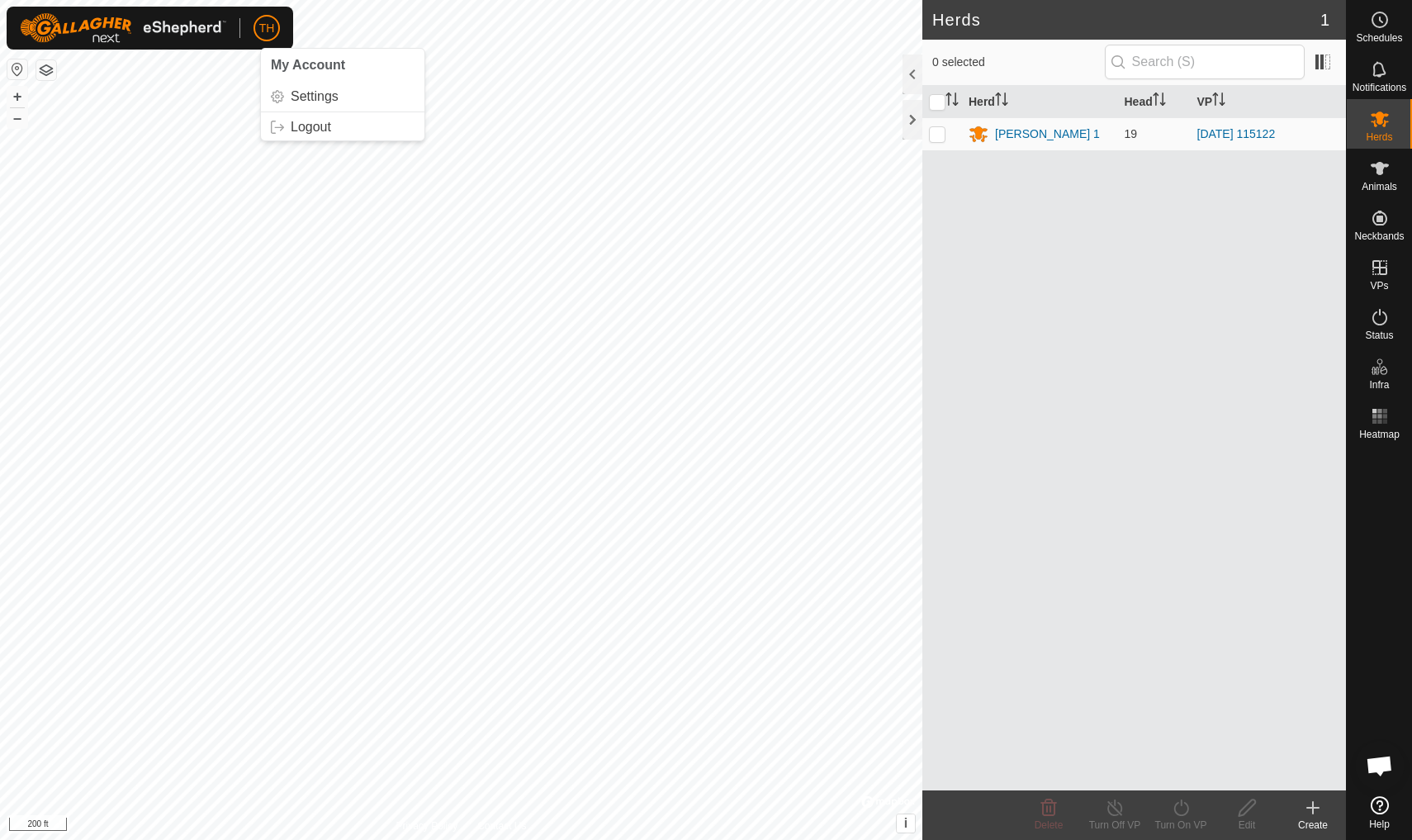
click at [1093, 732] on icon at bounding box center [1380, 805] width 18 height 18
click at [1381, 174] on icon at bounding box center [1380, 168] width 18 height 13
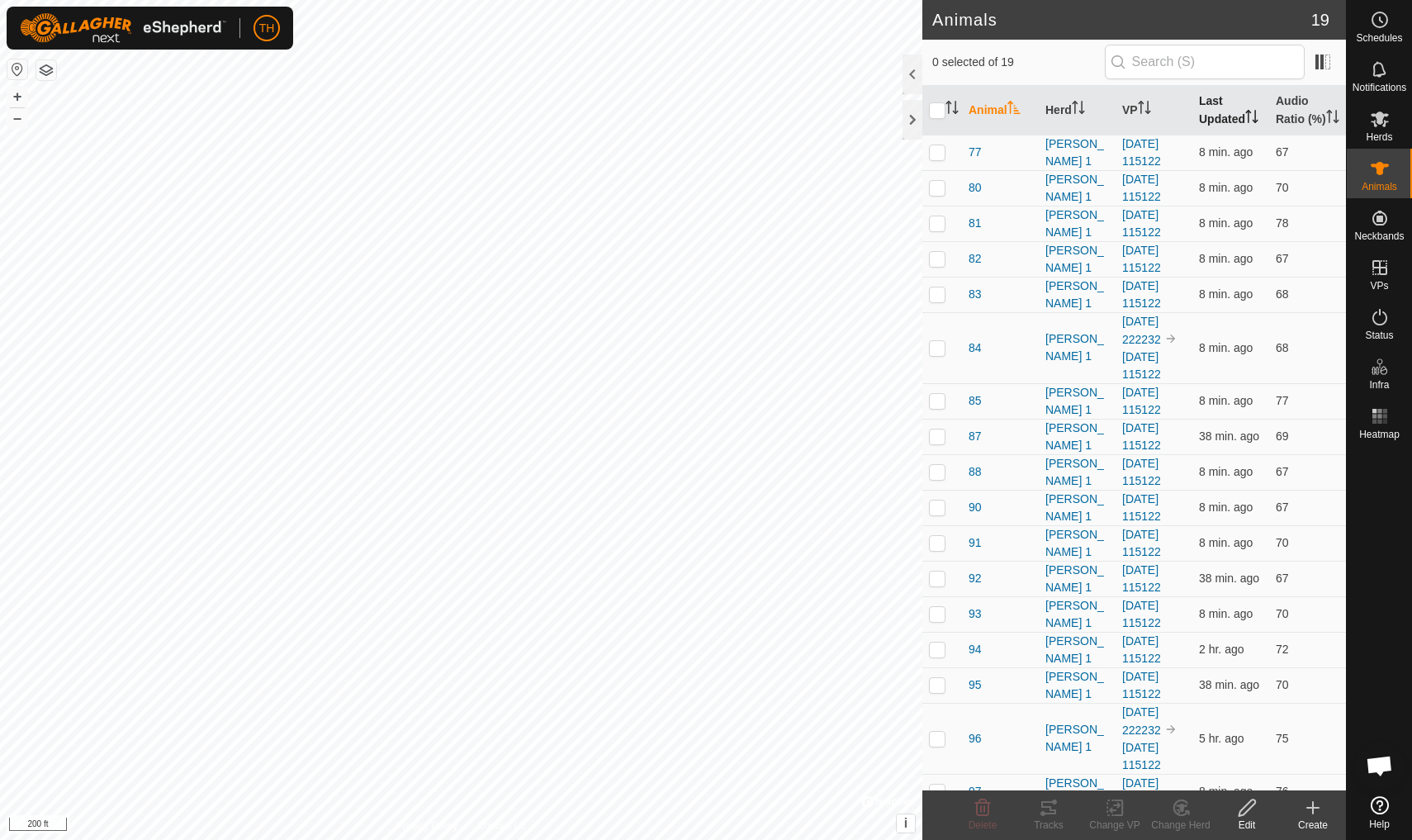
click at [1222, 116] on th "Last Updated" at bounding box center [1230, 110] width 76 height 49
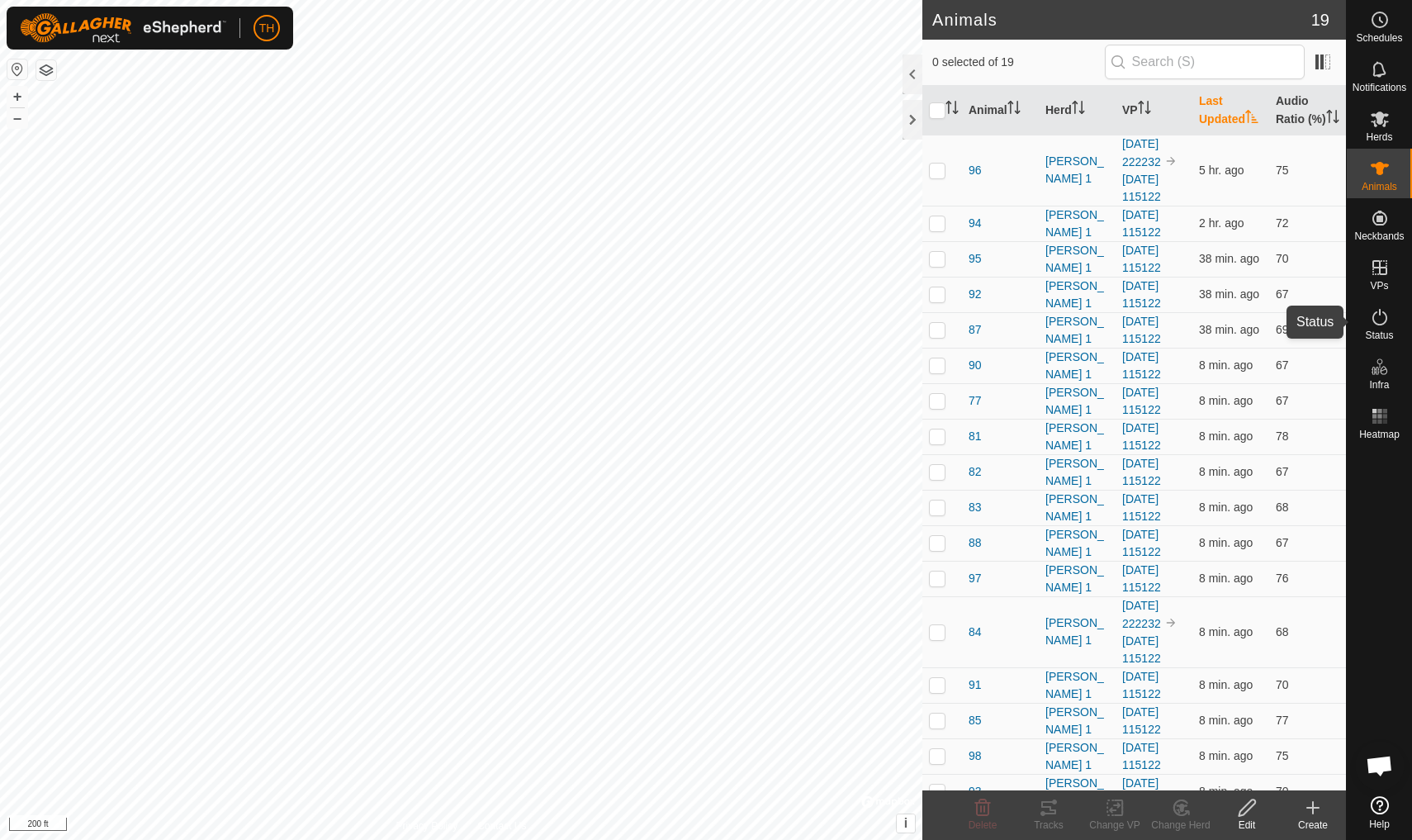
click at [1377, 317] on icon at bounding box center [1380, 317] width 20 height 20
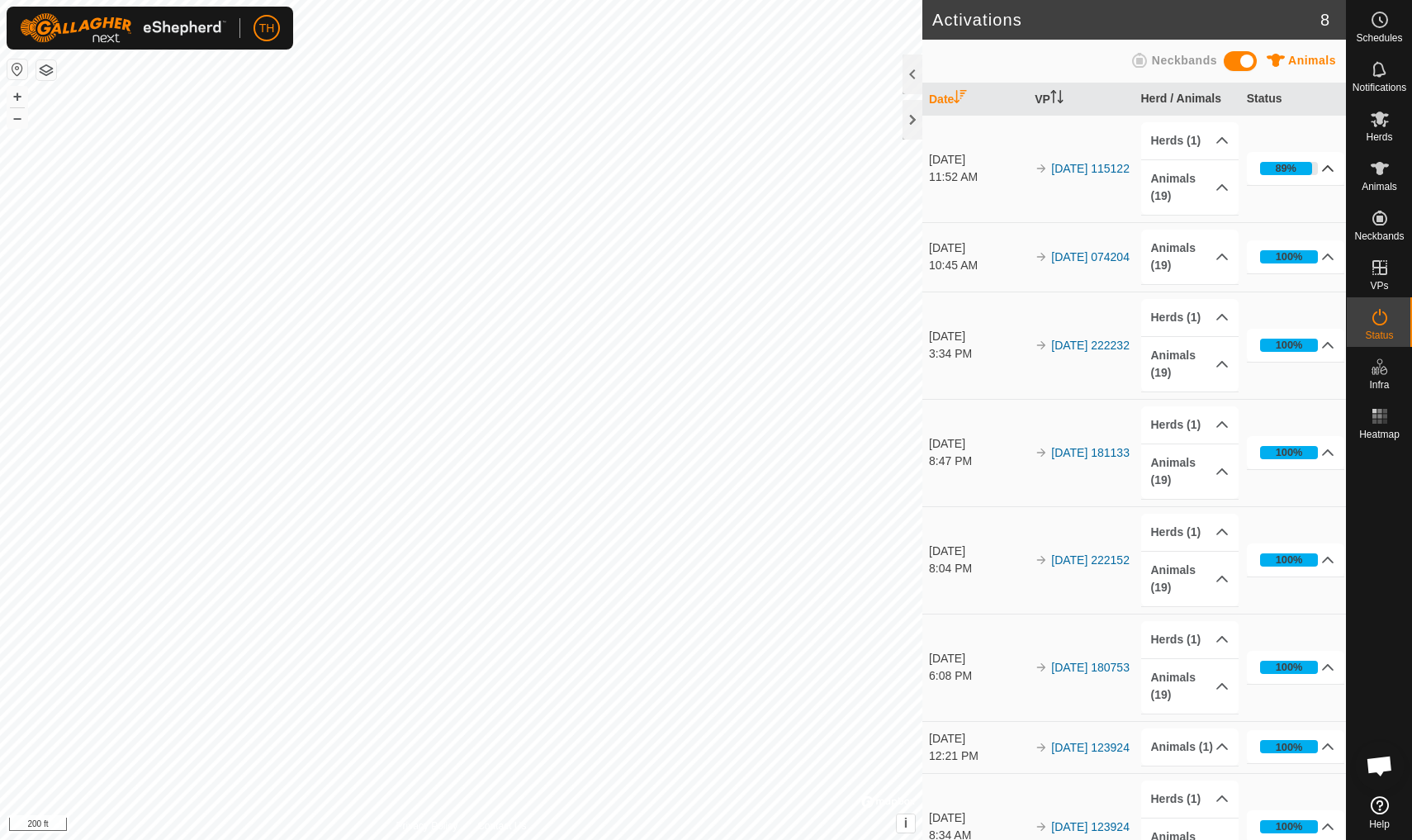
click at [1326, 167] on icon at bounding box center [1328, 168] width 12 height 6
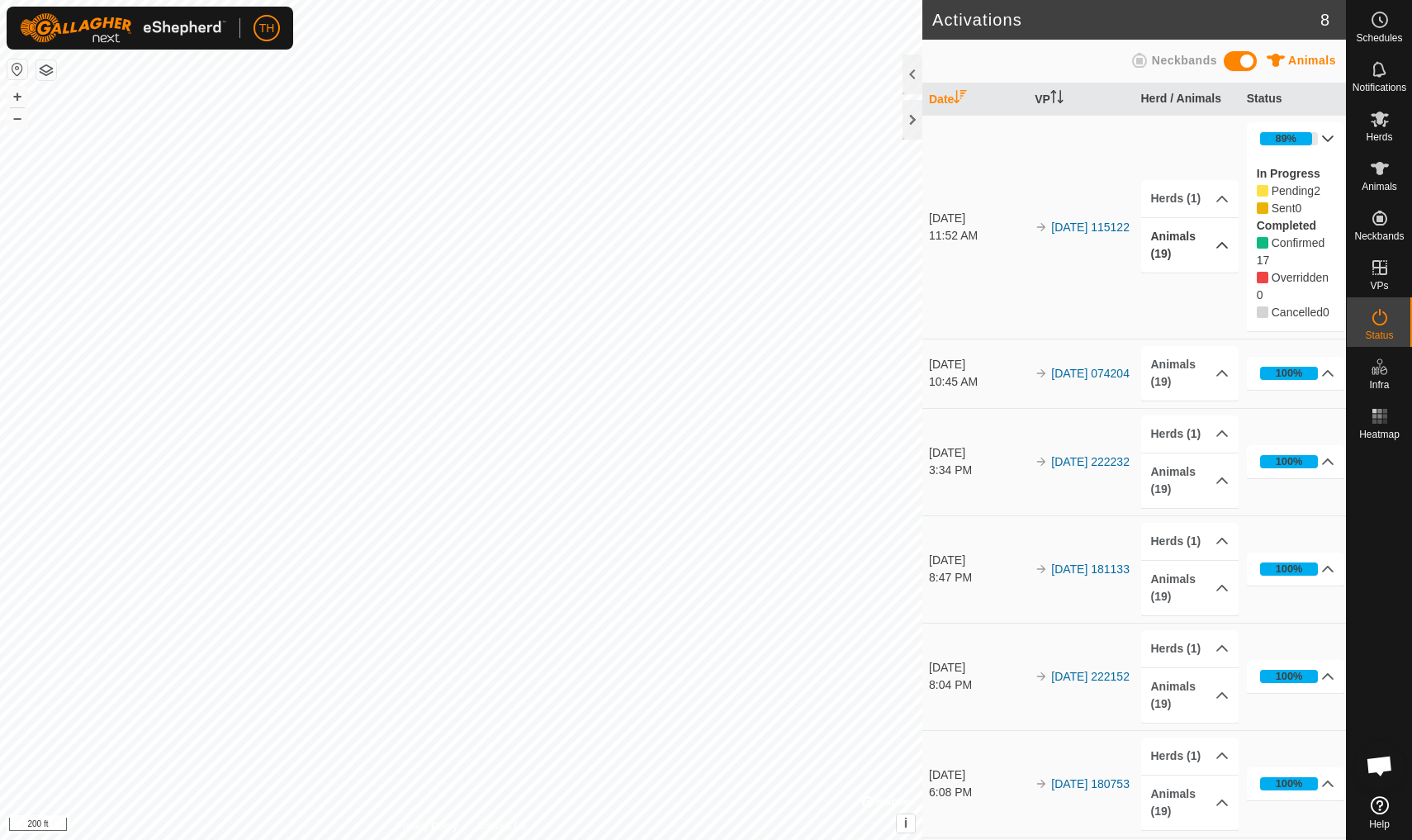
click at [1224, 247] on icon at bounding box center [1221, 245] width 13 height 13
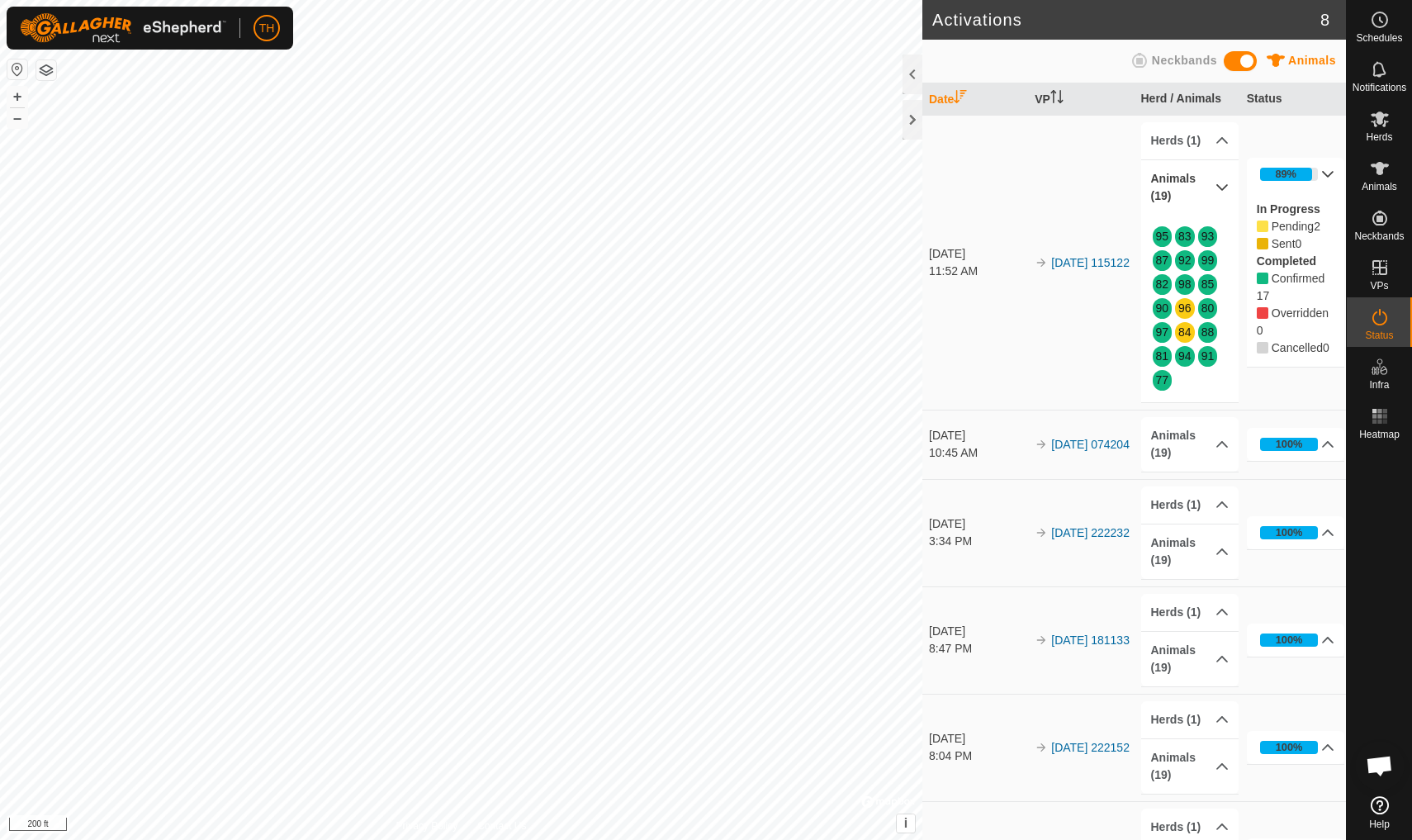
click at [1330, 175] on icon at bounding box center [1328, 174] width 12 height 6
click at [1381, 164] on icon at bounding box center [1380, 168] width 18 height 13
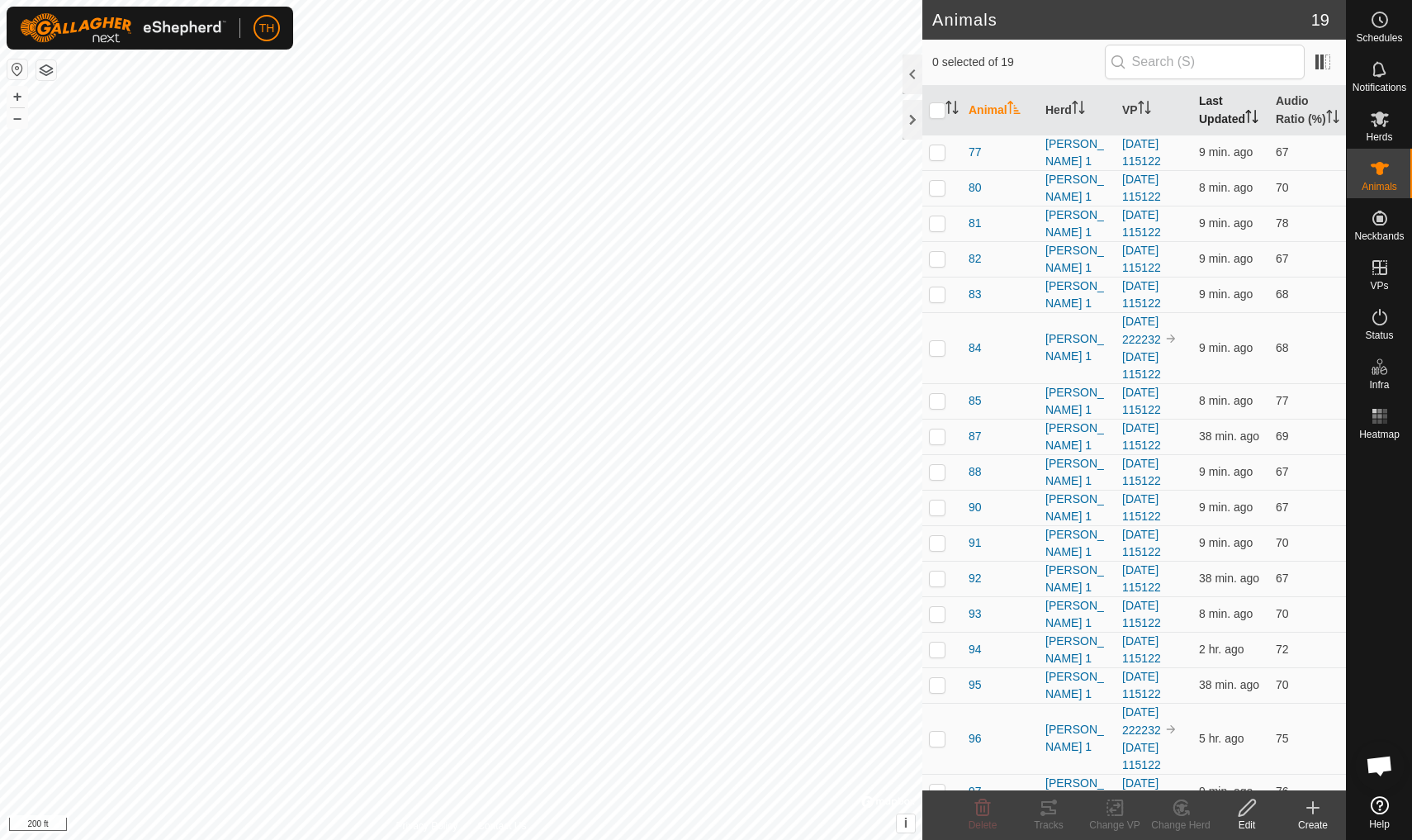
click at [1220, 117] on th "Last Updated" at bounding box center [1230, 110] width 76 height 49
